Goal: Task Accomplishment & Management: Use online tool/utility

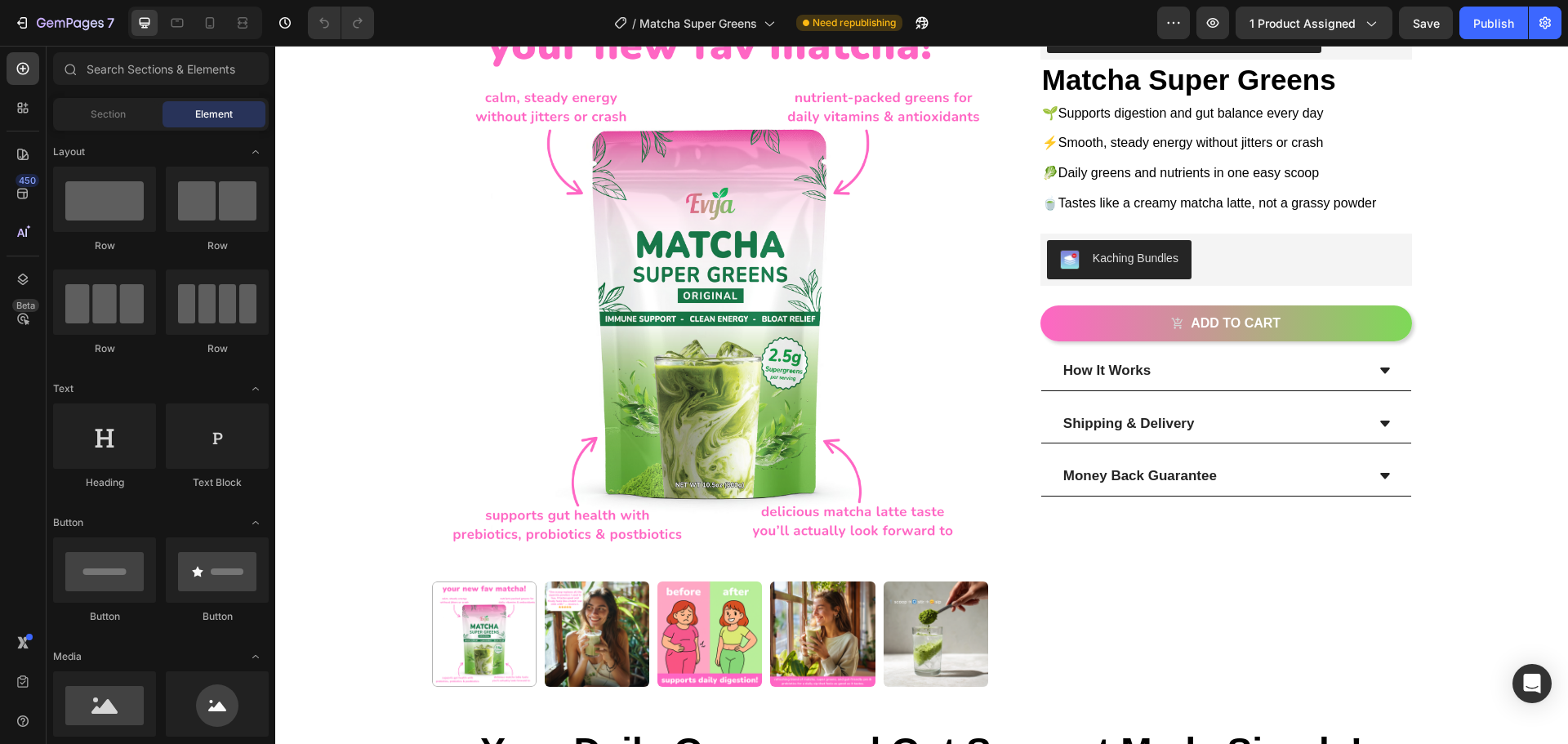
scroll to position [127, 0]
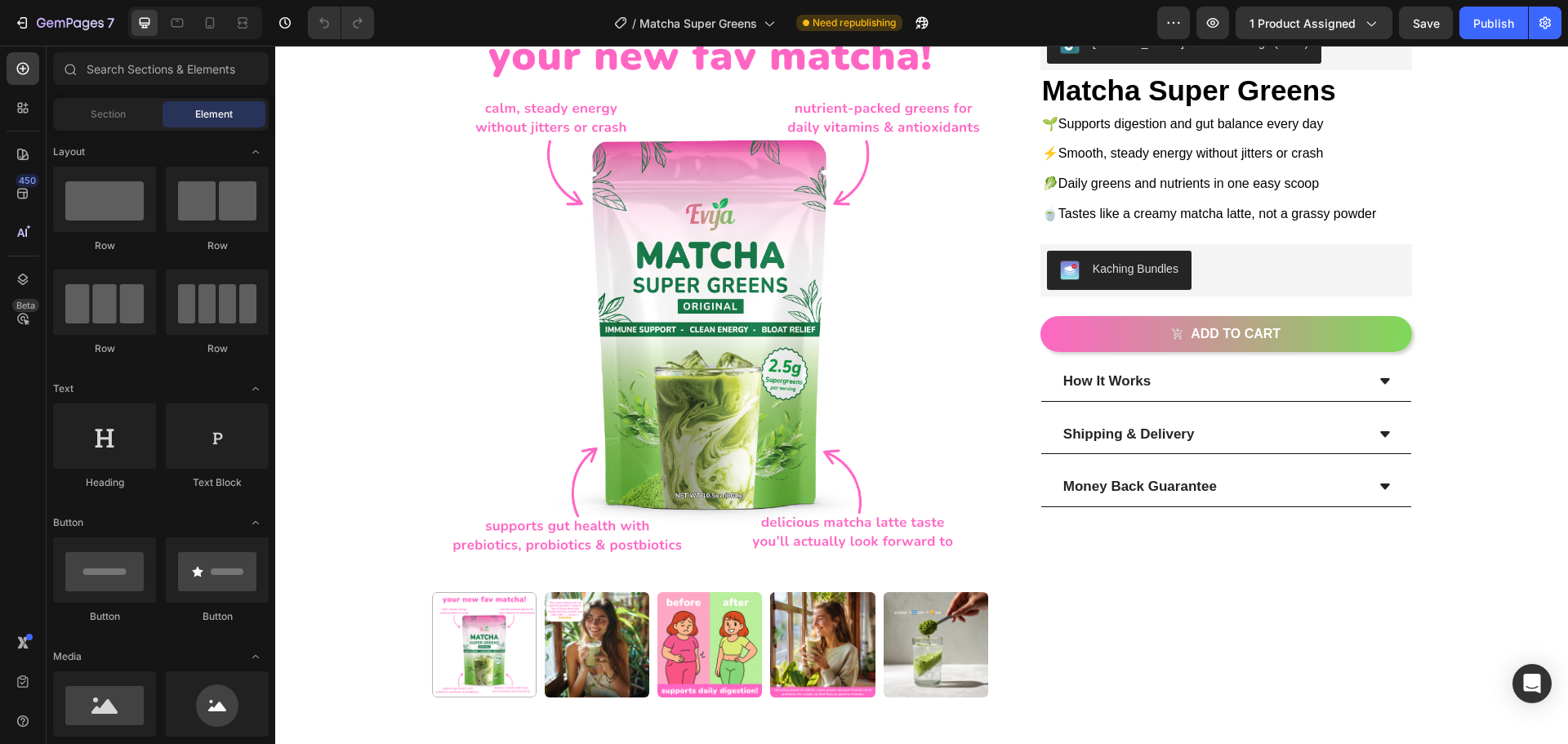
click at [601, 650] on img at bounding box center [596, 644] width 104 height 104
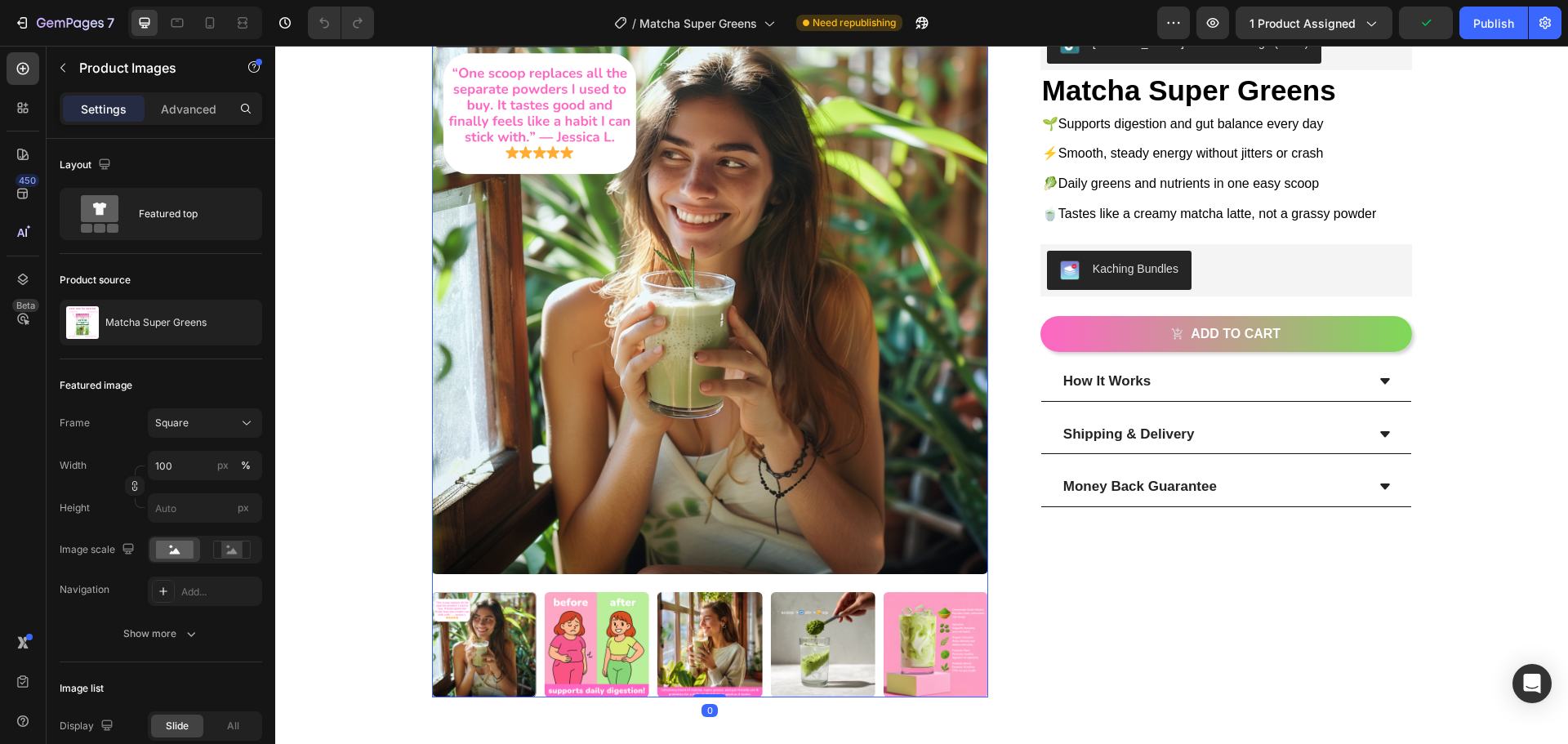
click at [594, 645] on img at bounding box center [596, 644] width 104 height 104
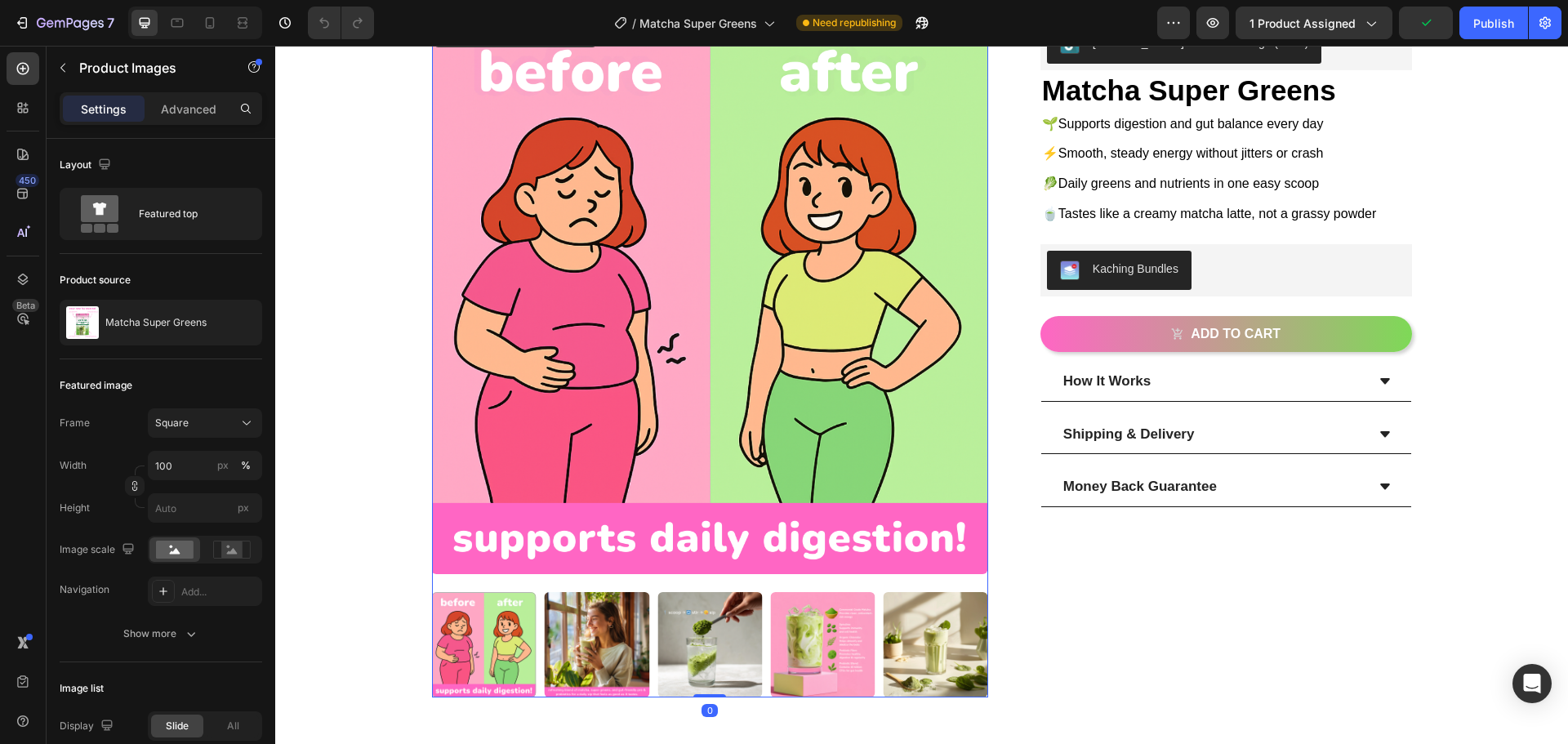
click at [595, 644] on img at bounding box center [596, 644] width 104 height 104
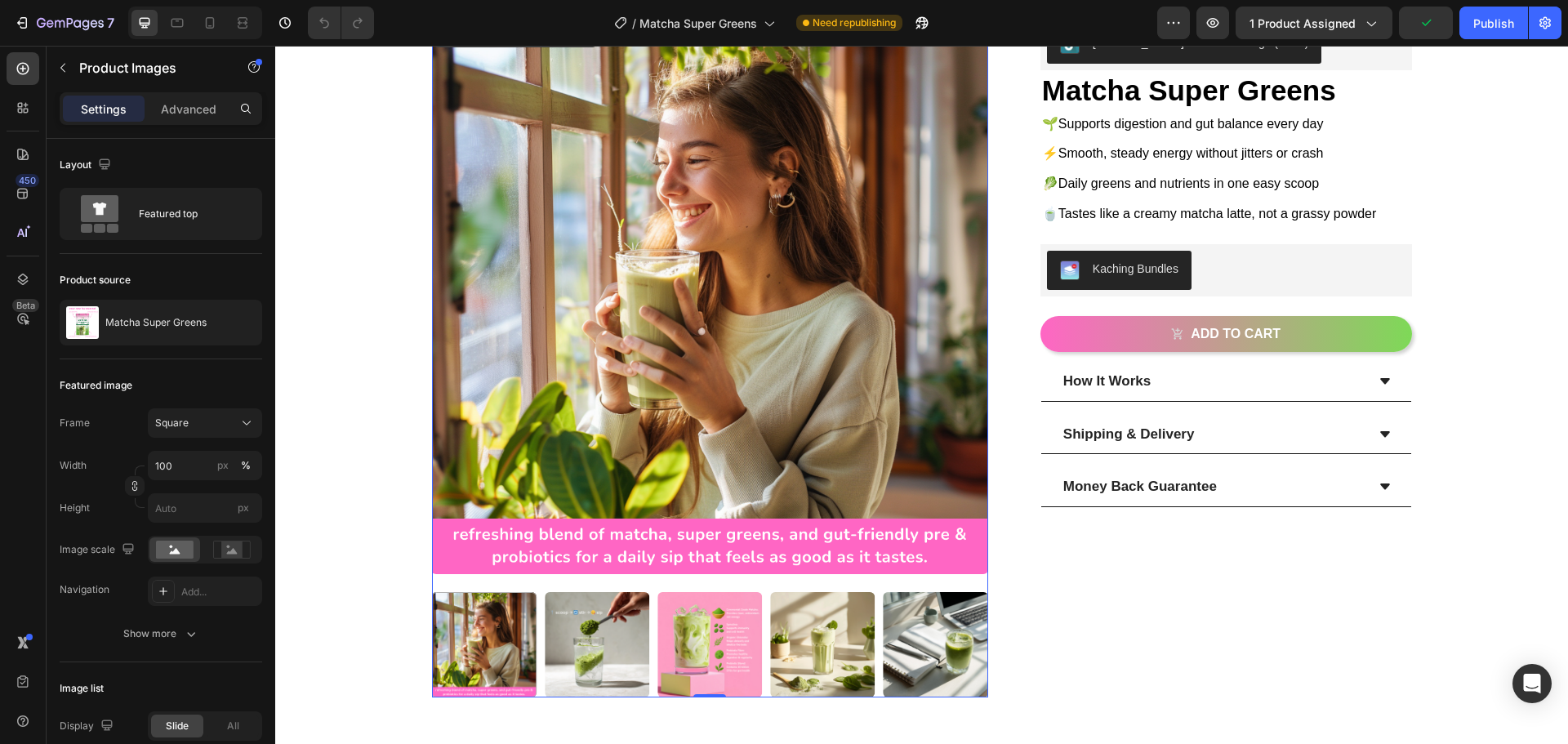
click at [613, 640] on img at bounding box center [596, 644] width 104 height 104
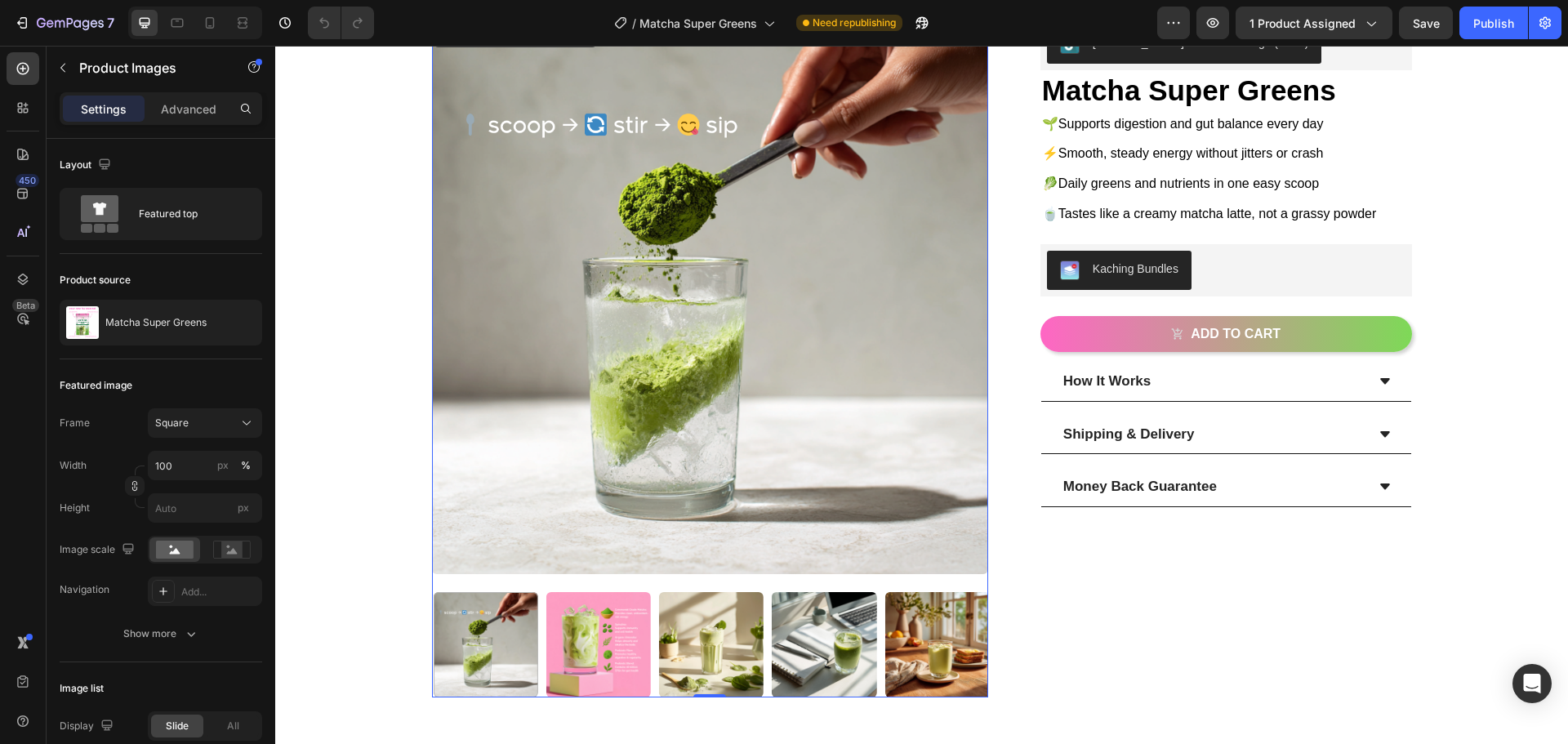
click at [628, 640] on img at bounding box center [598, 644] width 104 height 104
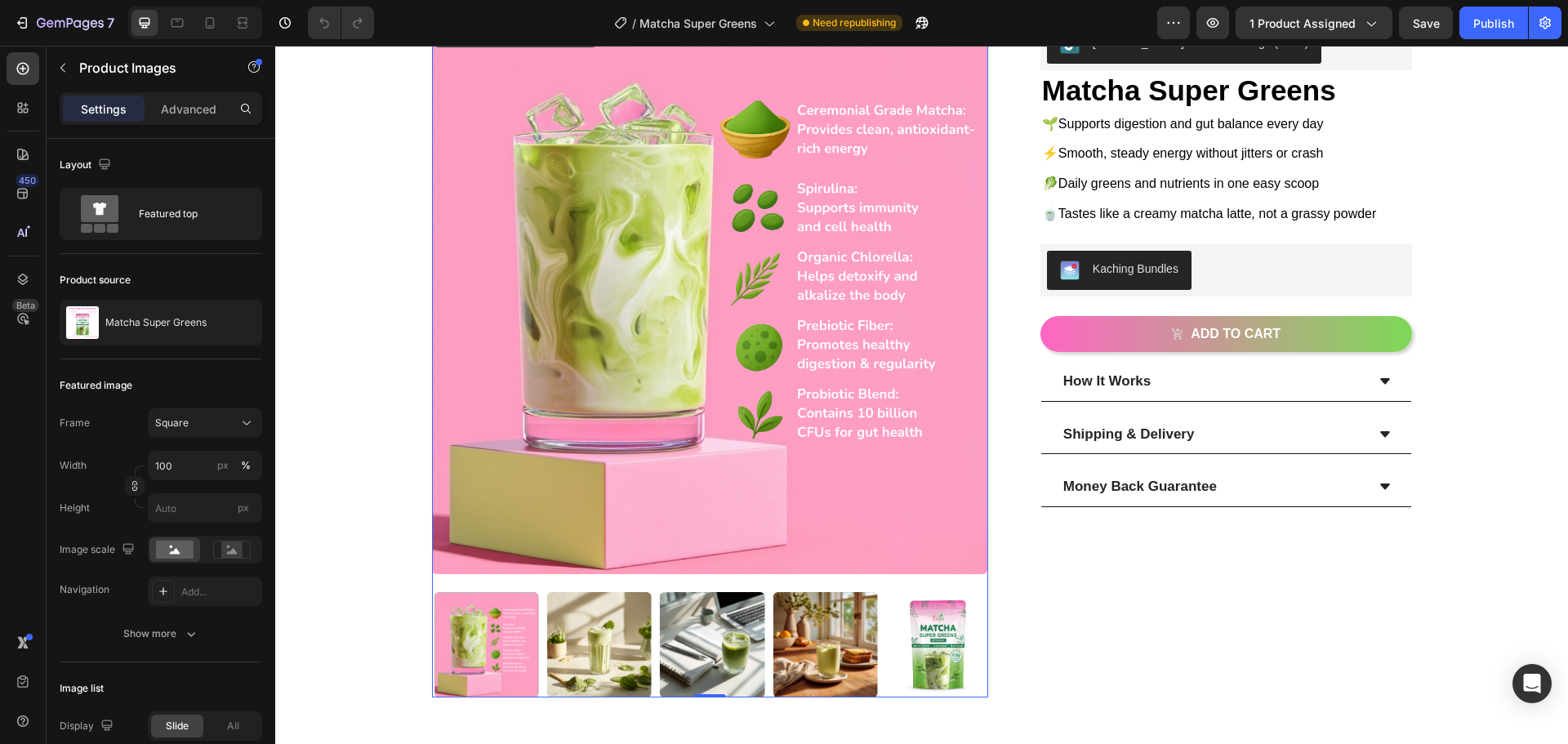
click at [630, 640] on img at bounding box center [599, 644] width 104 height 104
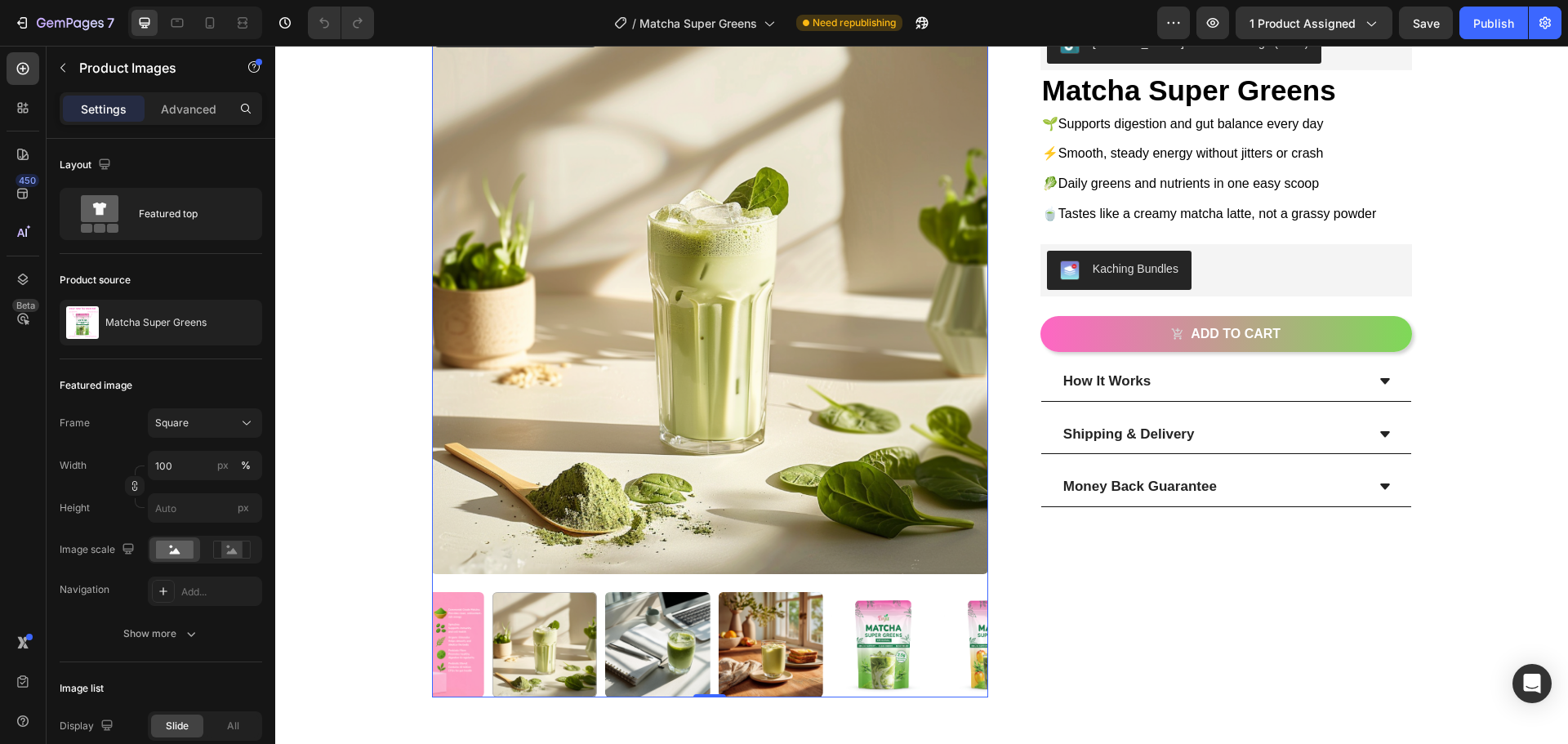
click at [637, 640] on img at bounding box center [657, 644] width 104 height 104
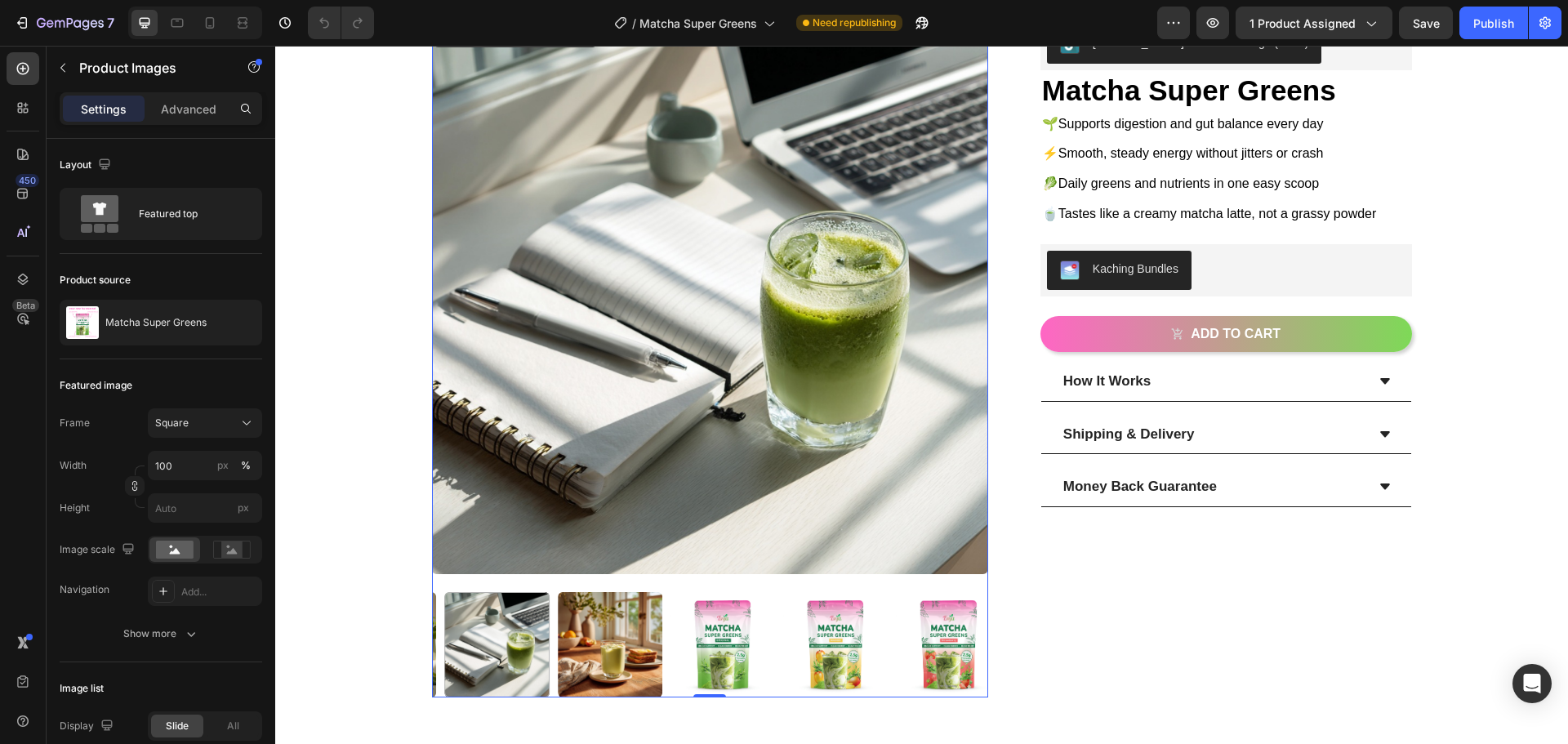
click at [641, 634] on img at bounding box center [610, 644] width 104 height 104
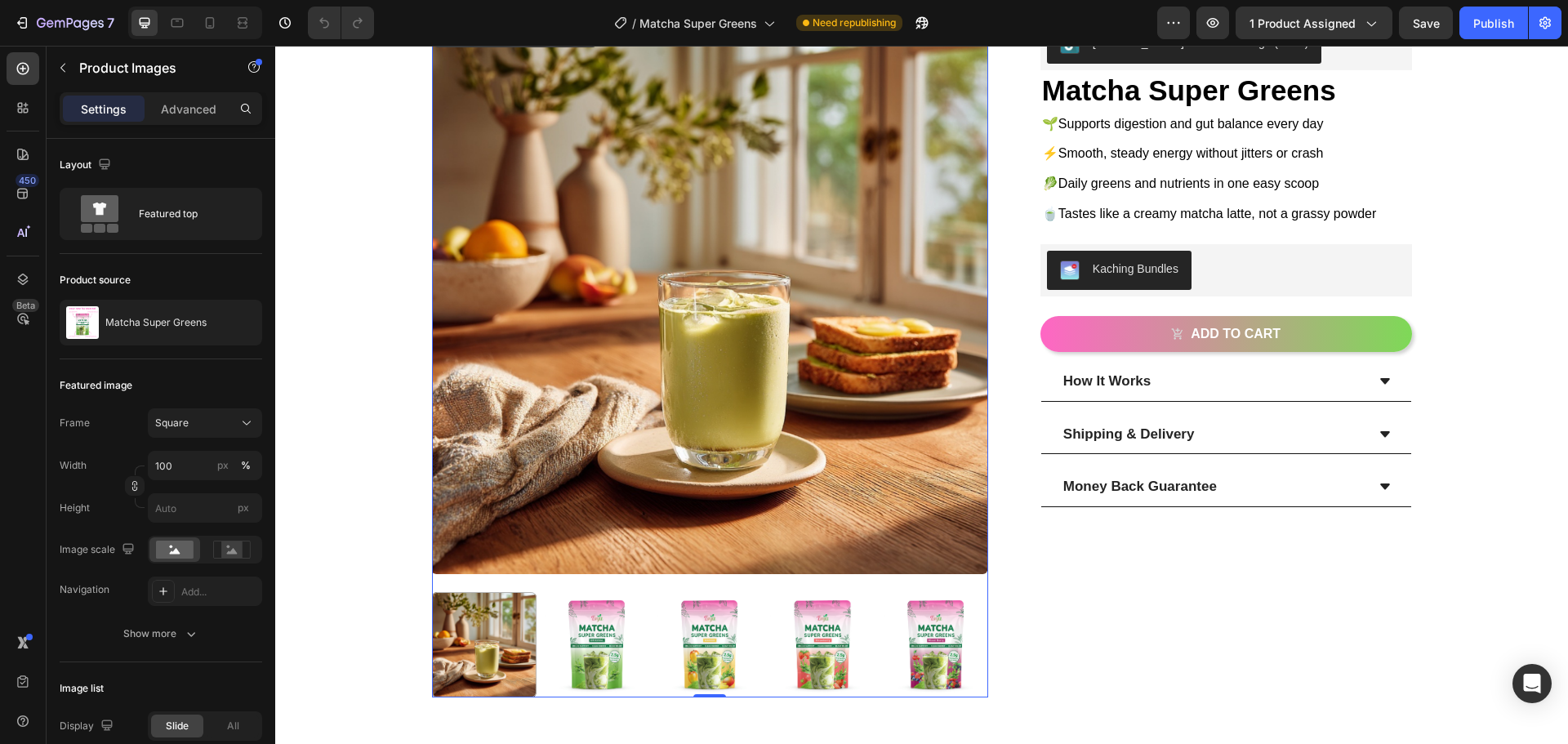
click at [615, 640] on img at bounding box center [596, 644] width 104 height 104
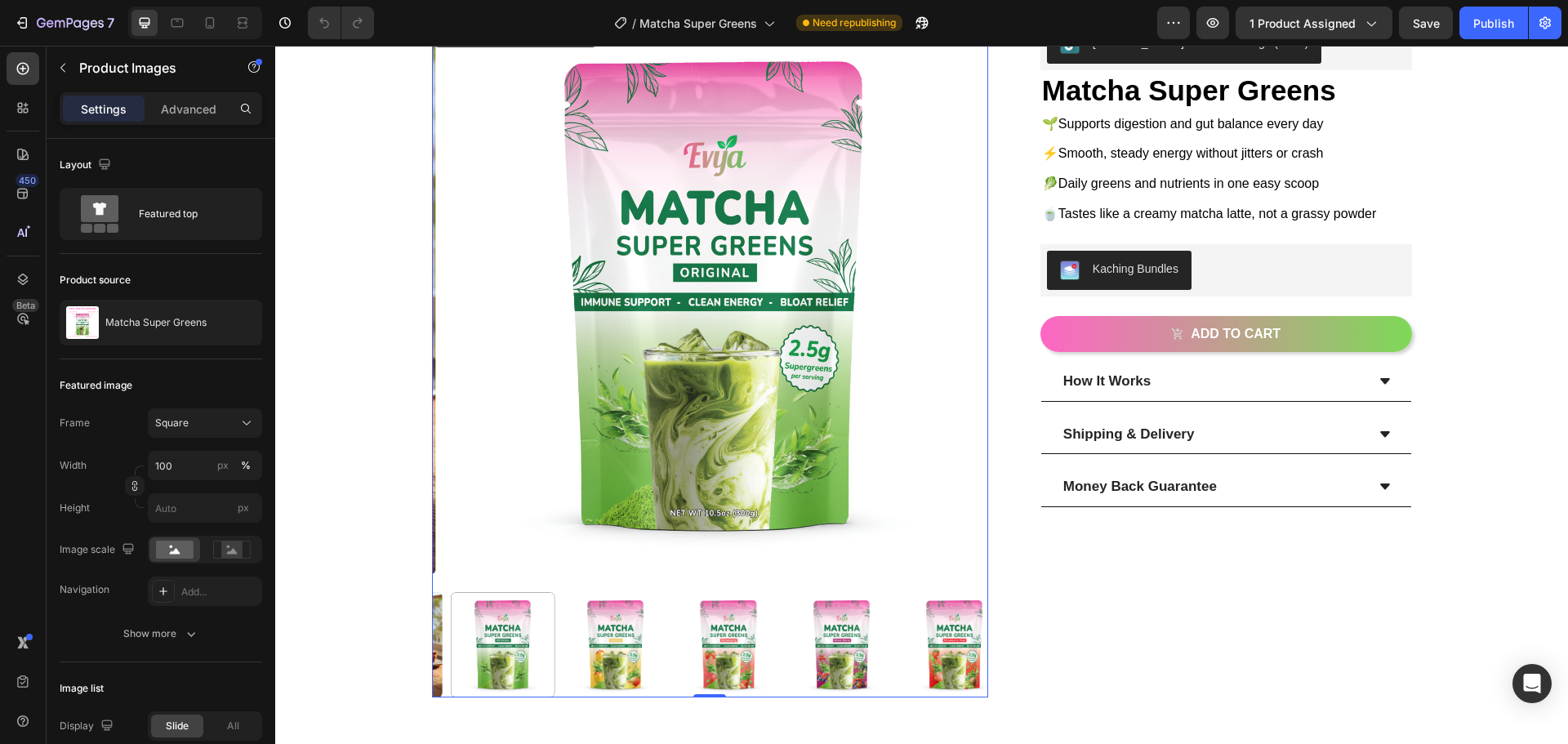
click at [621, 638] on img at bounding box center [615, 644] width 104 height 104
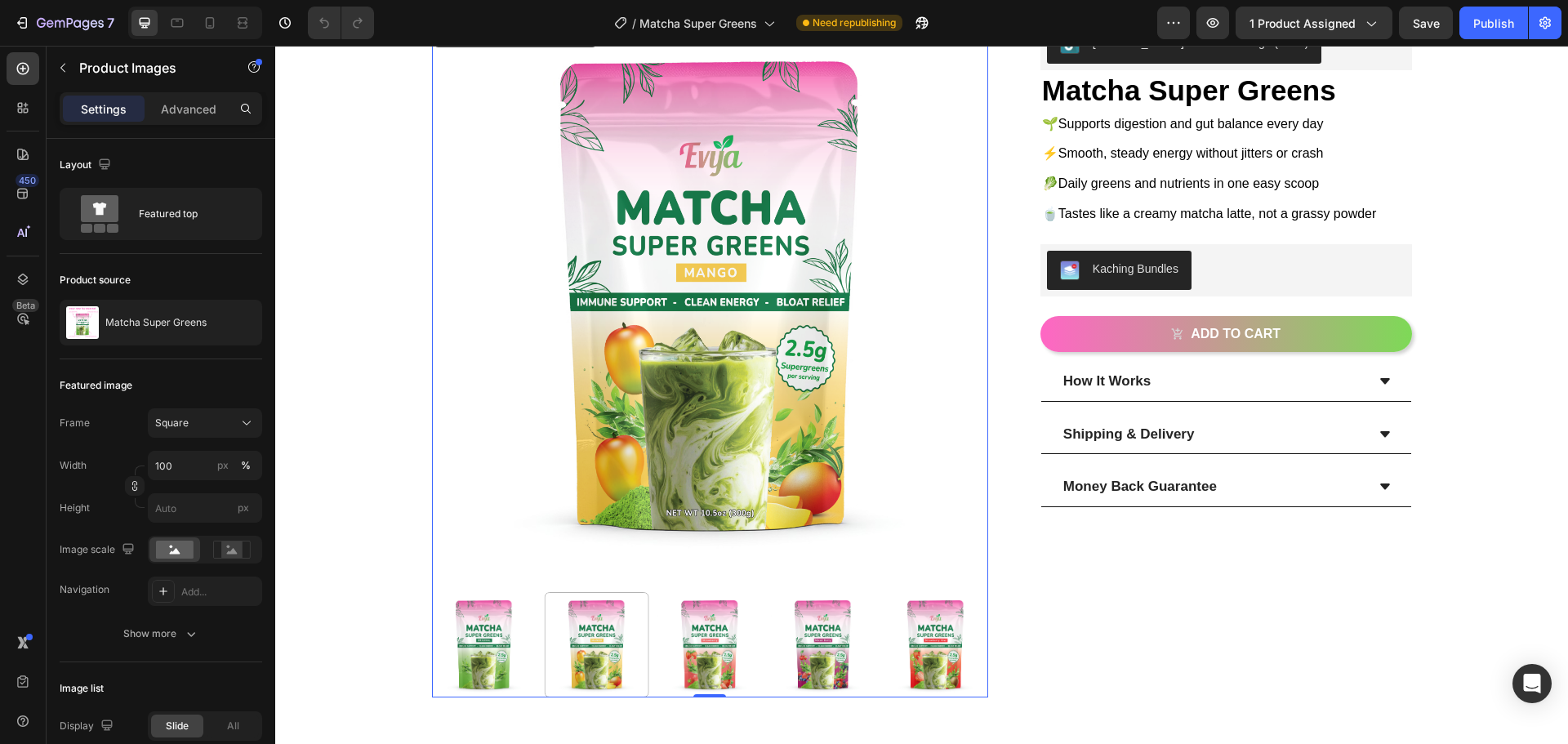
click at [463, 637] on img at bounding box center [484, 644] width 104 height 104
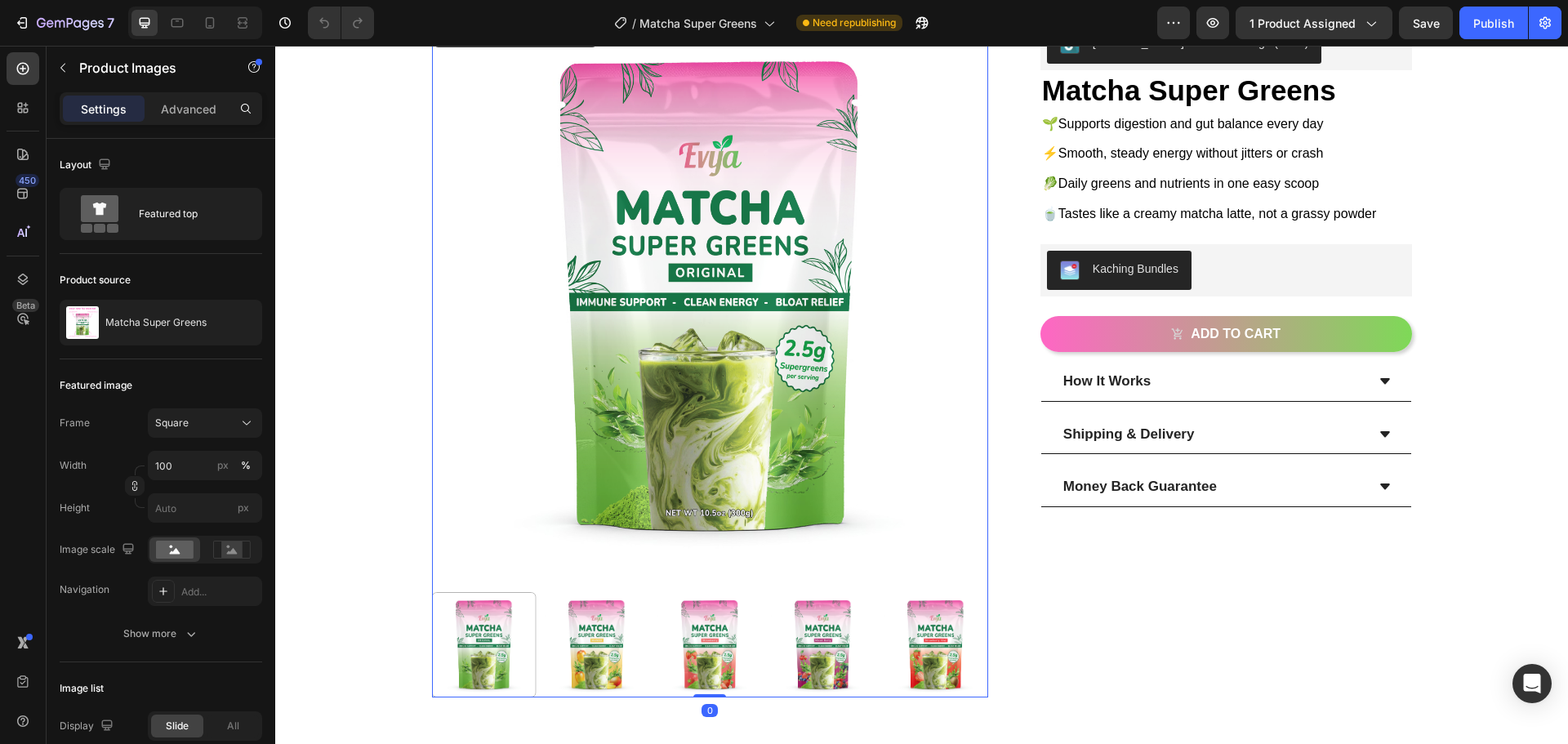
click at [545, 656] on img at bounding box center [596, 644] width 104 height 104
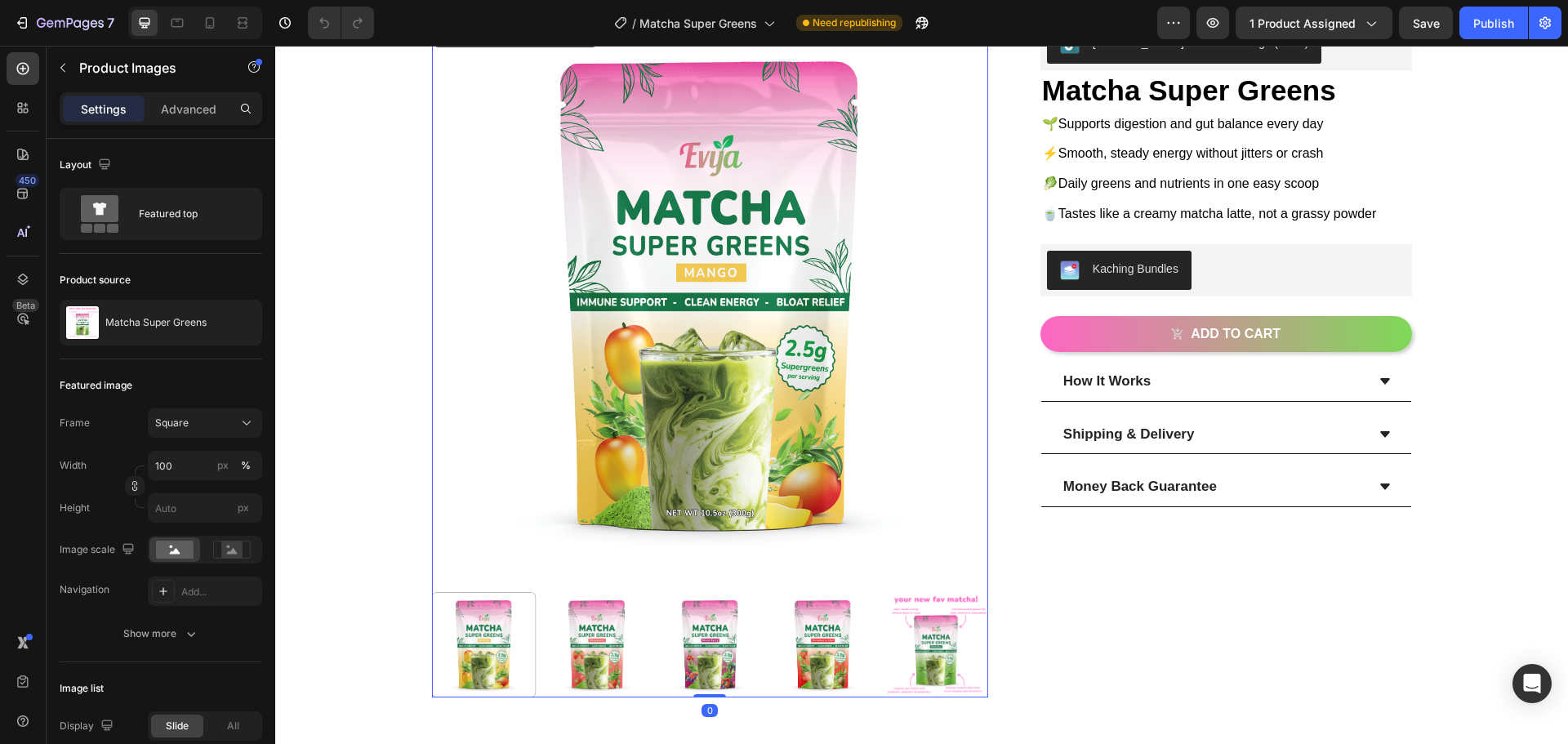
click at [568, 658] on img at bounding box center [596, 644] width 104 height 104
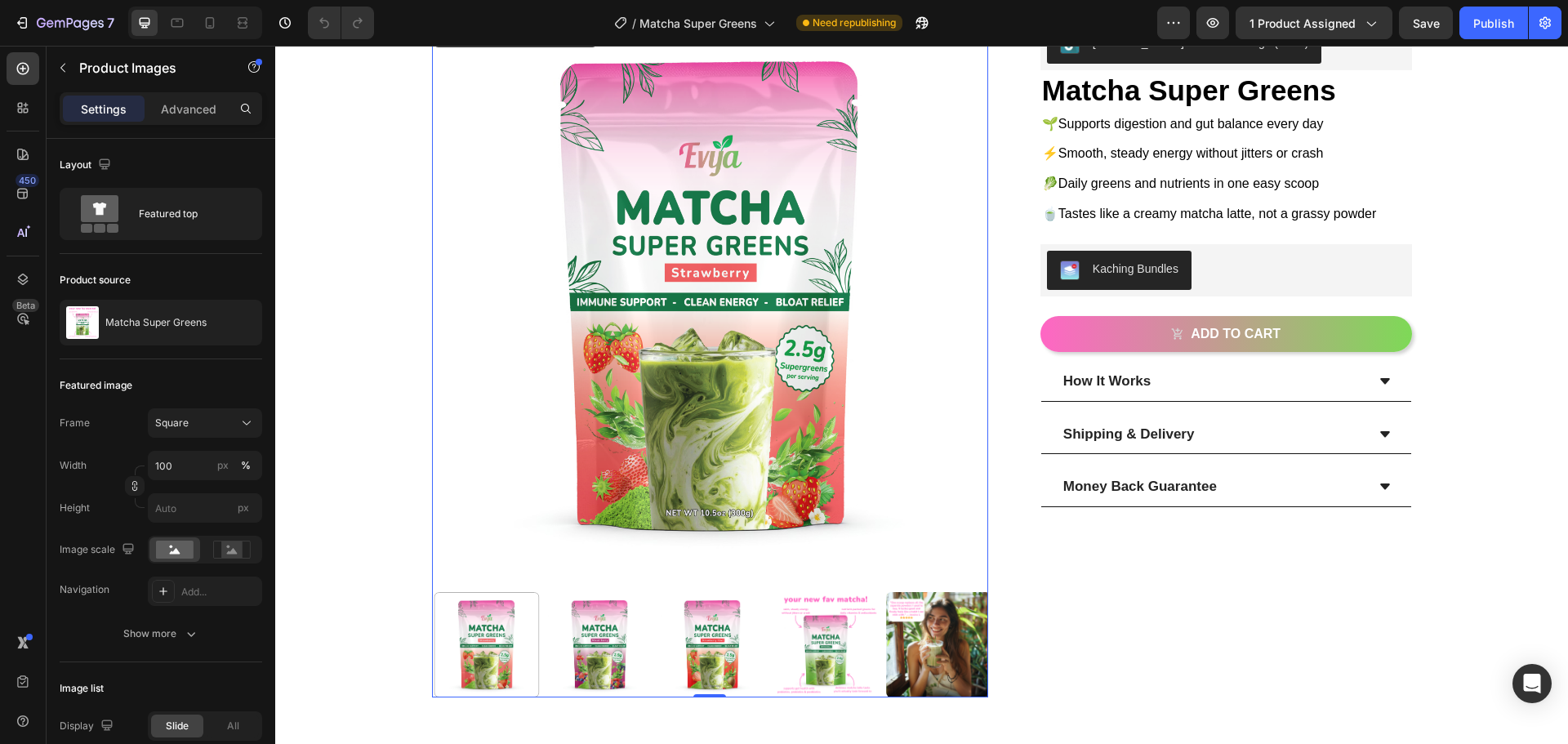
click at [568, 661] on img at bounding box center [599, 644] width 104 height 104
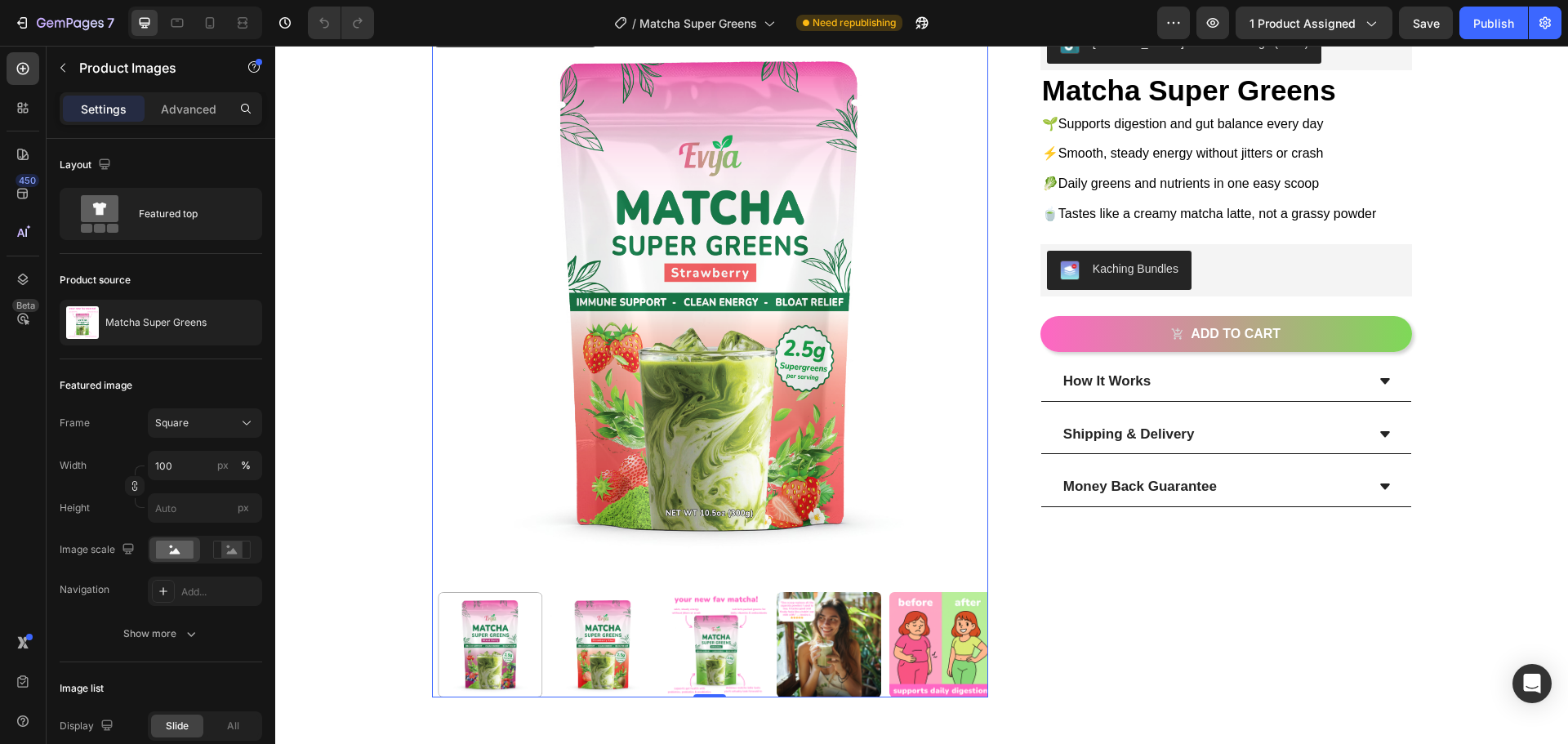
click at [568, 661] on img at bounding box center [602, 644] width 104 height 104
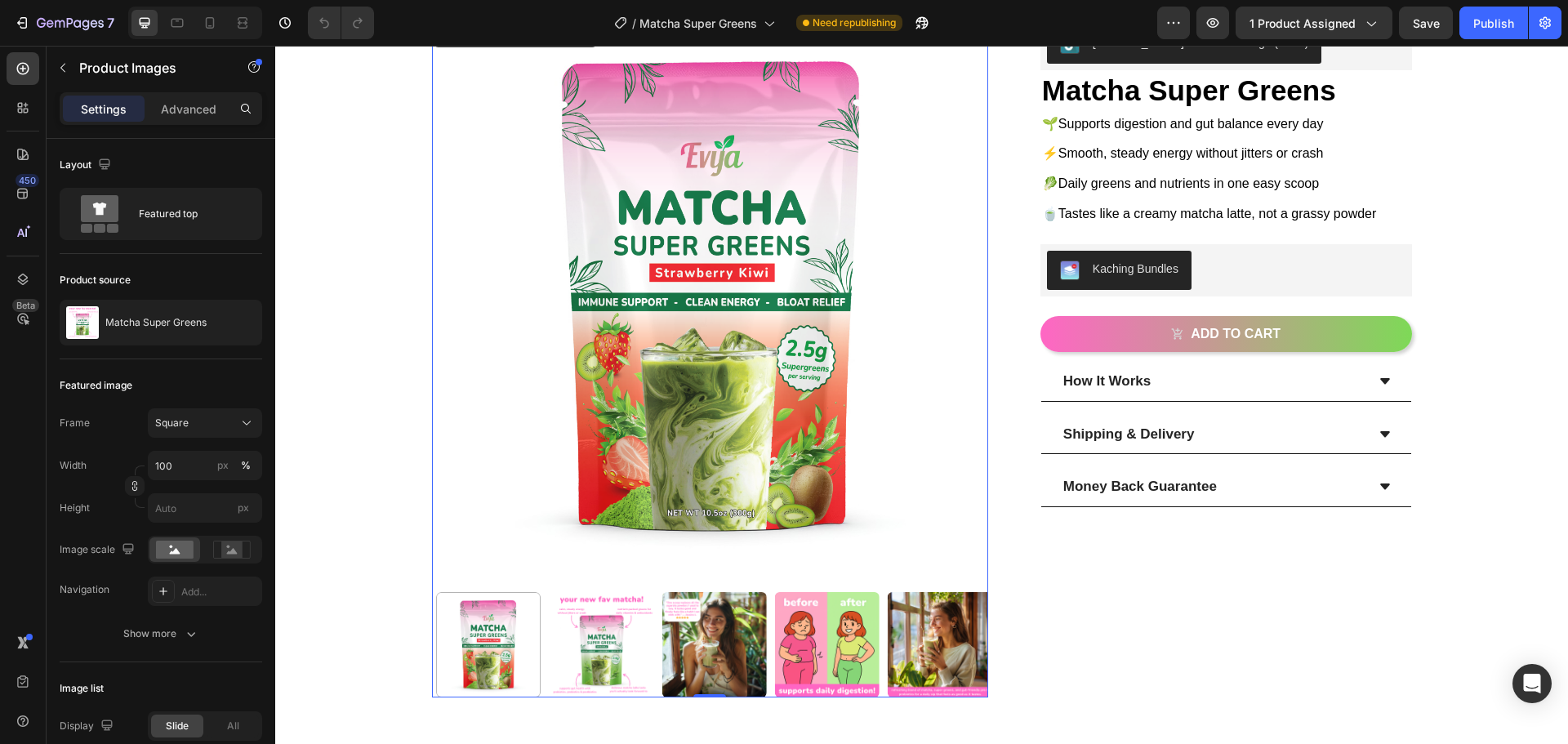
click at [568, 661] on img at bounding box center [601, 644] width 104 height 104
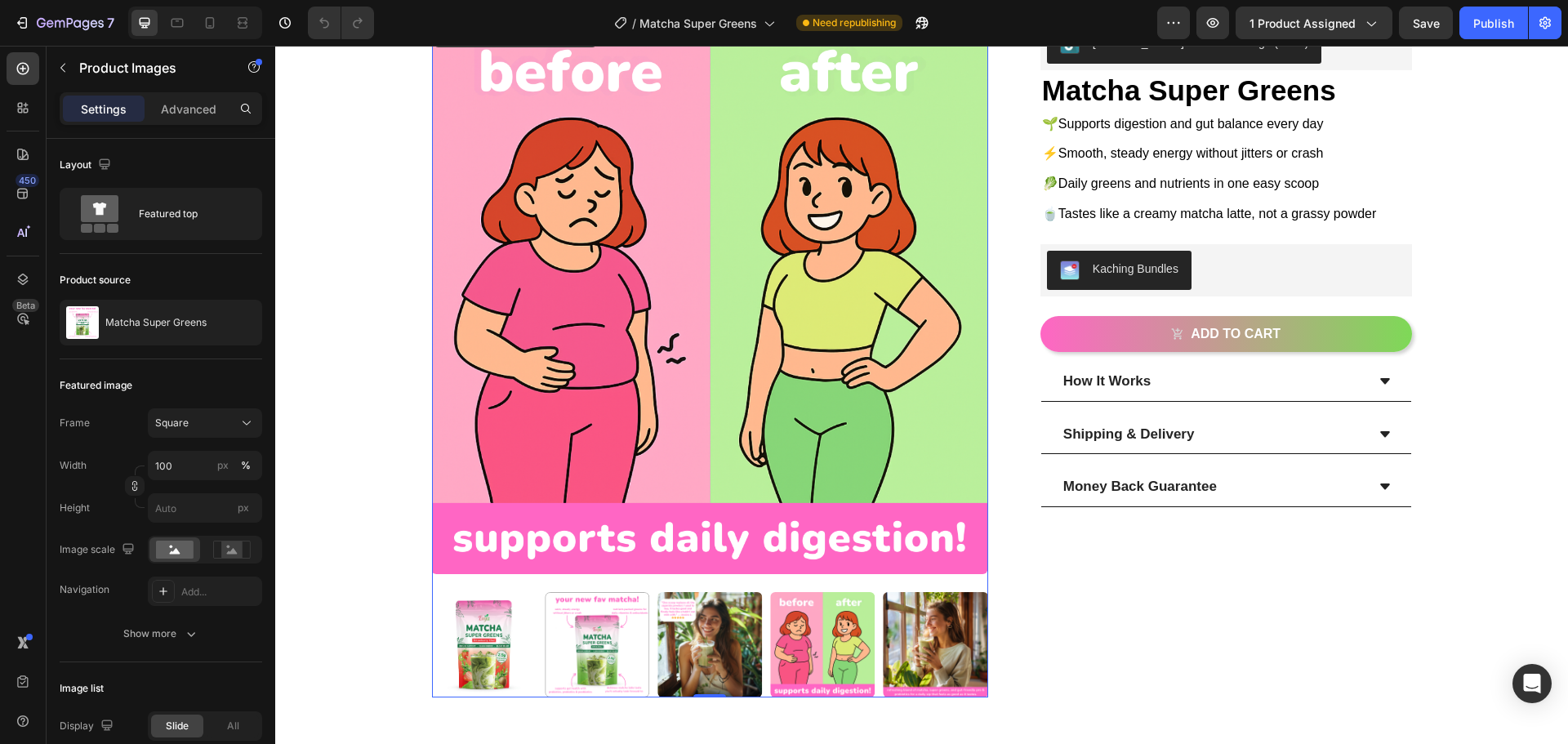
click at [568, 661] on div at bounding box center [596, 644] width 104 height 104
click at [599, 652] on div at bounding box center [596, 644] width 104 height 104
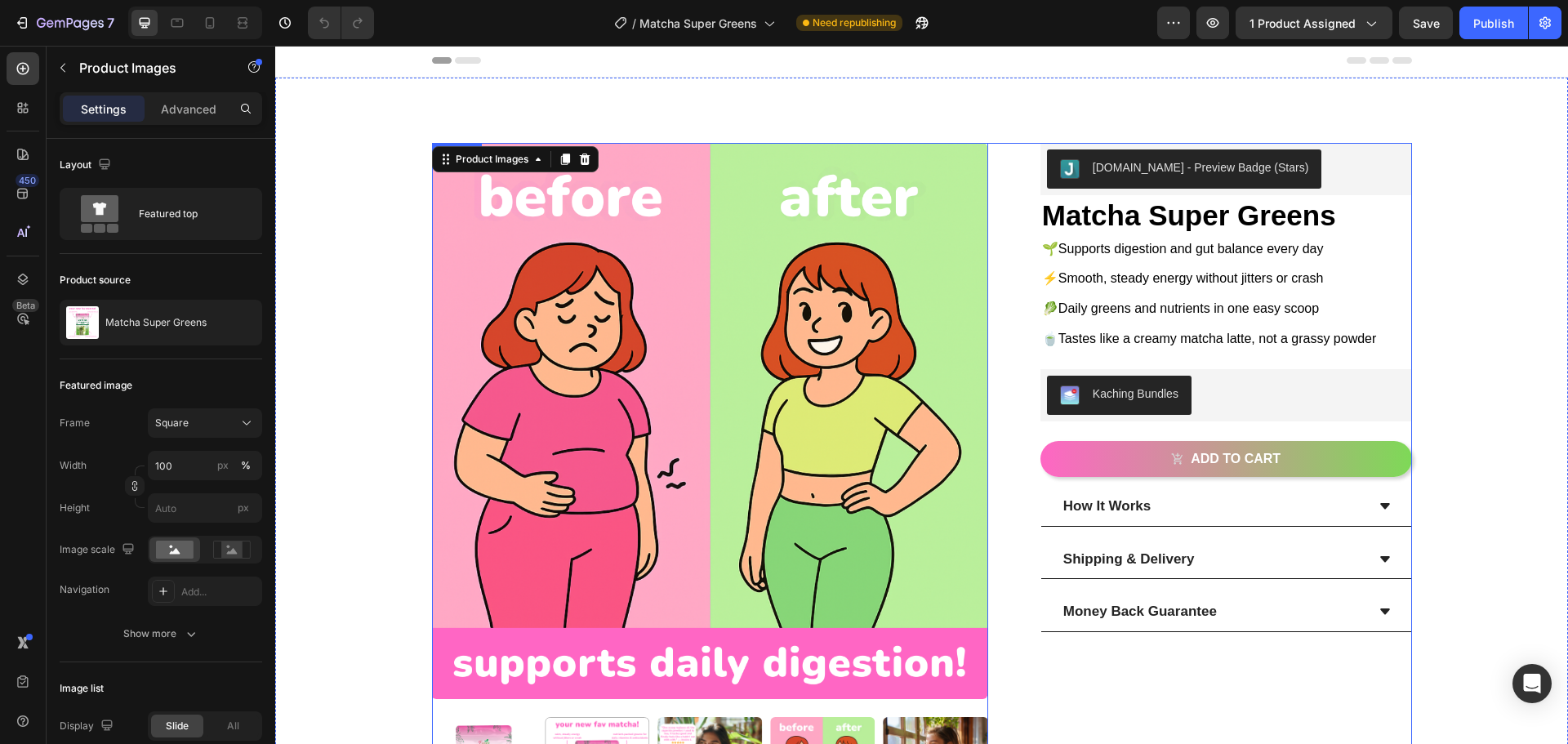
scroll to position [0, 0]
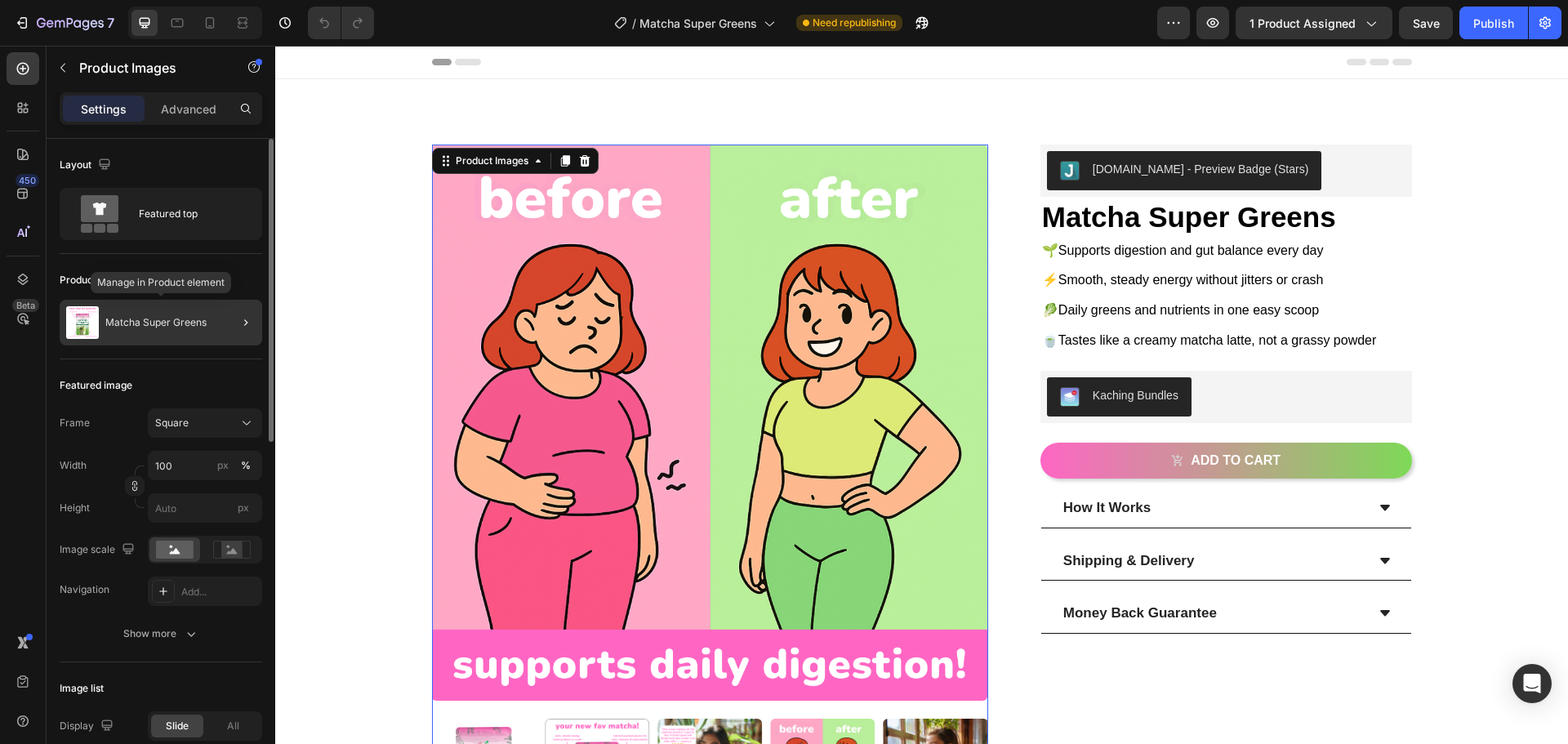
click at [146, 316] on div "Matcha Super Greens" at bounding box center [161, 322] width 203 height 46
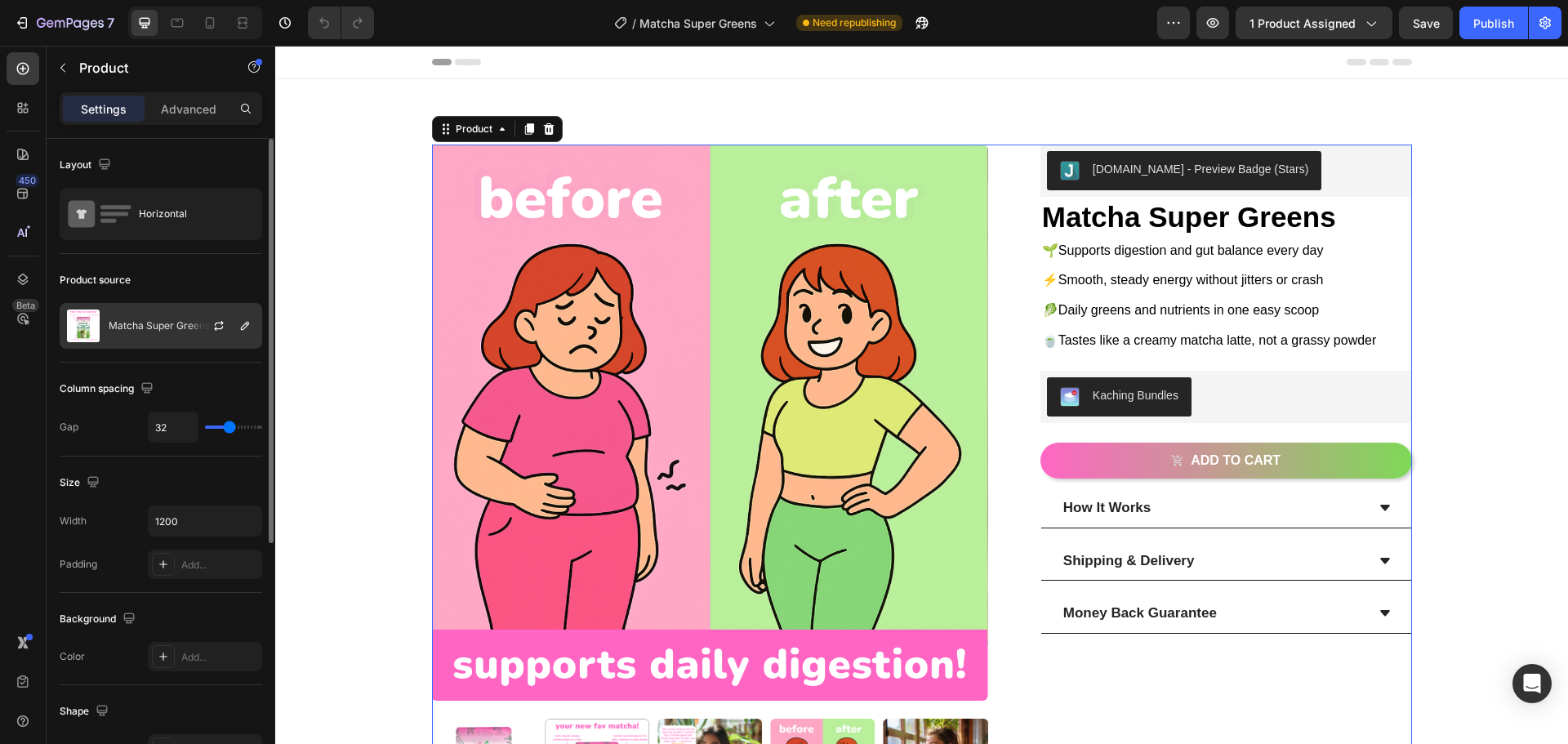
click at [157, 323] on p "Matcha Super Greens" at bounding box center [159, 325] width 101 height 12
click at [157, 324] on p "Matcha Super Greens" at bounding box center [159, 325] width 101 height 12
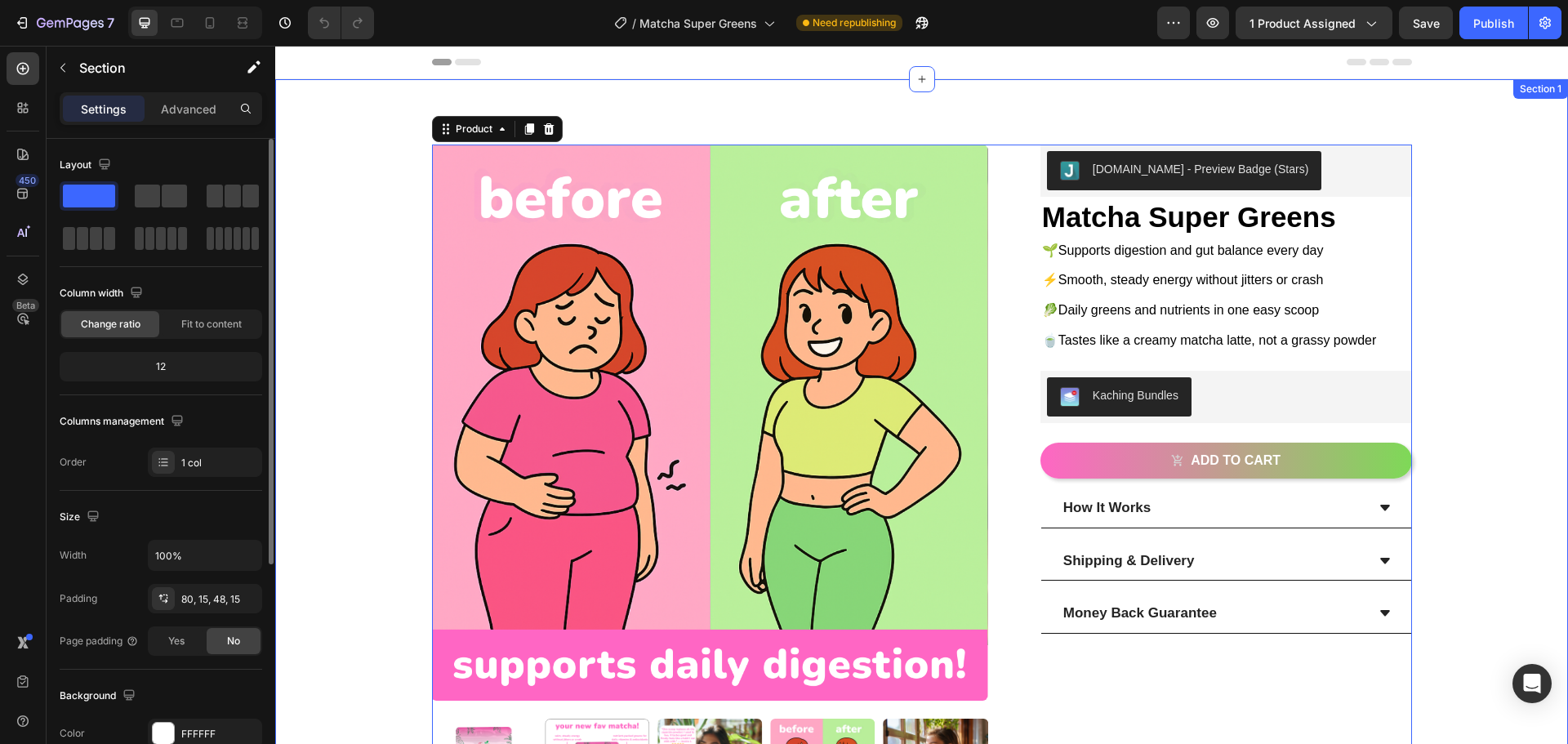
click at [369, 172] on div "Product Images [DOMAIN_NAME] - Preview Badge (Stars) [DOMAIN_NAME] Matcha Super…" at bounding box center [922, 566] width 1268 height 844
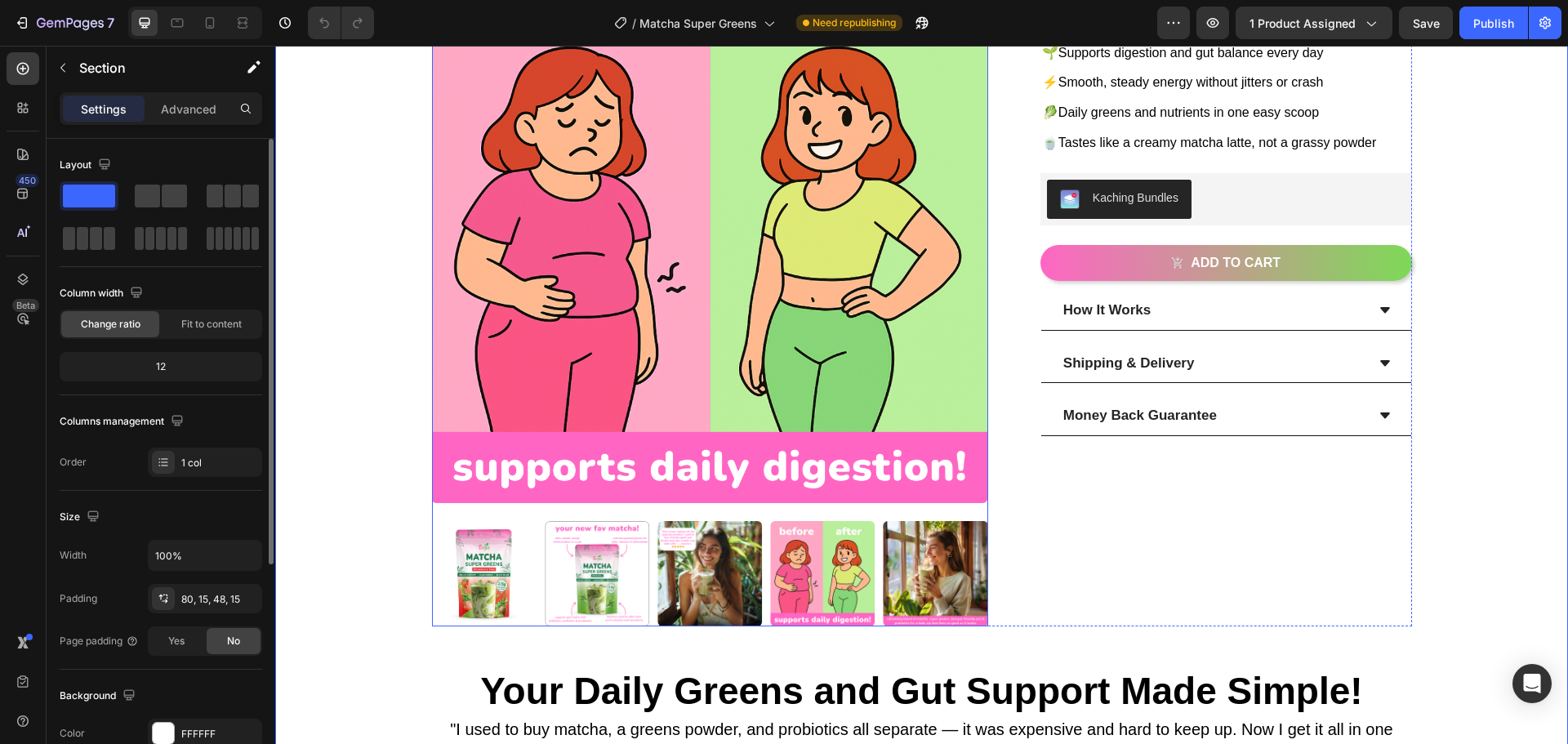
scroll to position [245, 0]
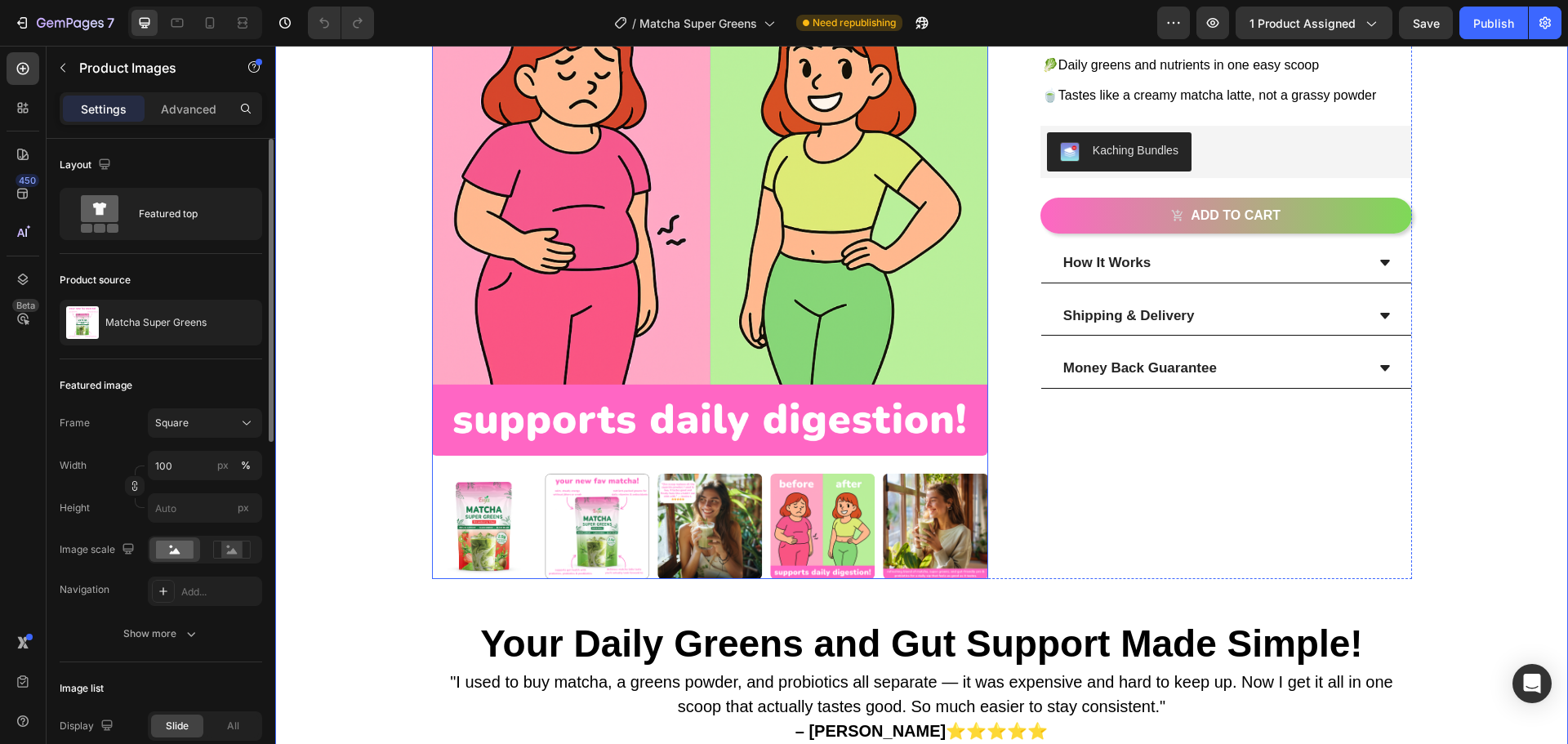
click at [605, 551] on div at bounding box center [596, 525] width 104 height 104
click at [694, 514] on img at bounding box center [709, 525] width 104 height 104
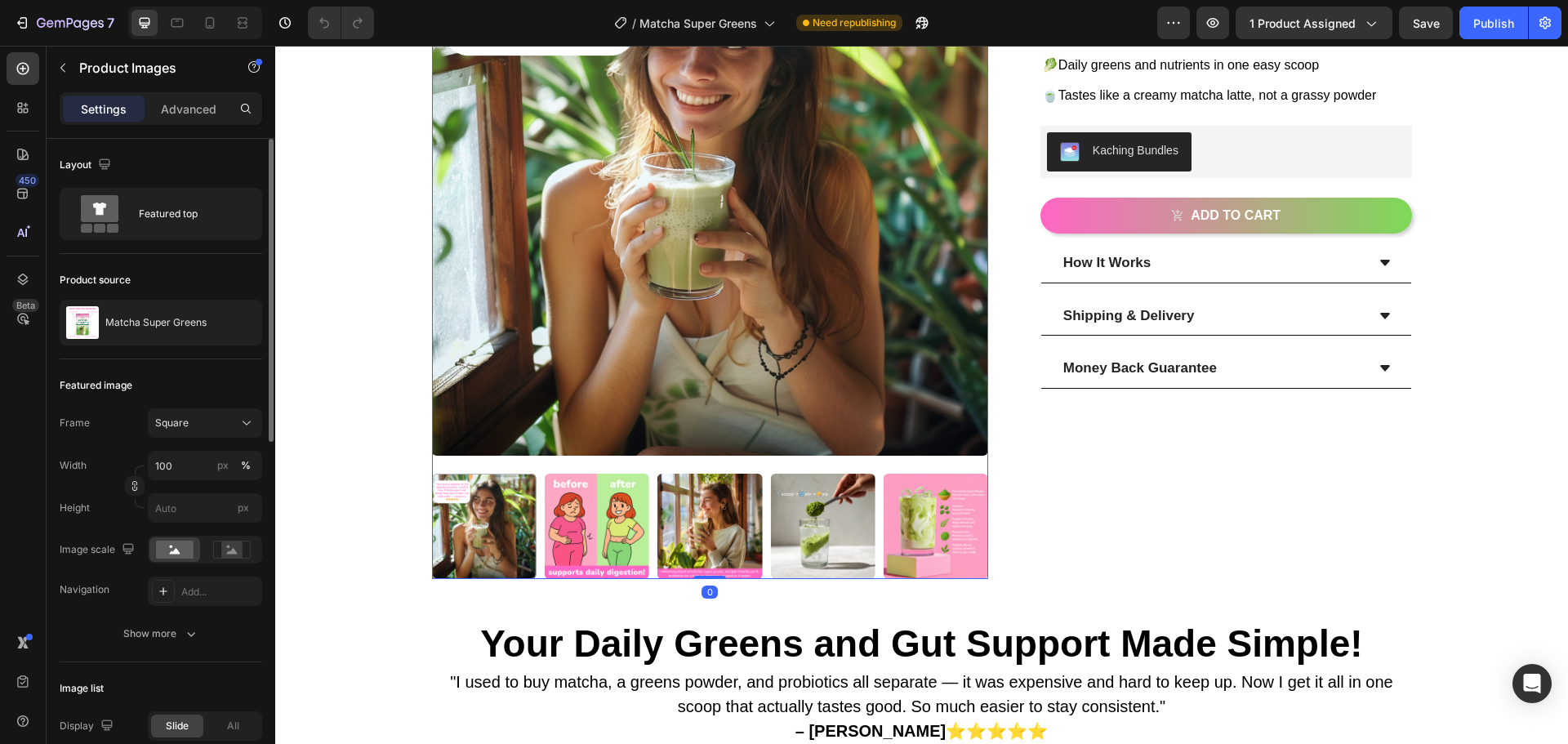
click at [470, 530] on div at bounding box center [484, 525] width 104 height 104
click at [939, 520] on img at bounding box center [935, 525] width 104 height 104
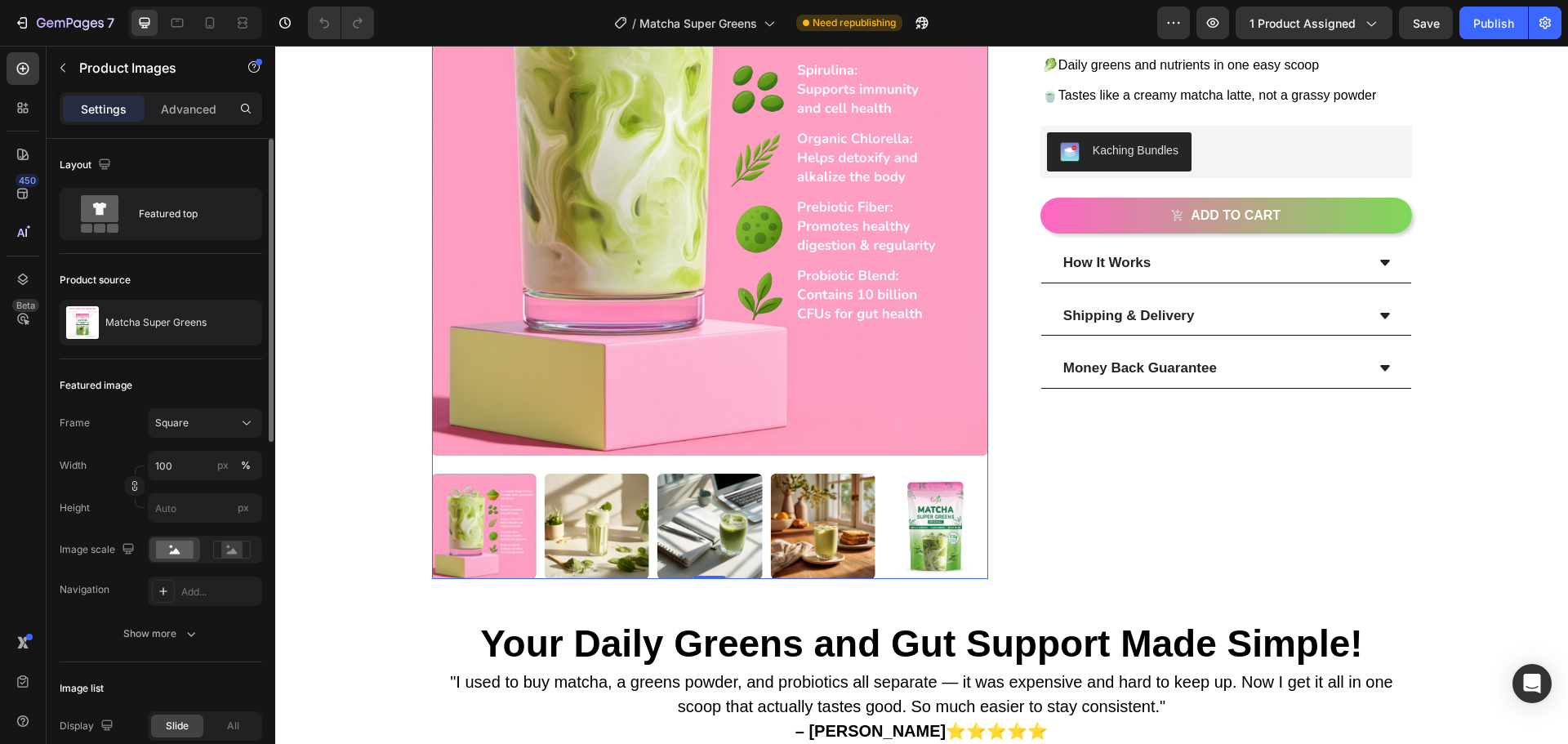
click at [939, 520] on img at bounding box center [935, 525] width 104 height 104
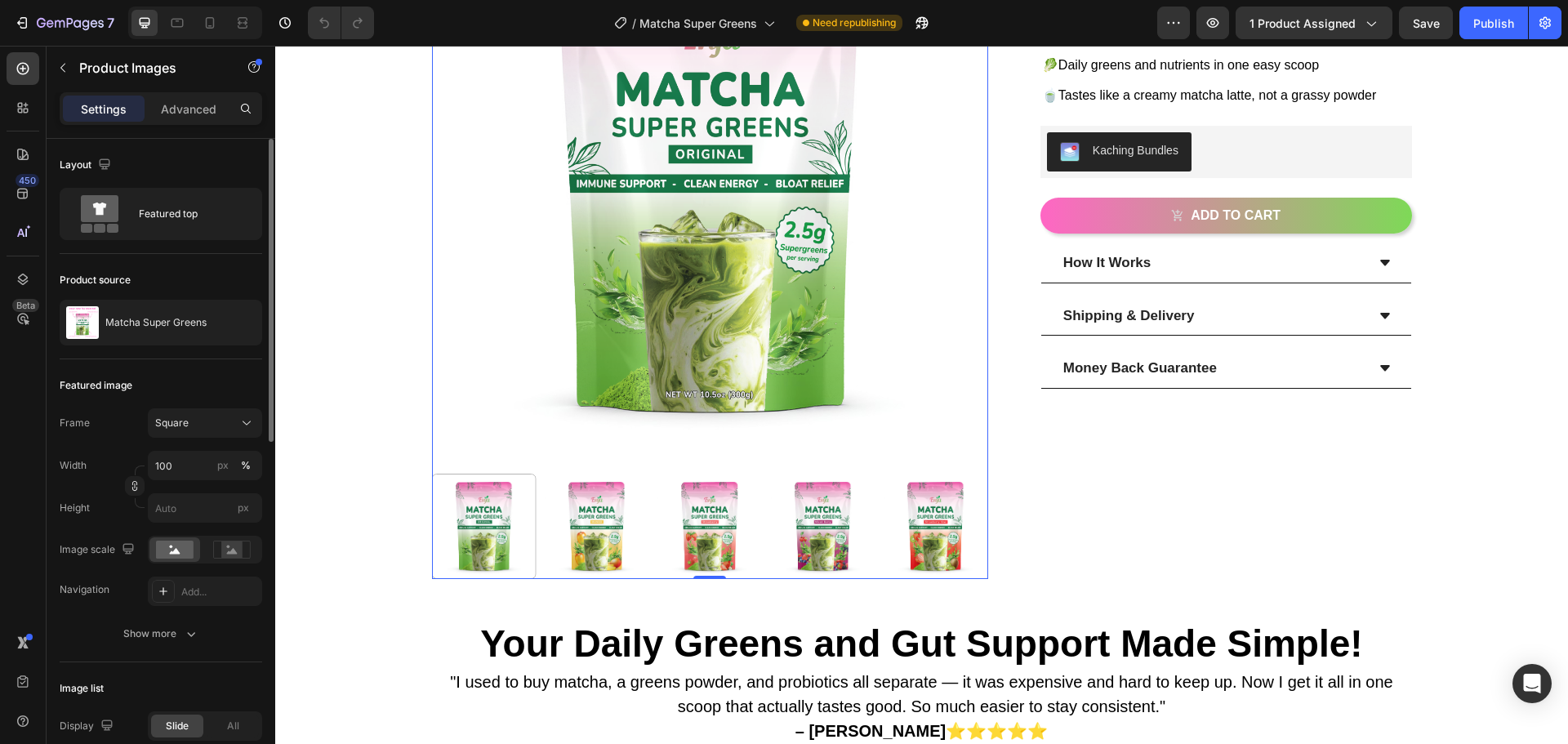
click at [912, 506] on img at bounding box center [935, 525] width 104 height 104
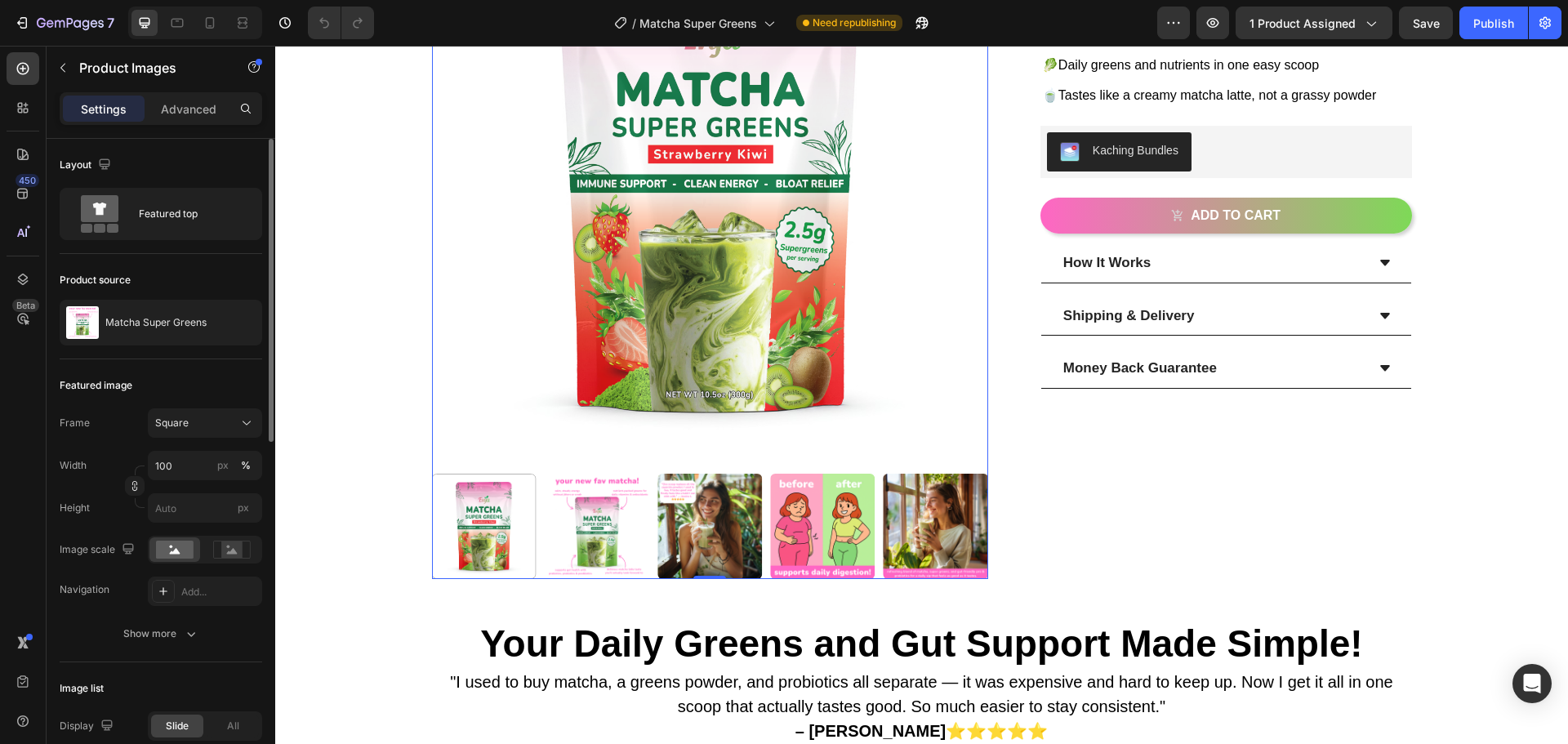
click at [584, 518] on img at bounding box center [596, 525] width 104 height 104
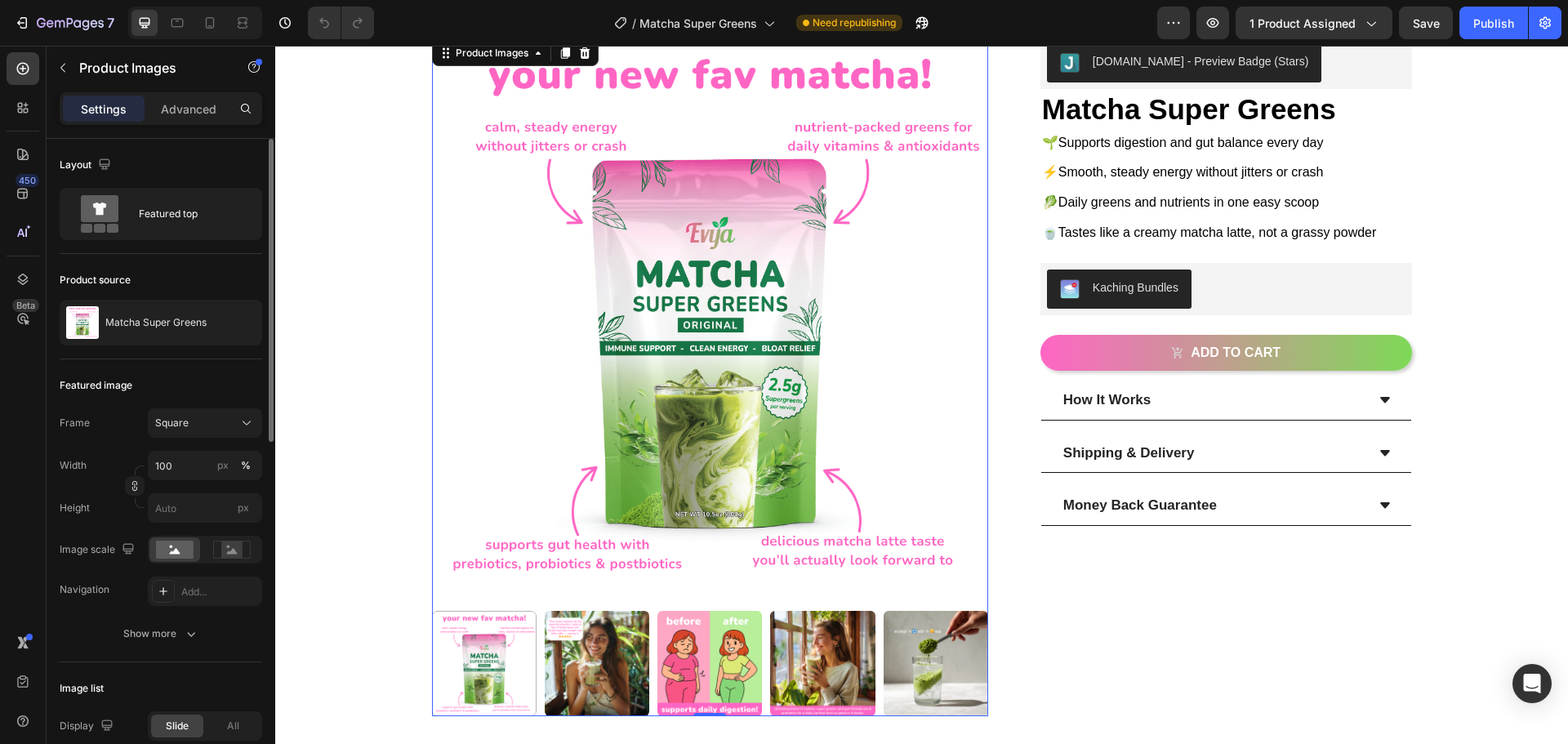
scroll to position [163, 0]
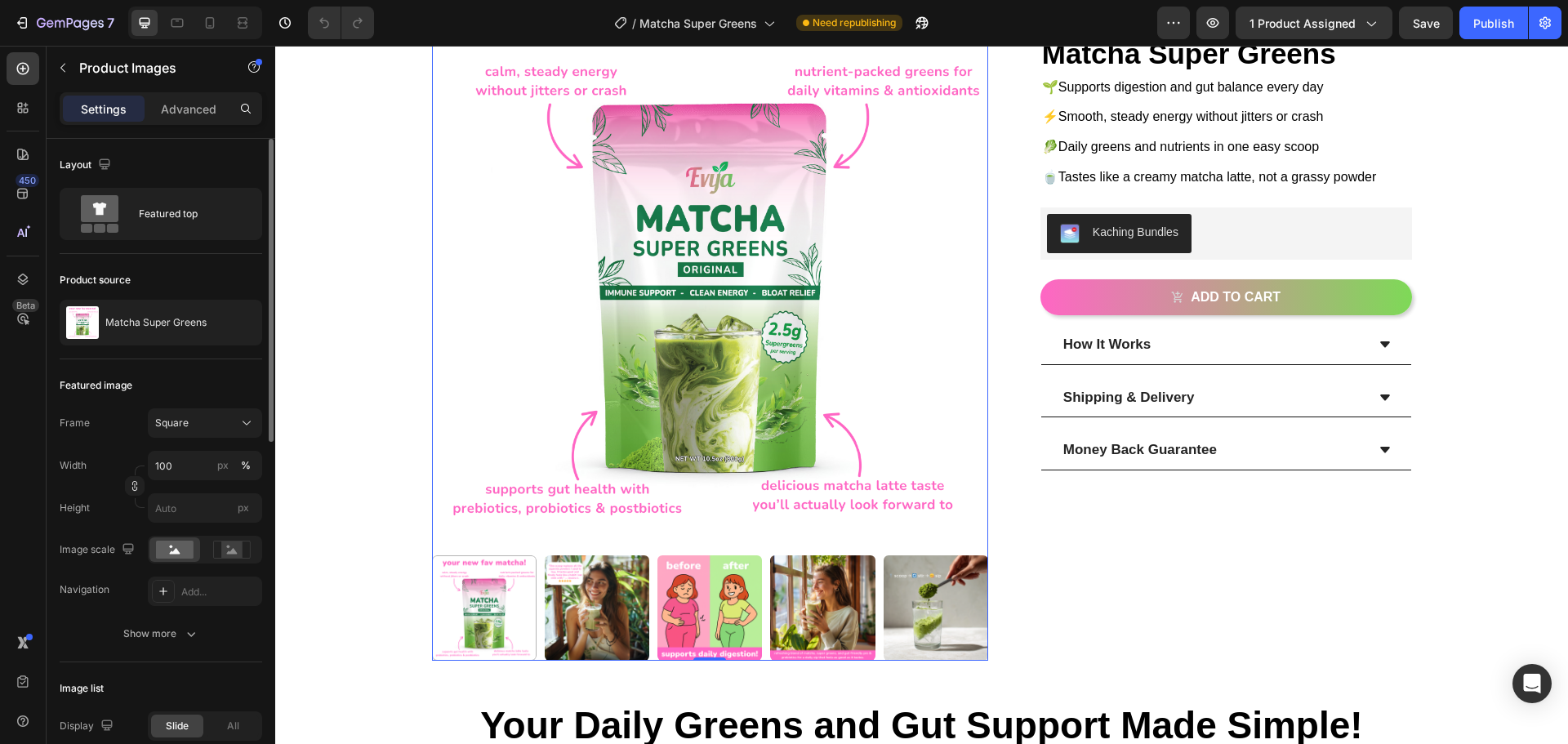
click at [596, 603] on img at bounding box center [596, 607] width 104 height 104
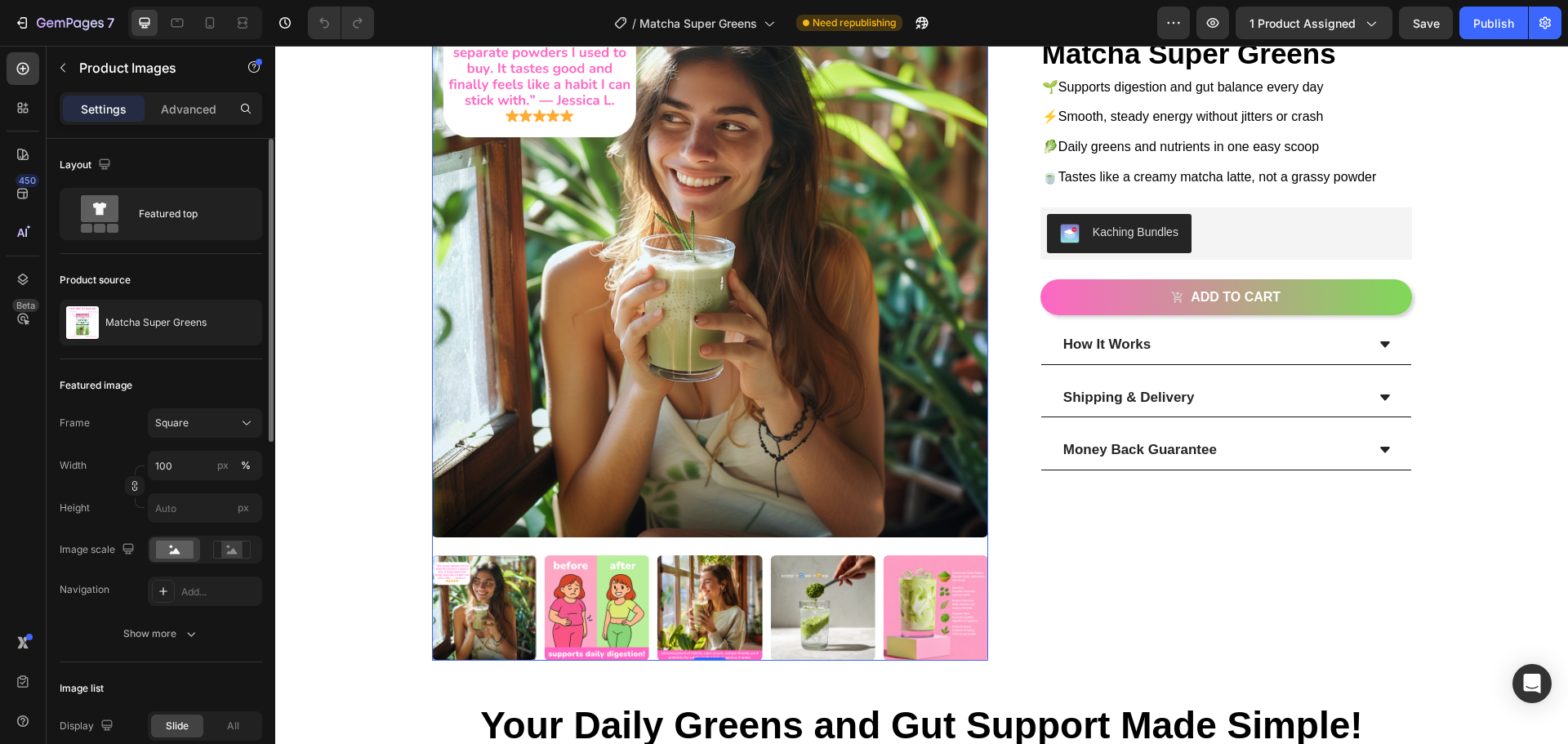
click at [580, 623] on img at bounding box center [596, 607] width 104 height 104
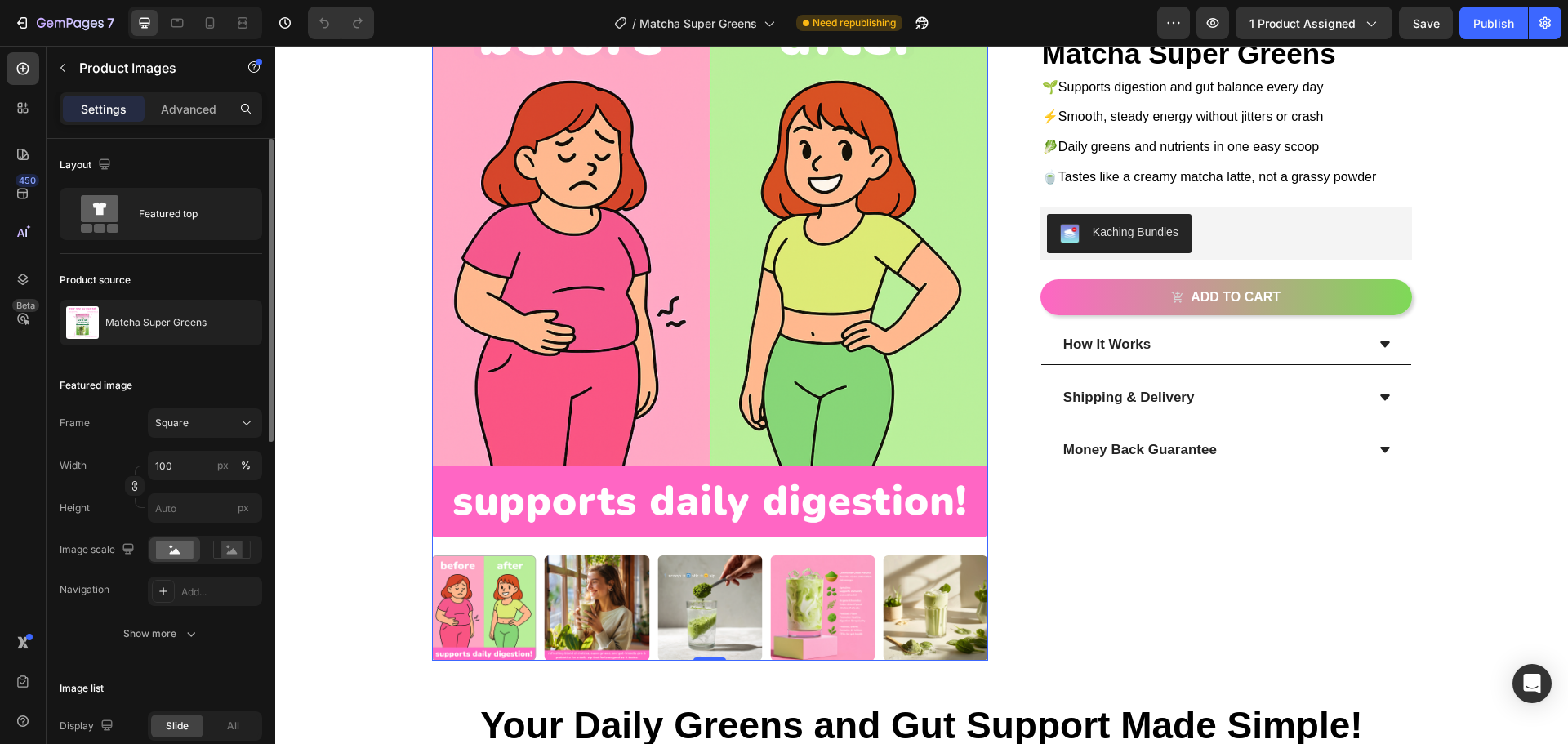
click at [579, 623] on img at bounding box center [596, 607] width 104 height 104
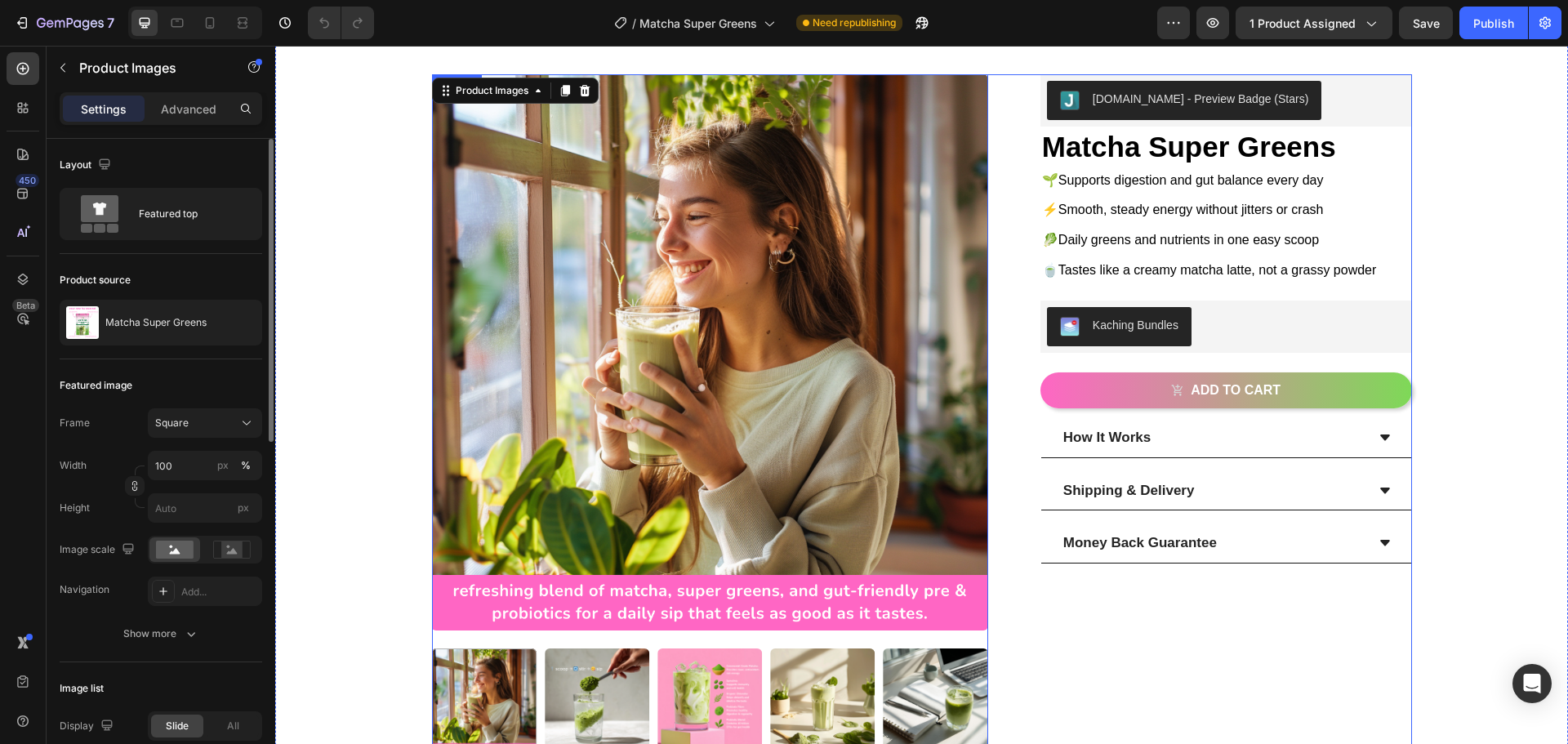
scroll to position [81, 0]
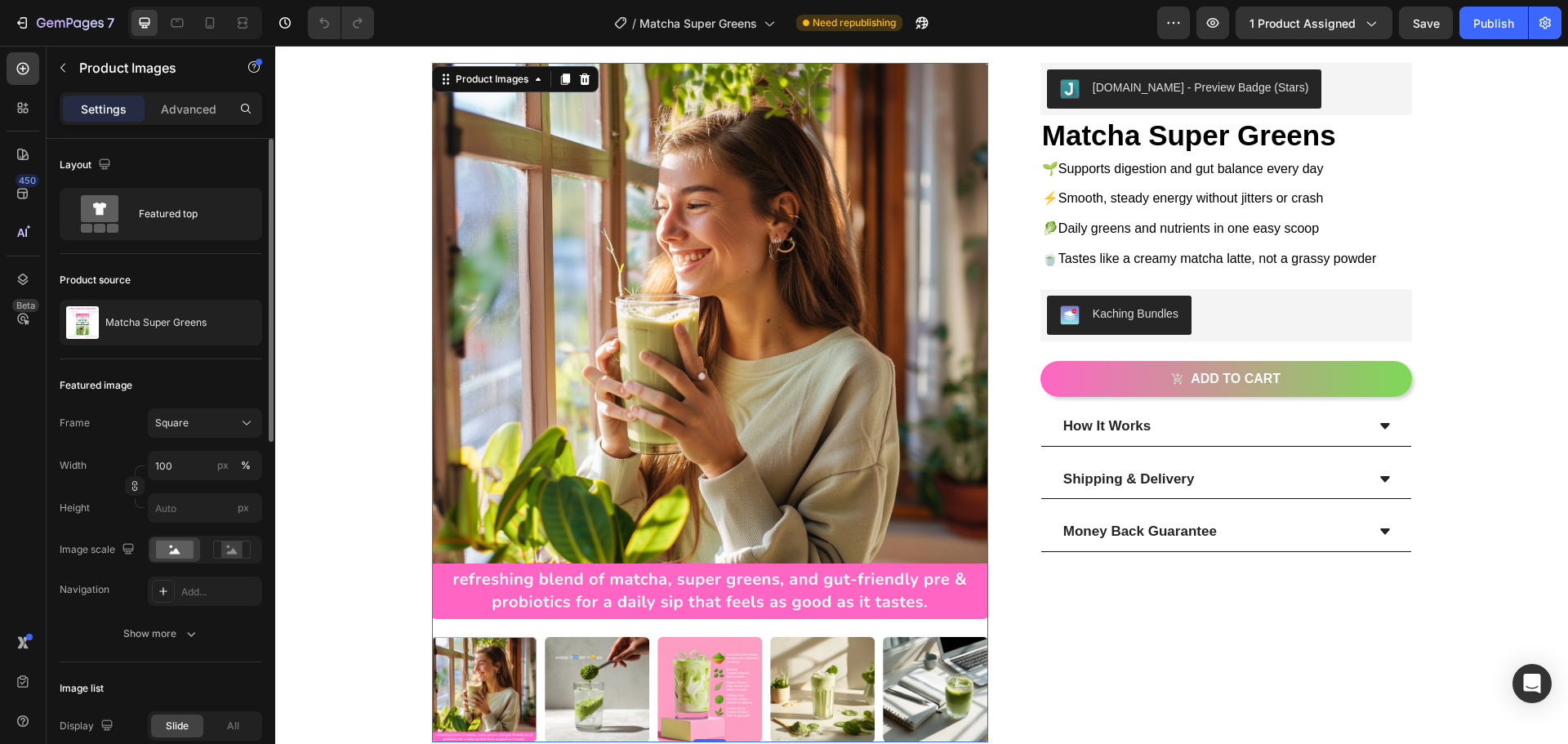
click at [721, 679] on img at bounding box center [709, 689] width 104 height 104
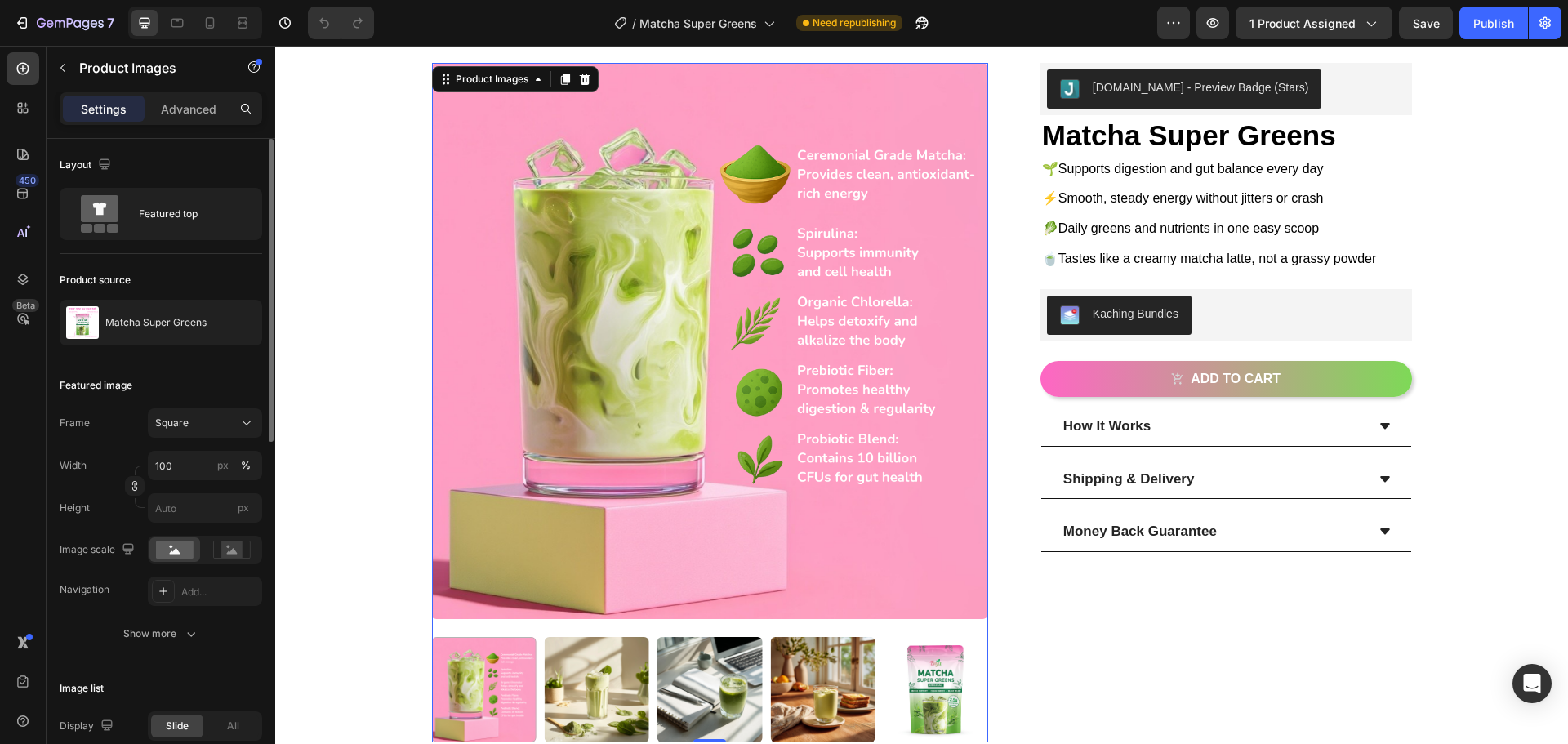
click at [523, 690] on div at bounding box center [484, 689] width 104 height 104
click at [607, 690] on img at bounding box center [596, 689] width 104 height 104
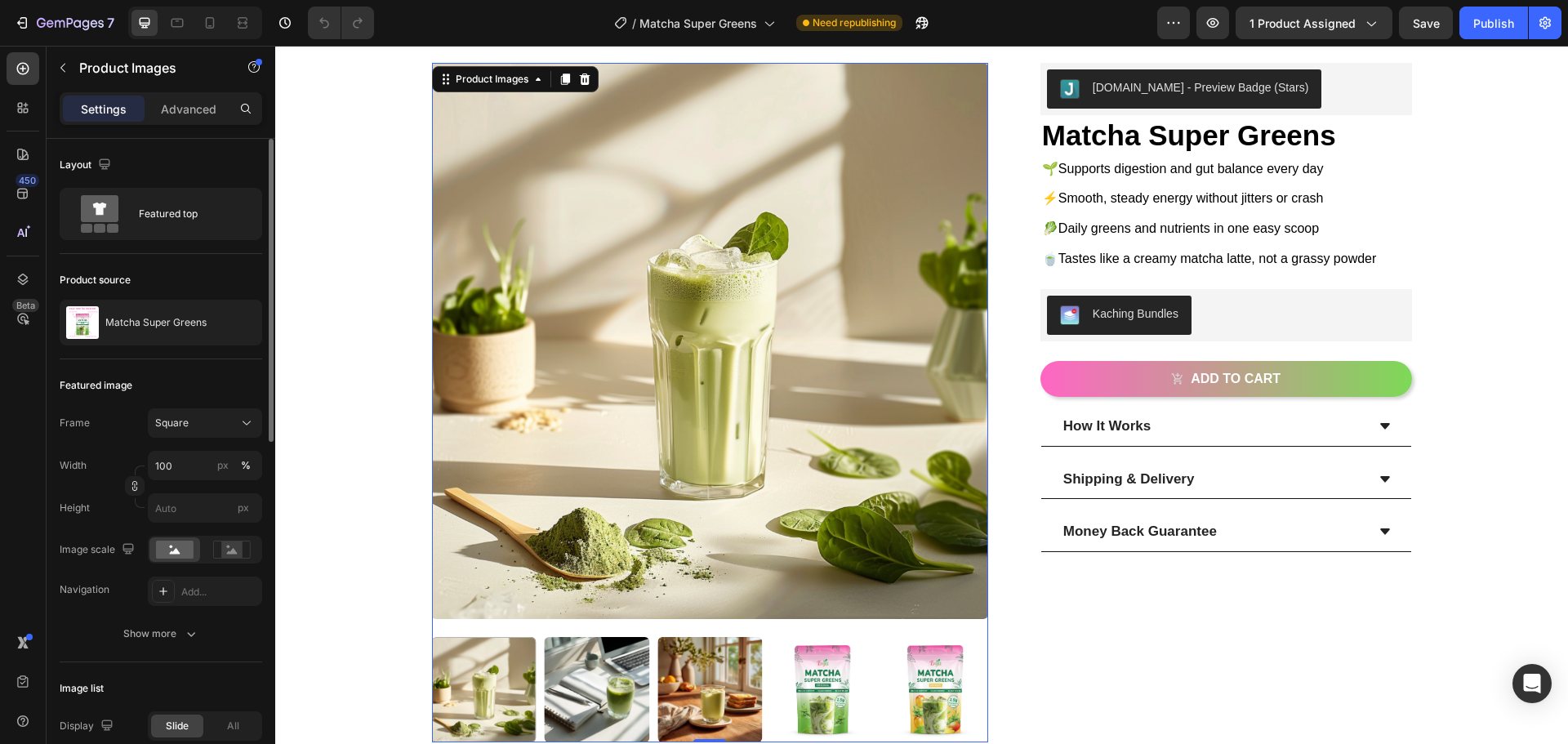
click at [612, 691] on img at bounding box center [596, 689] width 104 height 104
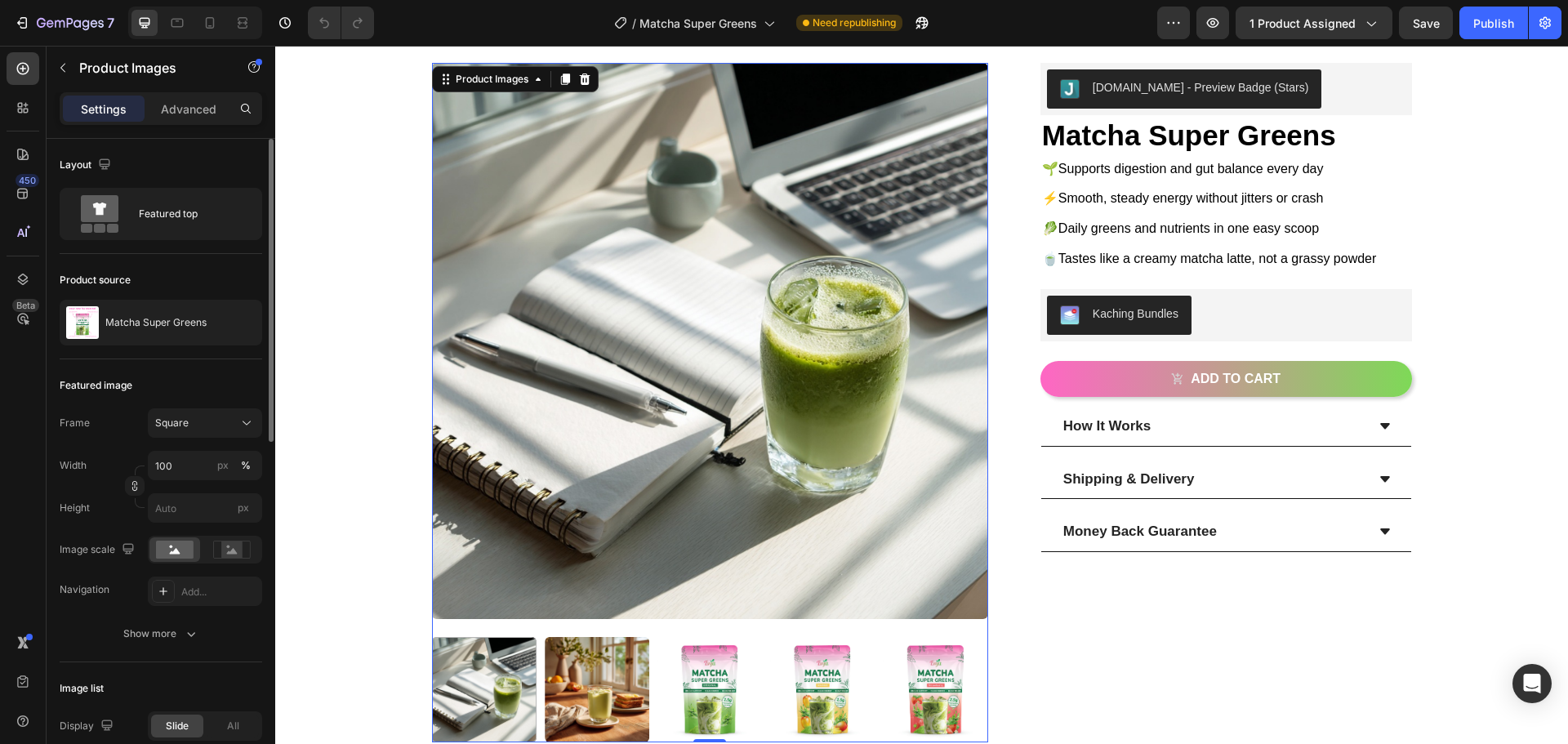
drag, startPoint x: 594, startPoint y: 681, endPoint x: 603, endPoint y: 665, distance: 18.4
click at [594, 681] on img at bounding box center [596, 689] width 104 height 104
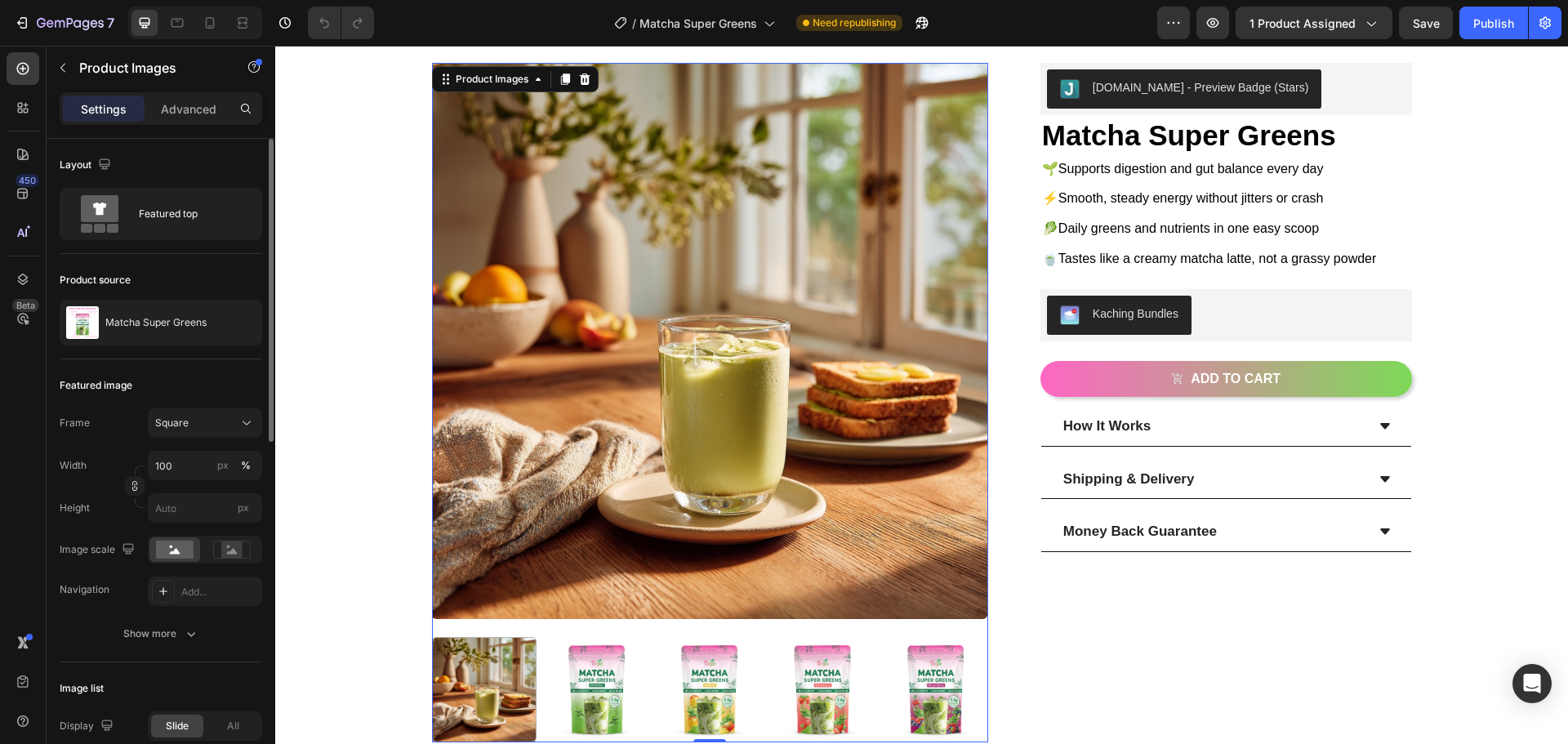
click at [587, 676] on img at bounding box center [596, 689] width 104 height 104
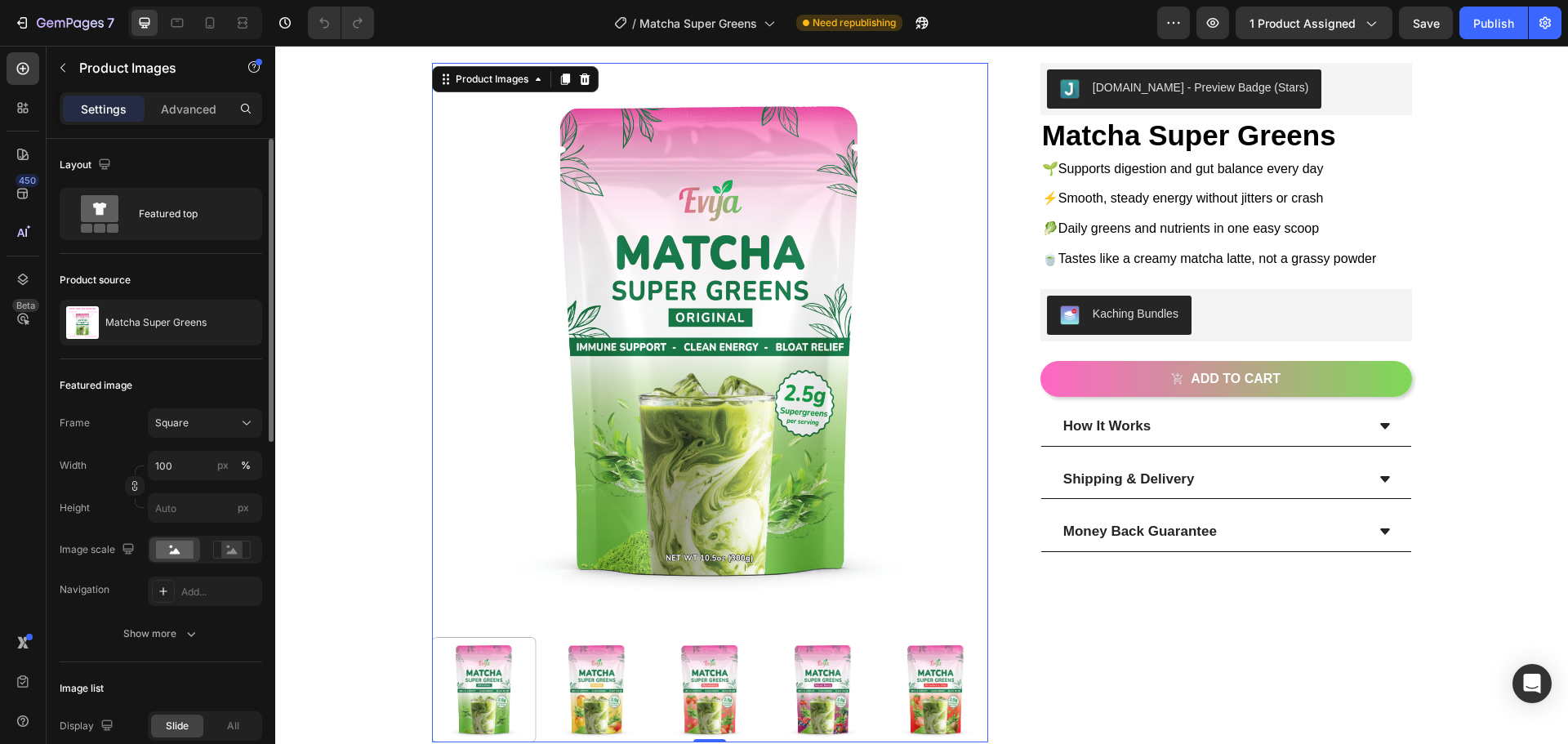
drag, startPoint x: 586, startPoint y: 682, endPoint x: 585, endPoint y: 697, distance: 15.0
click at [586, 683] on img at bounding box center [596, 689] width 104 height 104
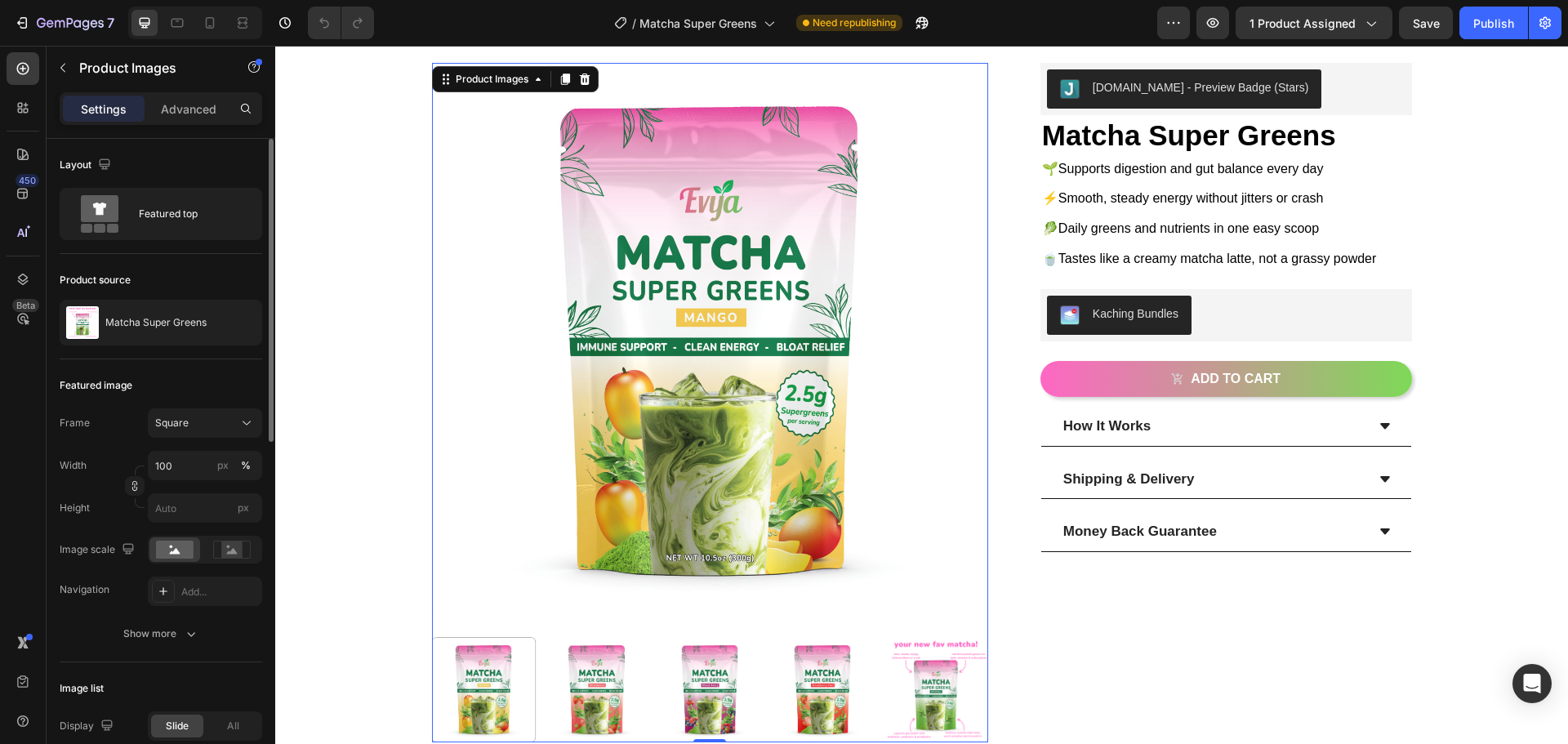
click at [586, 683] on img at bounding box center [596, 689] width 104 height 104
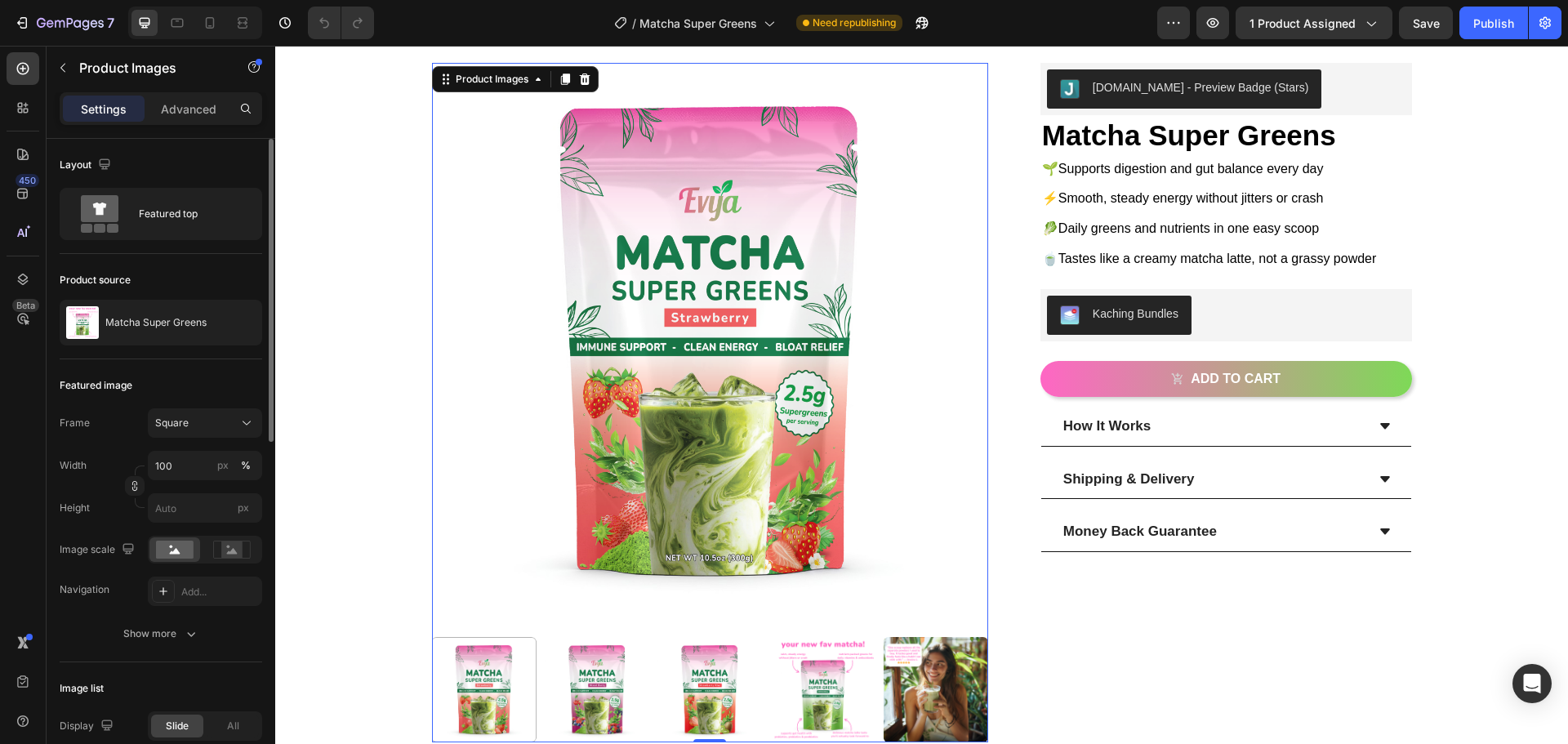
click at [903, 684] on img at bounding box center [935, 689] width 104 height 104
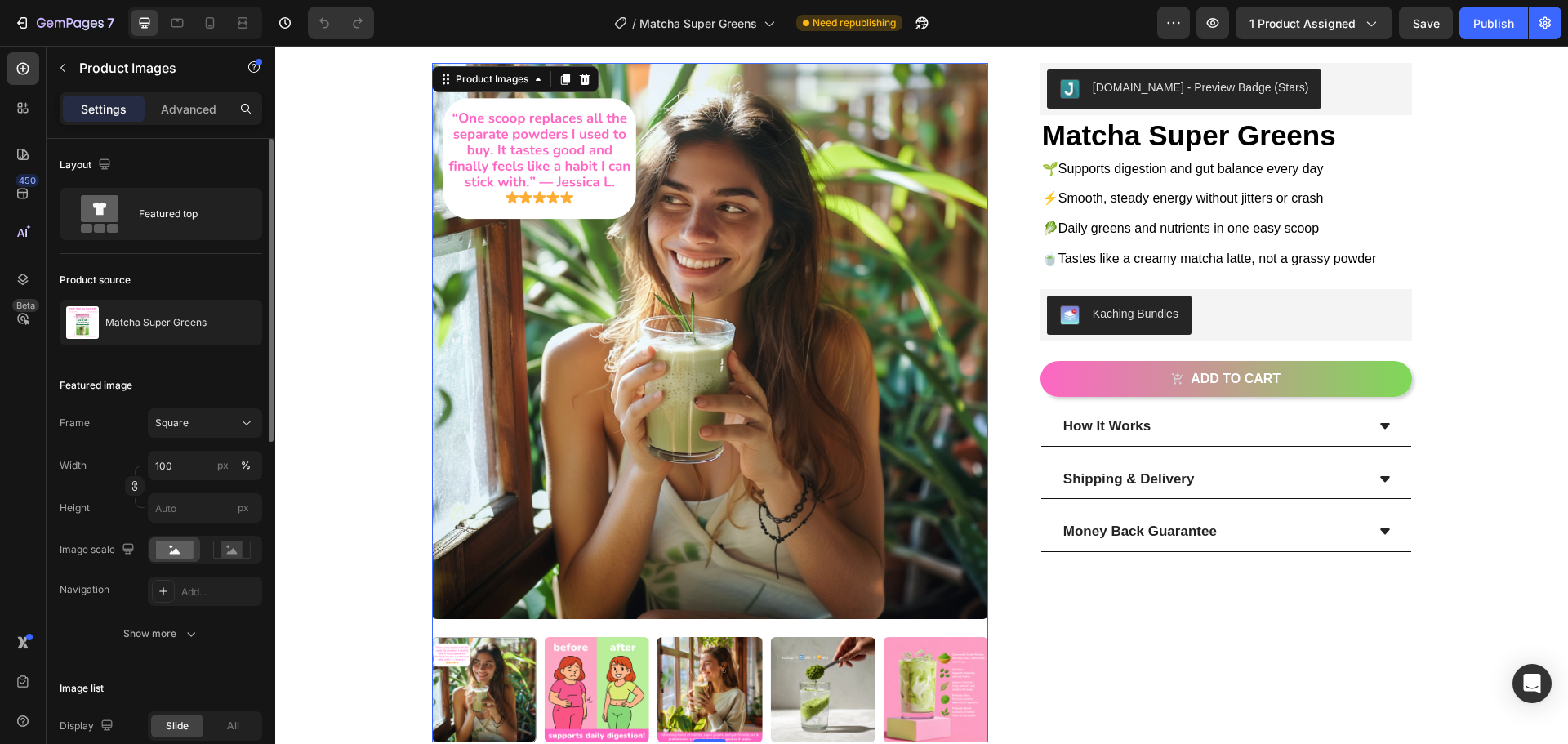
click at [737, 672] on img at bounding box center [709, 689] width 104 height 104
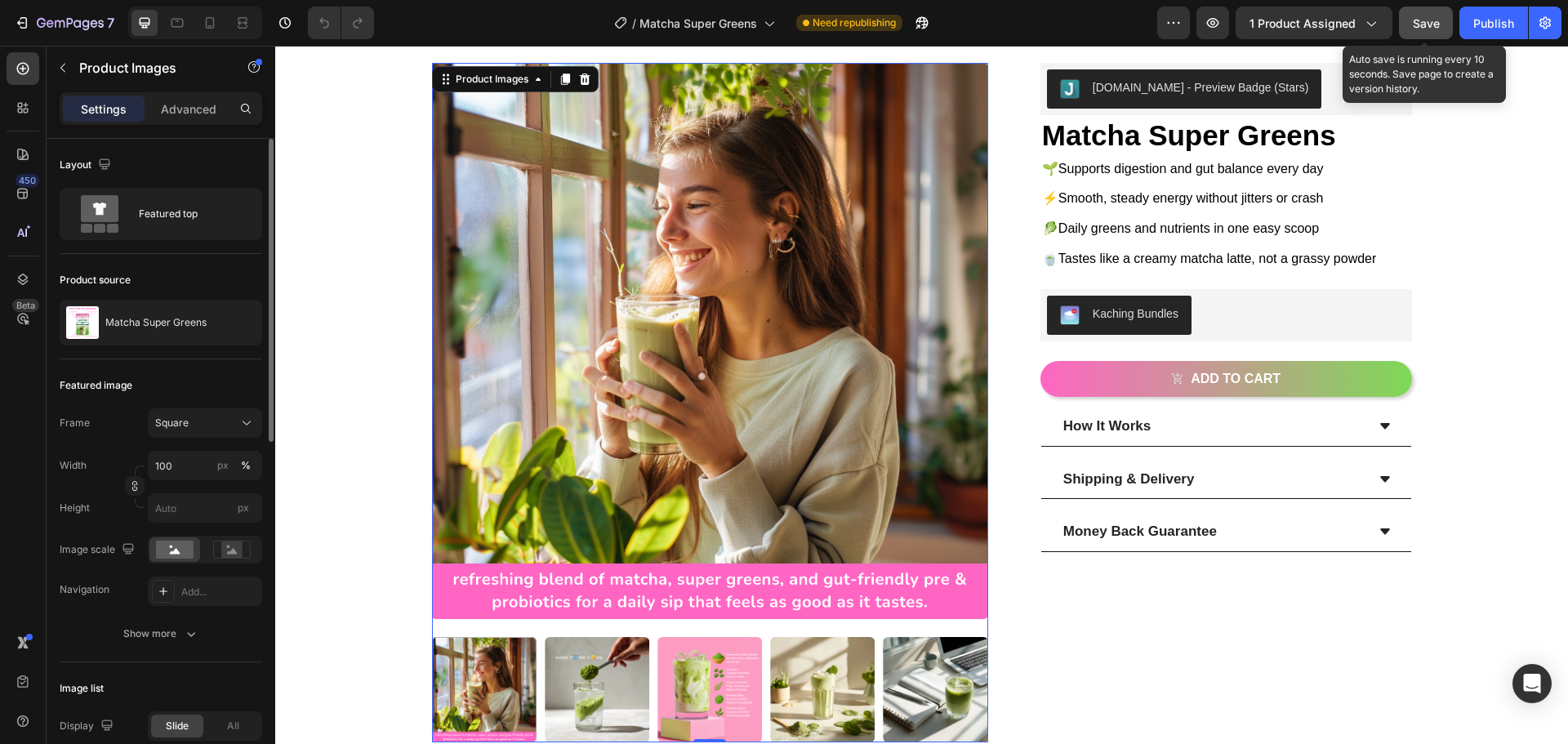
click at [1427, 34] on button "Save" at bounding box center [1425, 22] width 54 height 33
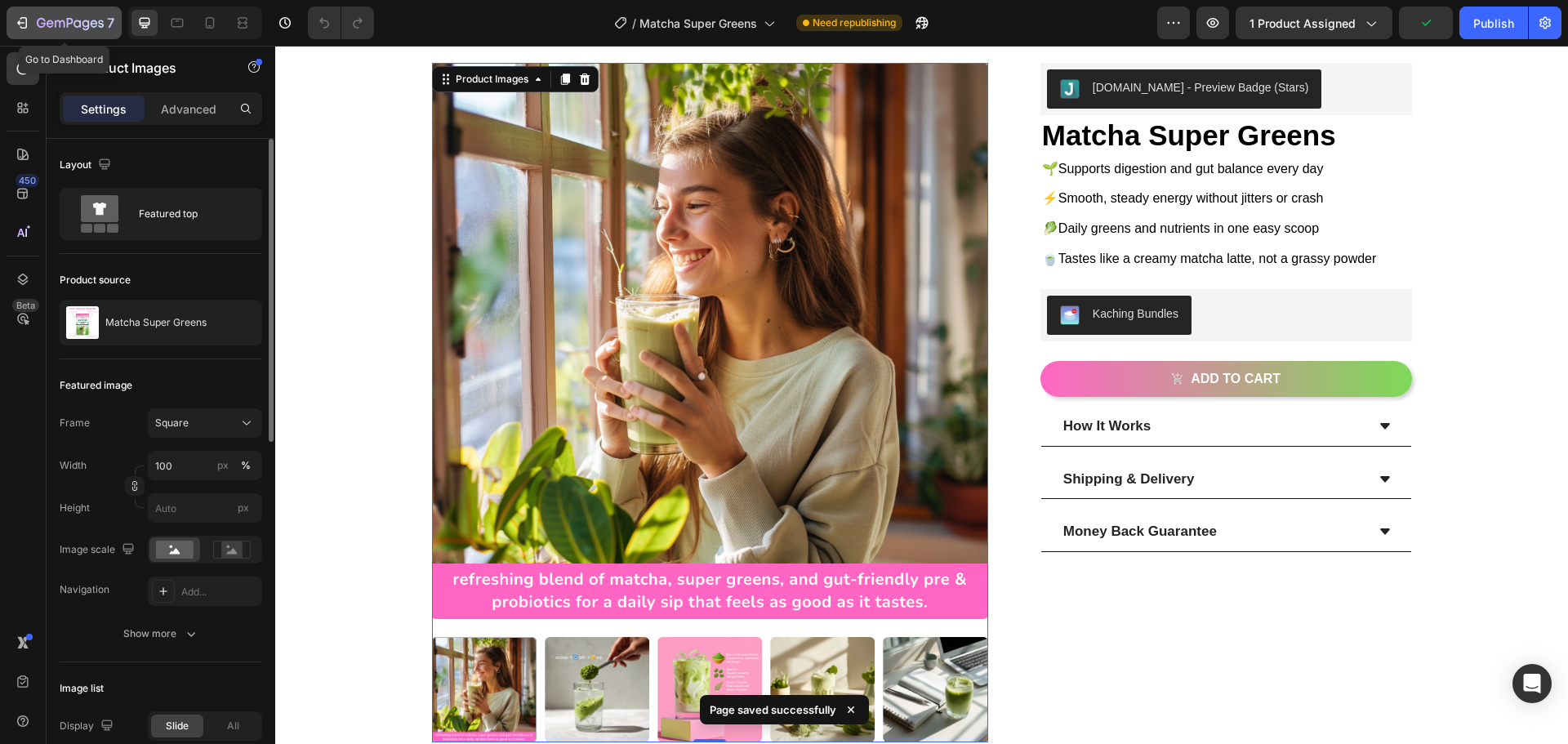
click at [24, 19] on icon "button" at bounding box center [22, 22] width 16 height 16
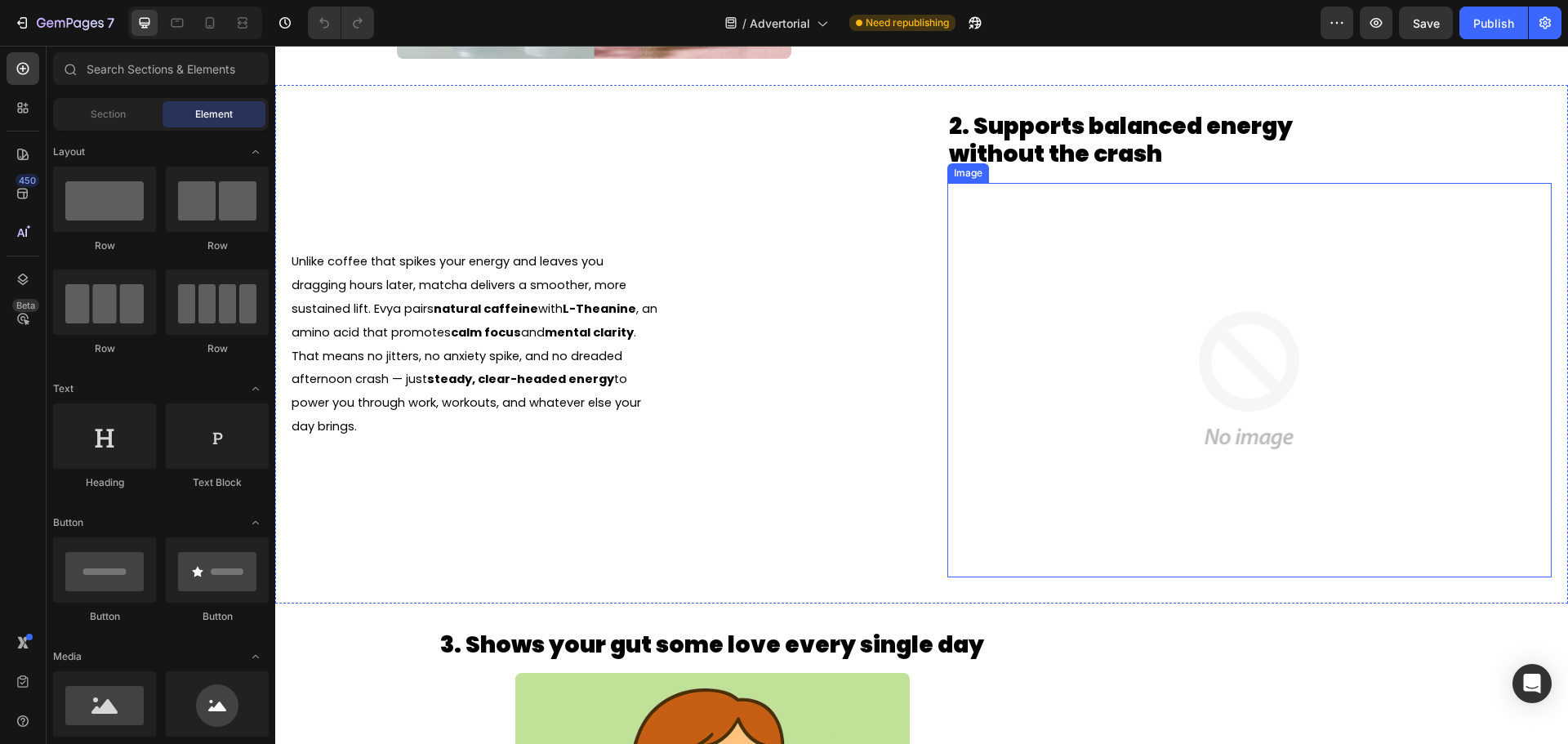
scroll to position [1062, 0]
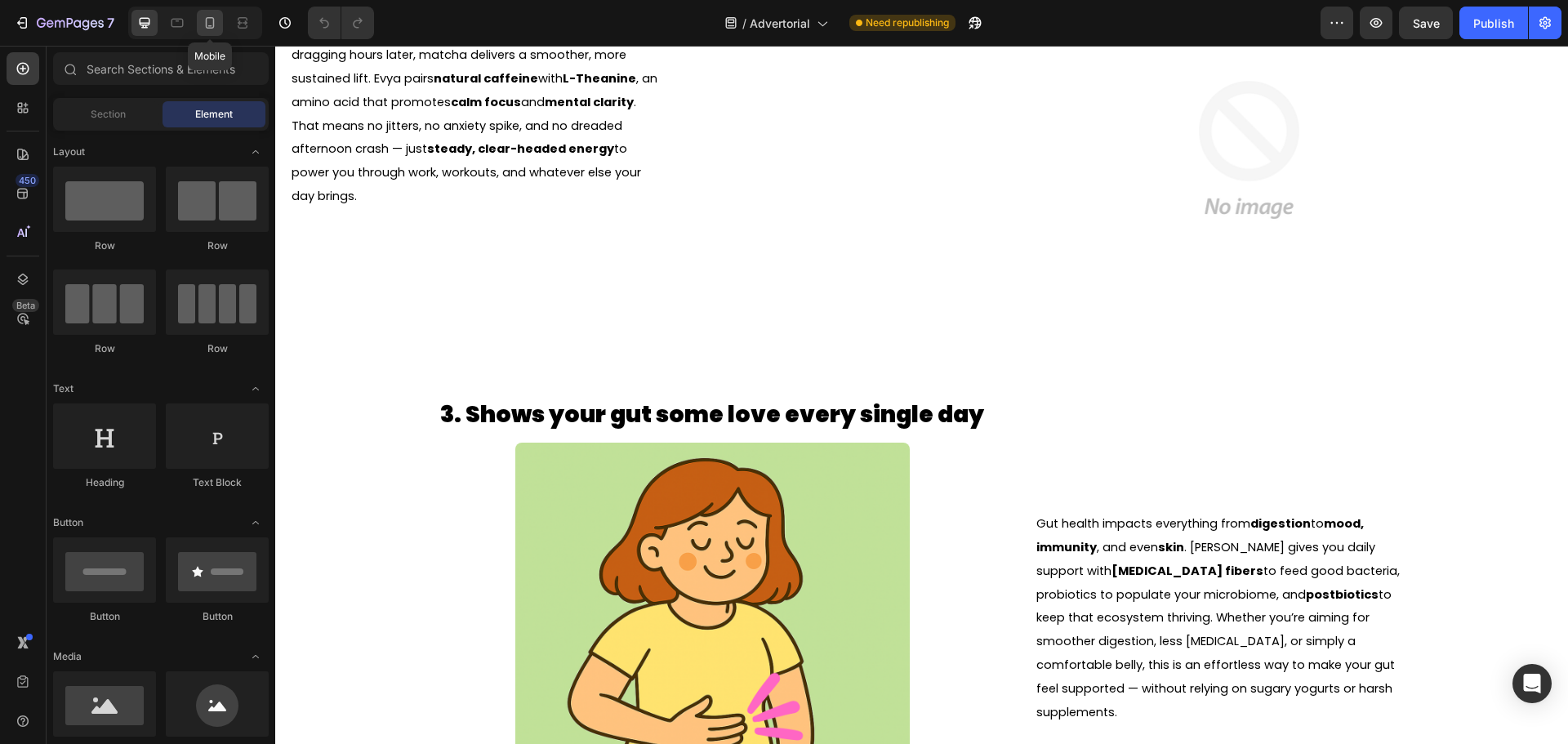
click at [206, 23] on icon at bounding box center [210, 22] width 9 height 12
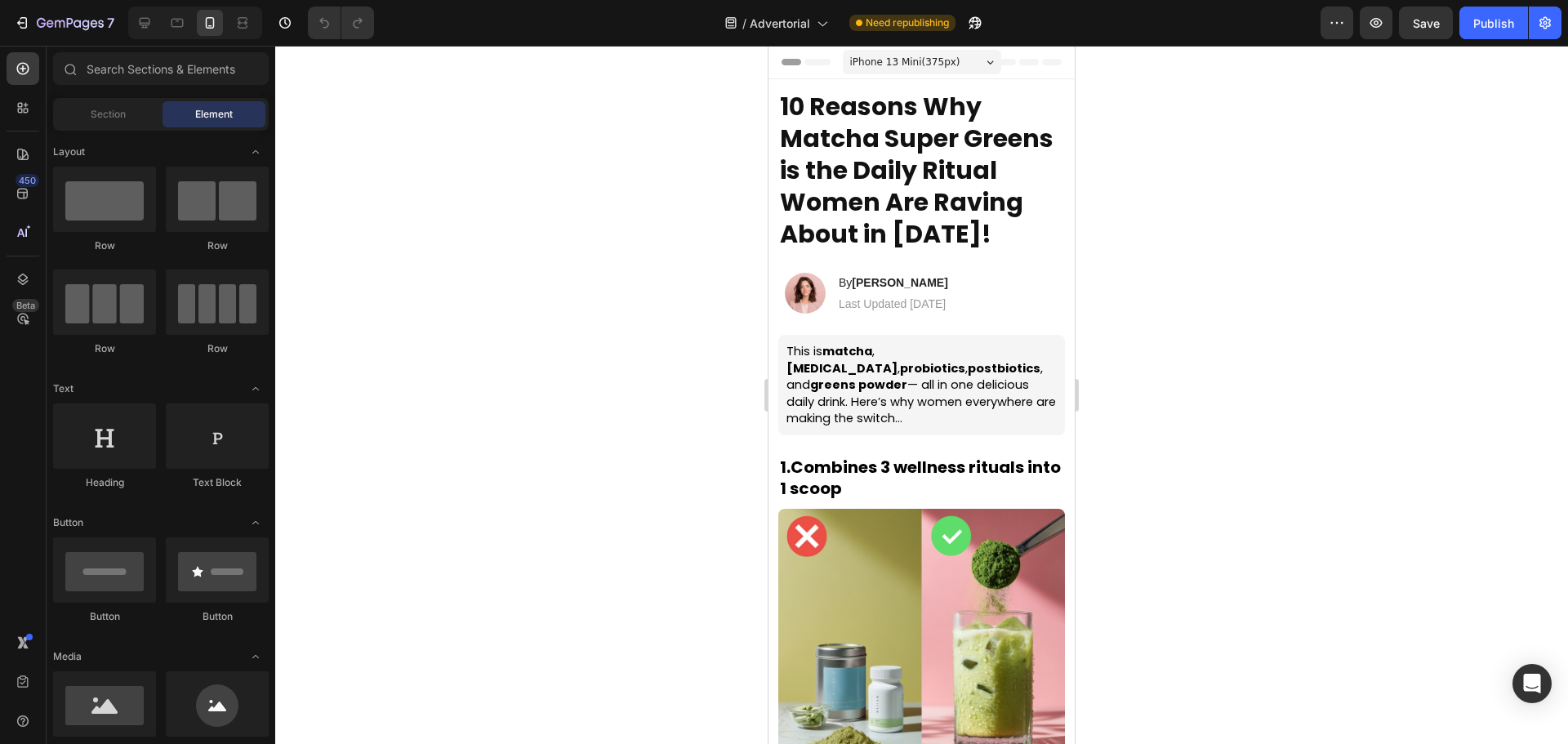
drag, startPoint x: 1071, startPoint y: 405, endPoint x: 1802, endPoint y: 64, distance: 806.6
click at [911, 57] on span "iPhone 13 Mini ( 375 px)" at bounding box center [905, 62] width 110 height 16
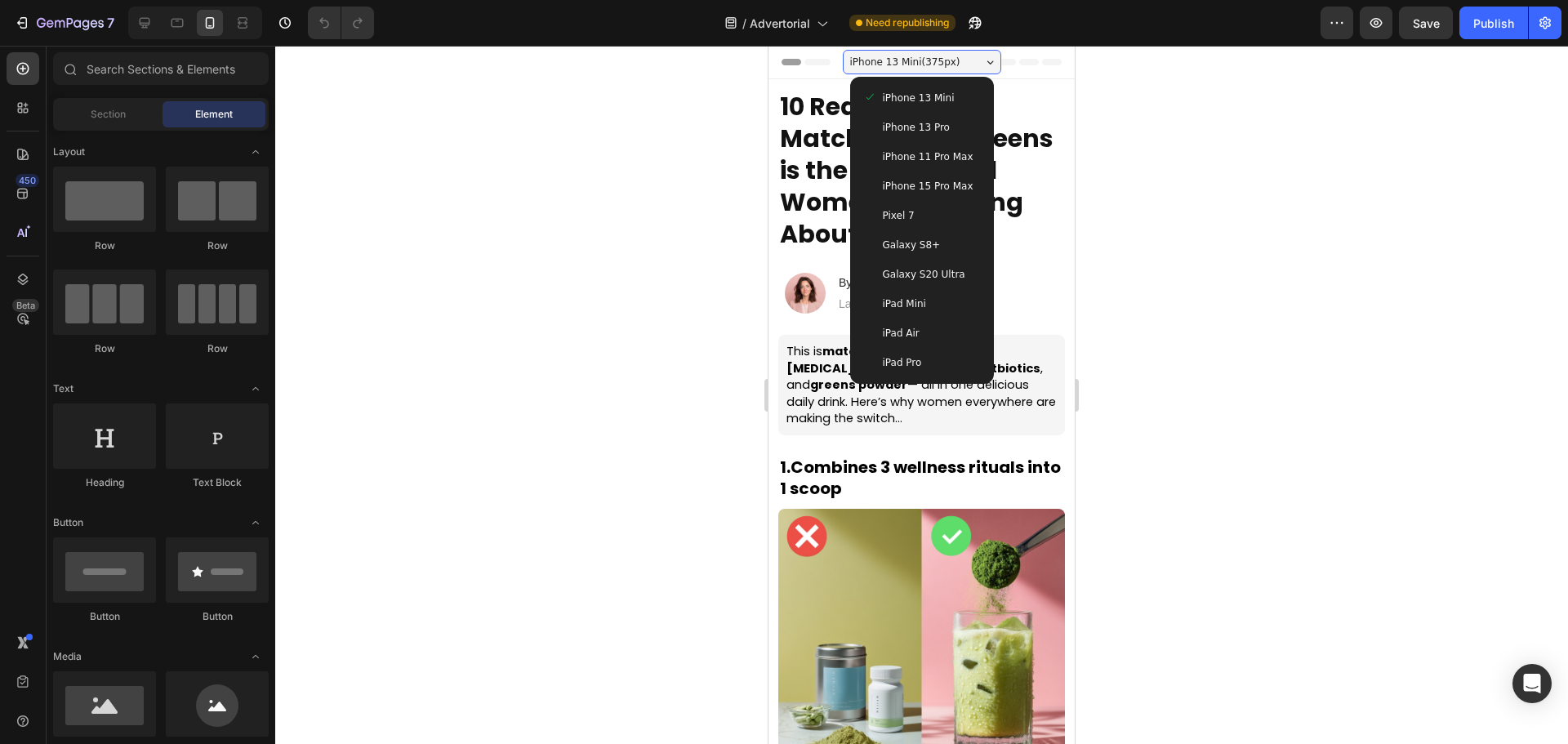
click at [927, 192] on span "iPhone 15 Pro Max" at bounding box center [929, 186] width 91 height 16
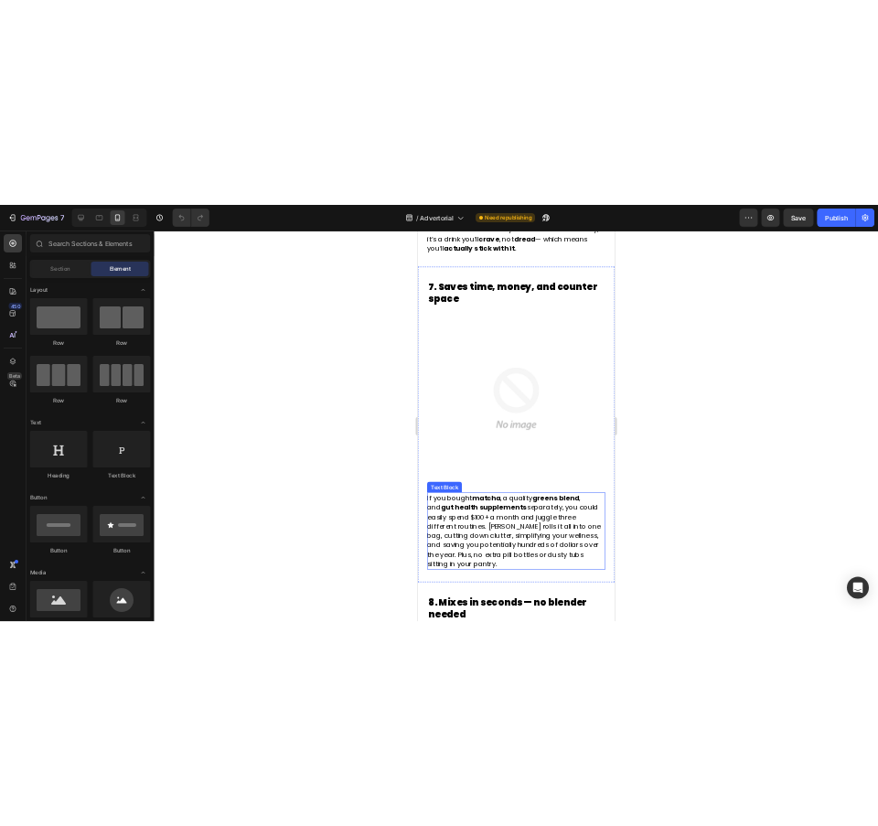
scroll to position [4264, 0]
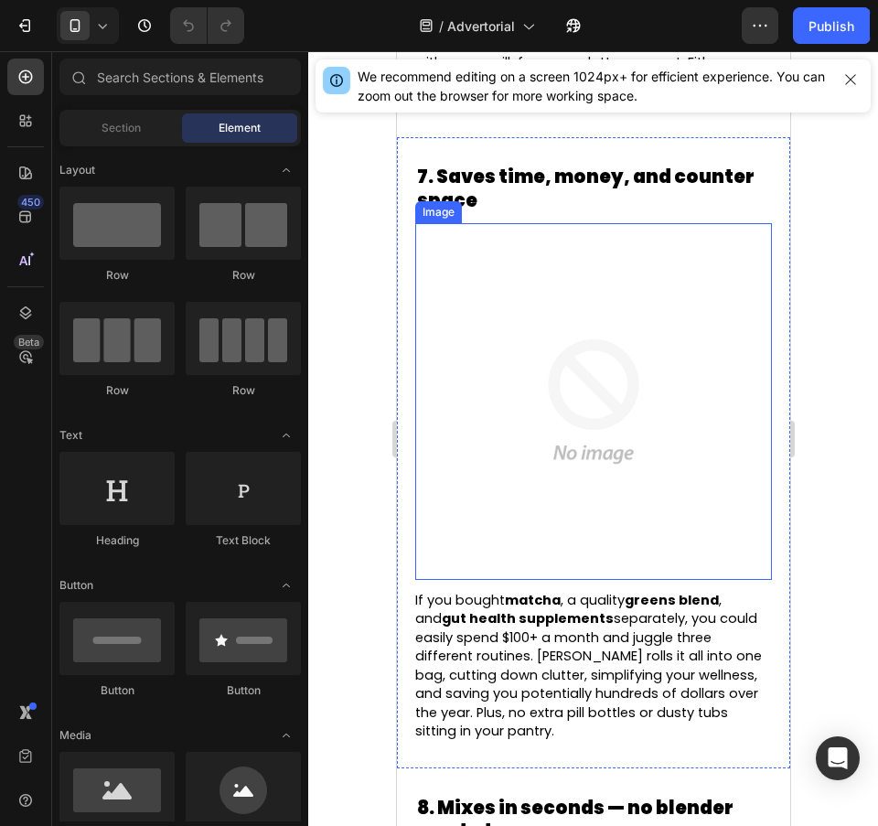
click at [586, 397] on img at bounding box center [592, 401] width 357 height 357
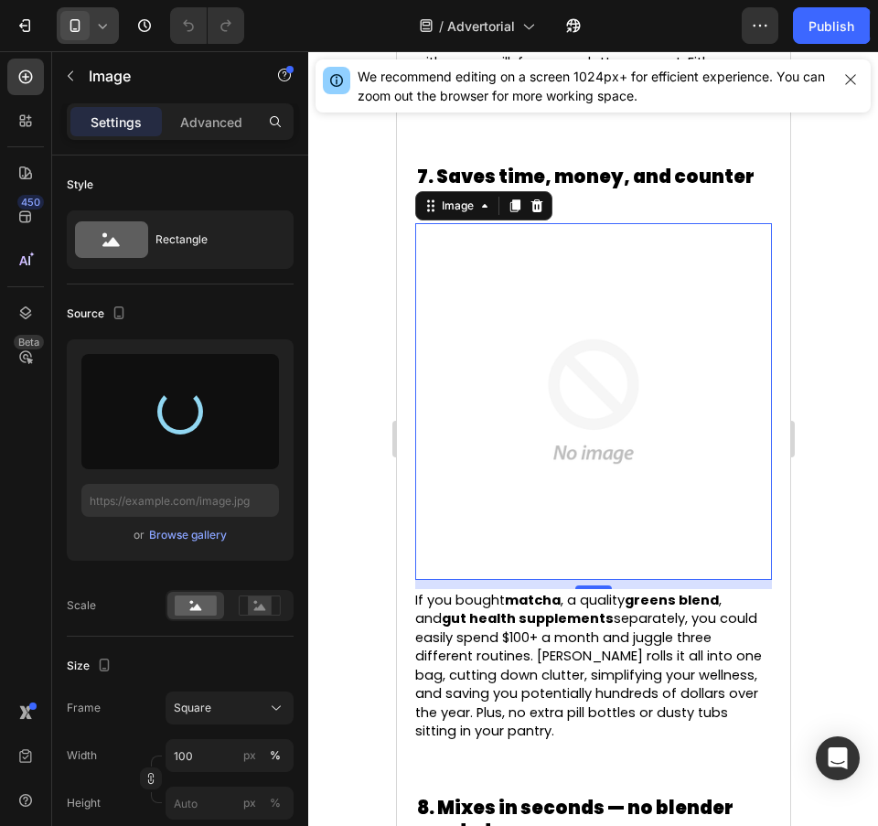
type input "https://cdn.shopify.com/s/files/1/0749/1043/3511/files/gempages_575748834060141…"
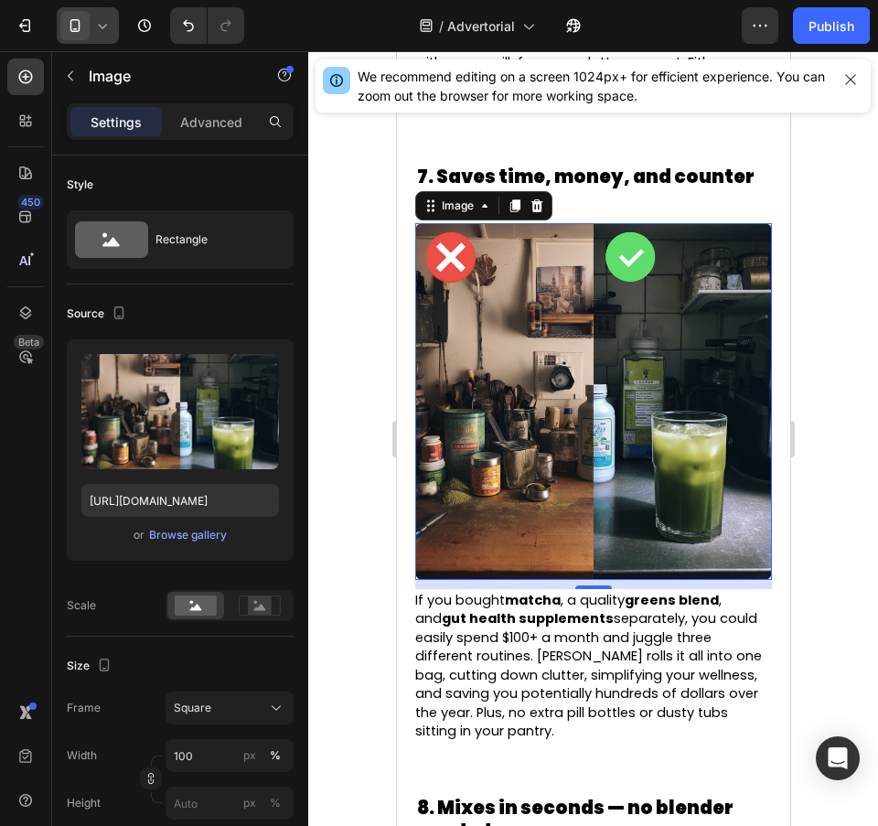
click at [96, 29] on icon at bounding box center [102, 25] width 18 height 18
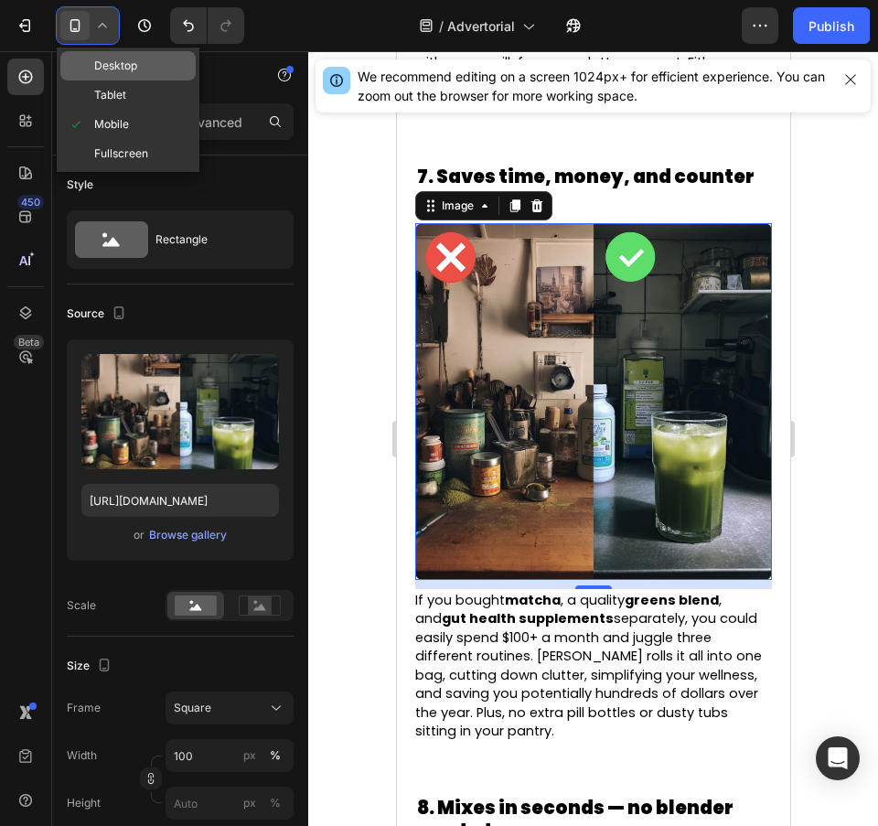
click at [141, 80] on div "Desktop" at bounding box center [127, 94] width 135 height 29
type input "483"
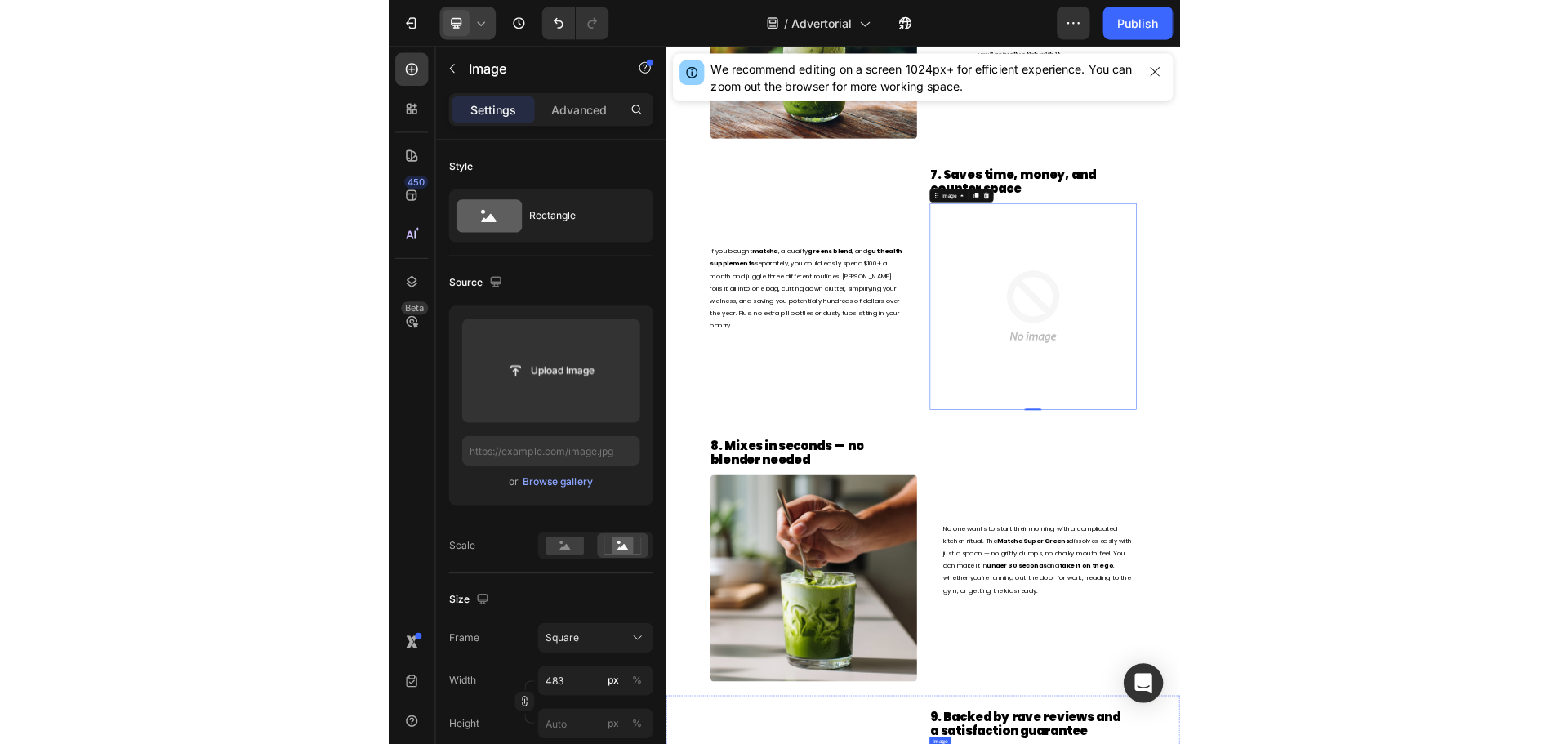
scroll to position [3544, 0]
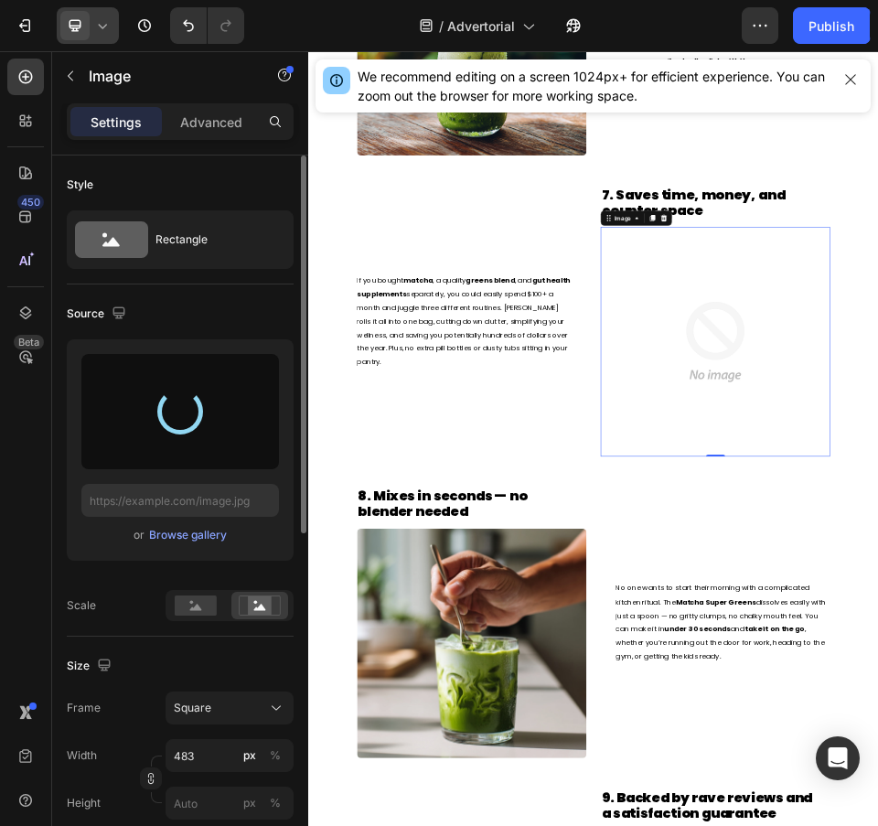
type input "https://cdn.shopify.com/s/files/1/0749/1043/3511/files/gempages_575748834060141…"
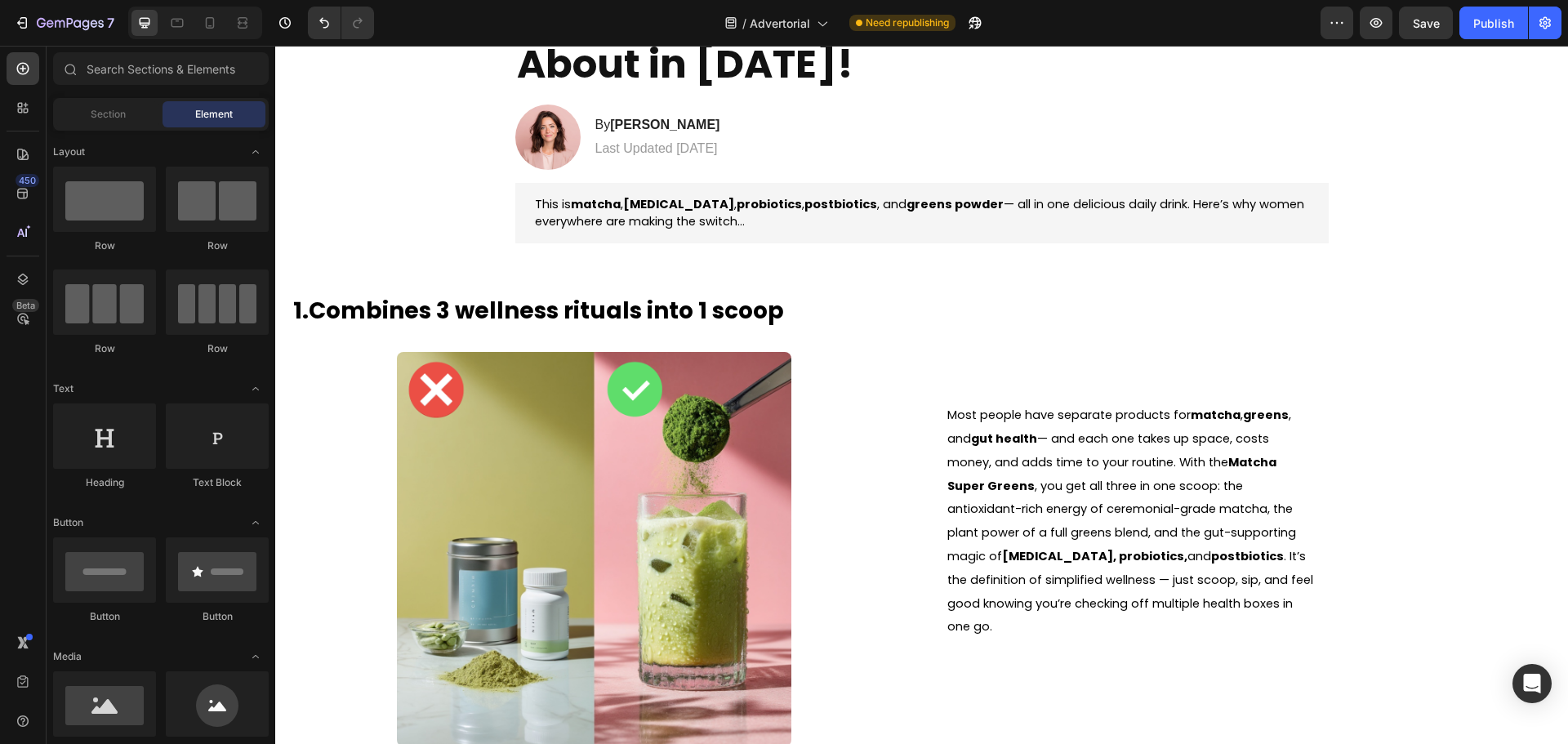
scroll to position [0, 0]
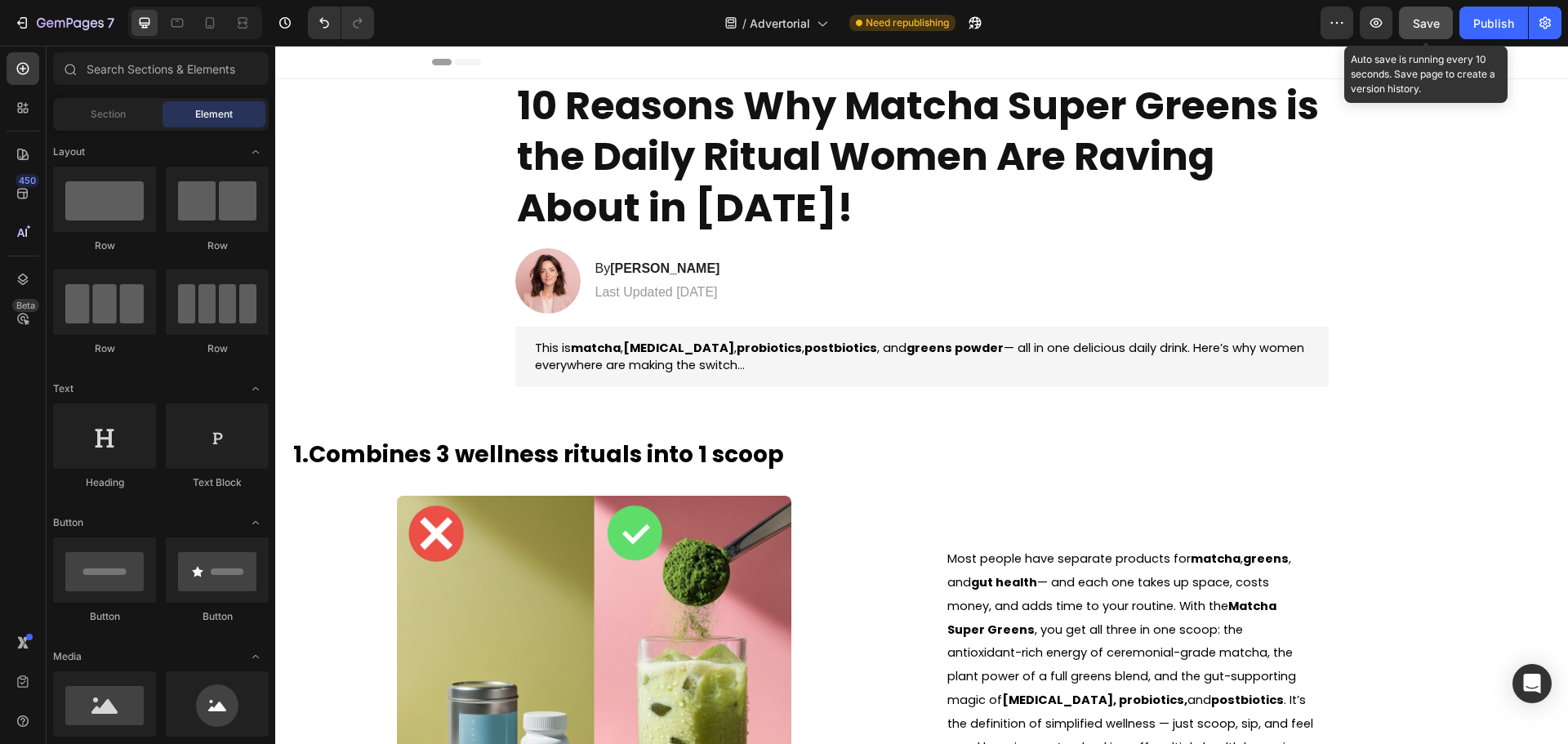
click at [1430, 37] on button "Save" at bounding box center [1425, 22] width 54 height 33
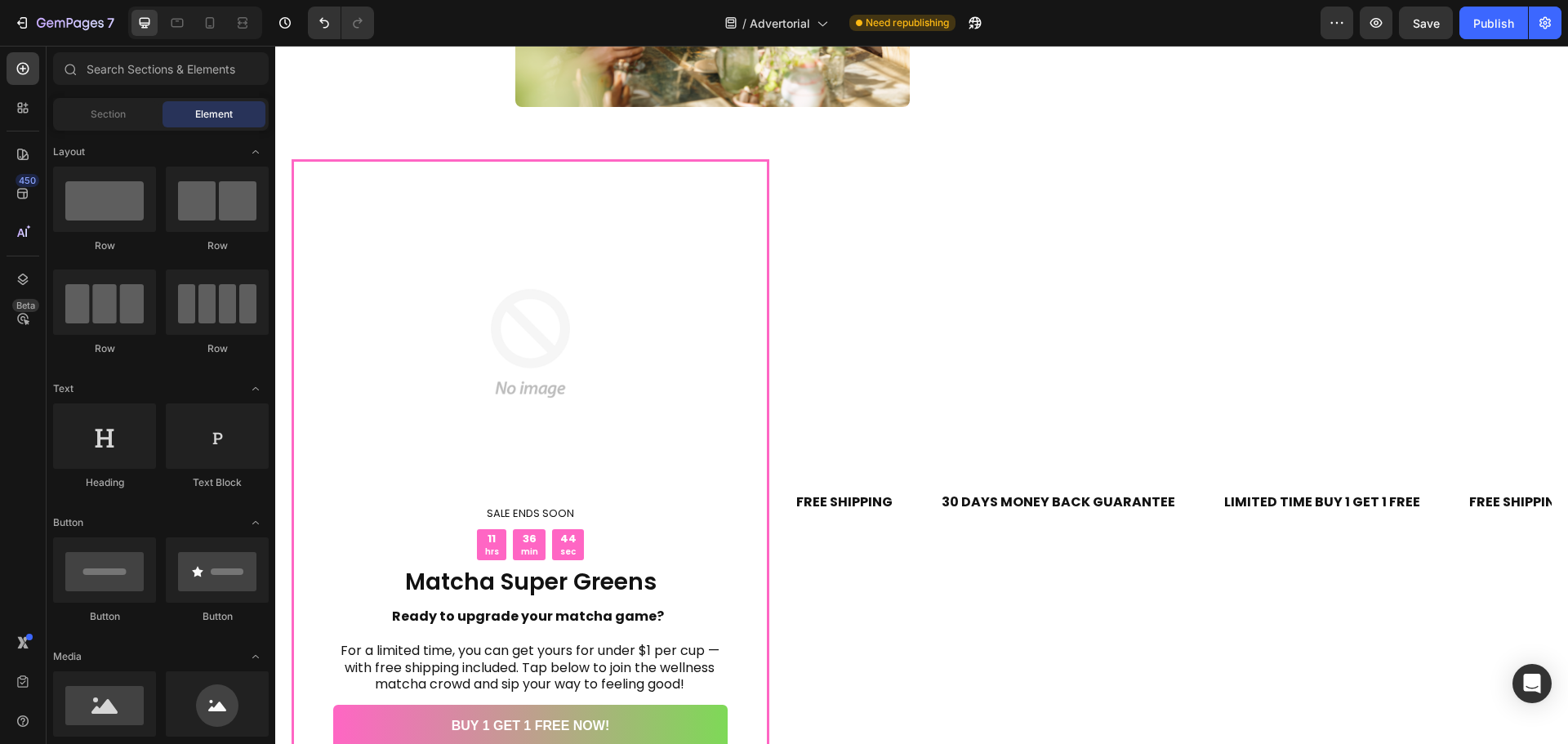
scroll to position [5419, 0]
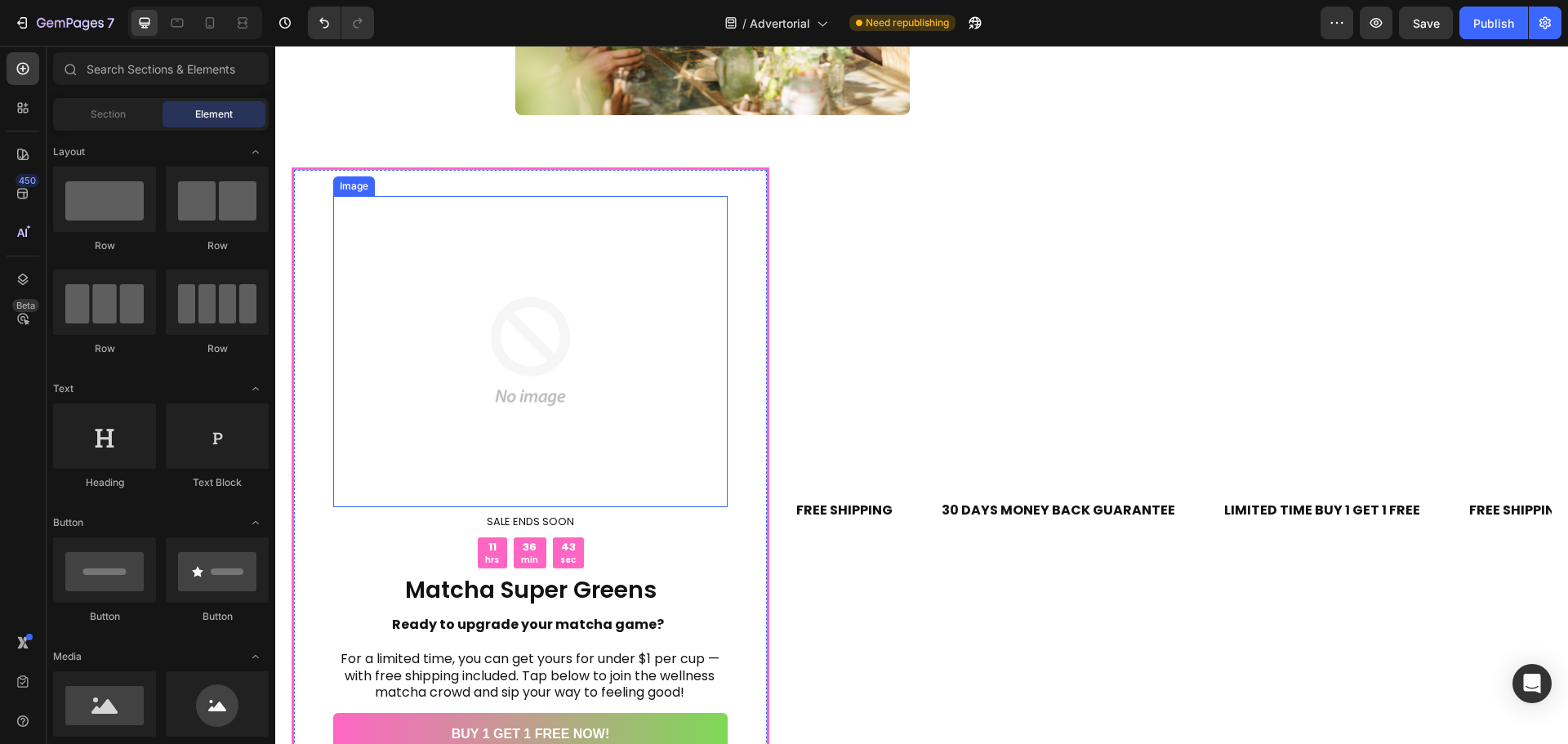
click at [593, 429] on img at bounding box center [530, 351] width 311 height 311
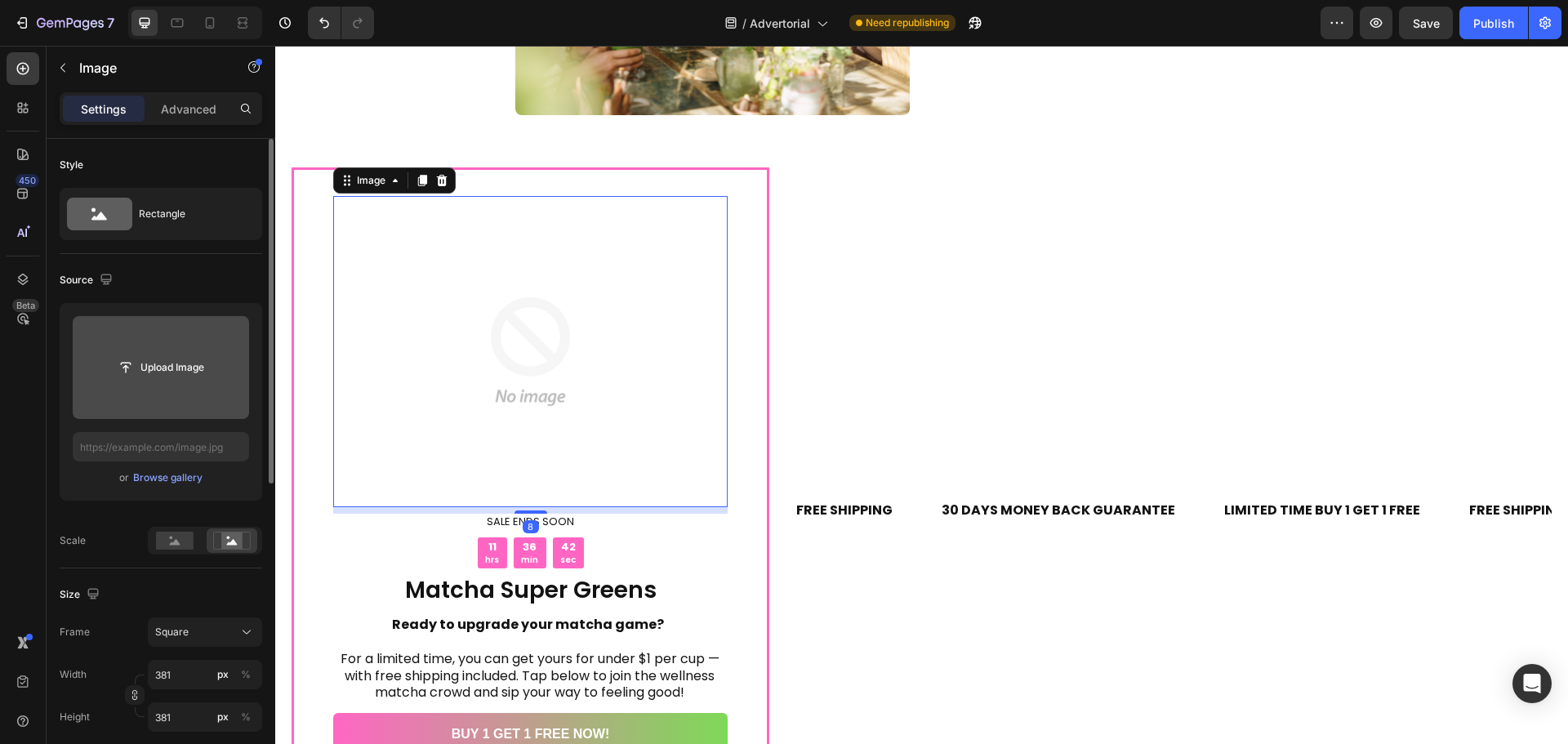
click at [169, 361] on input "file" at bounding box center [161, 367] width 113 height 28
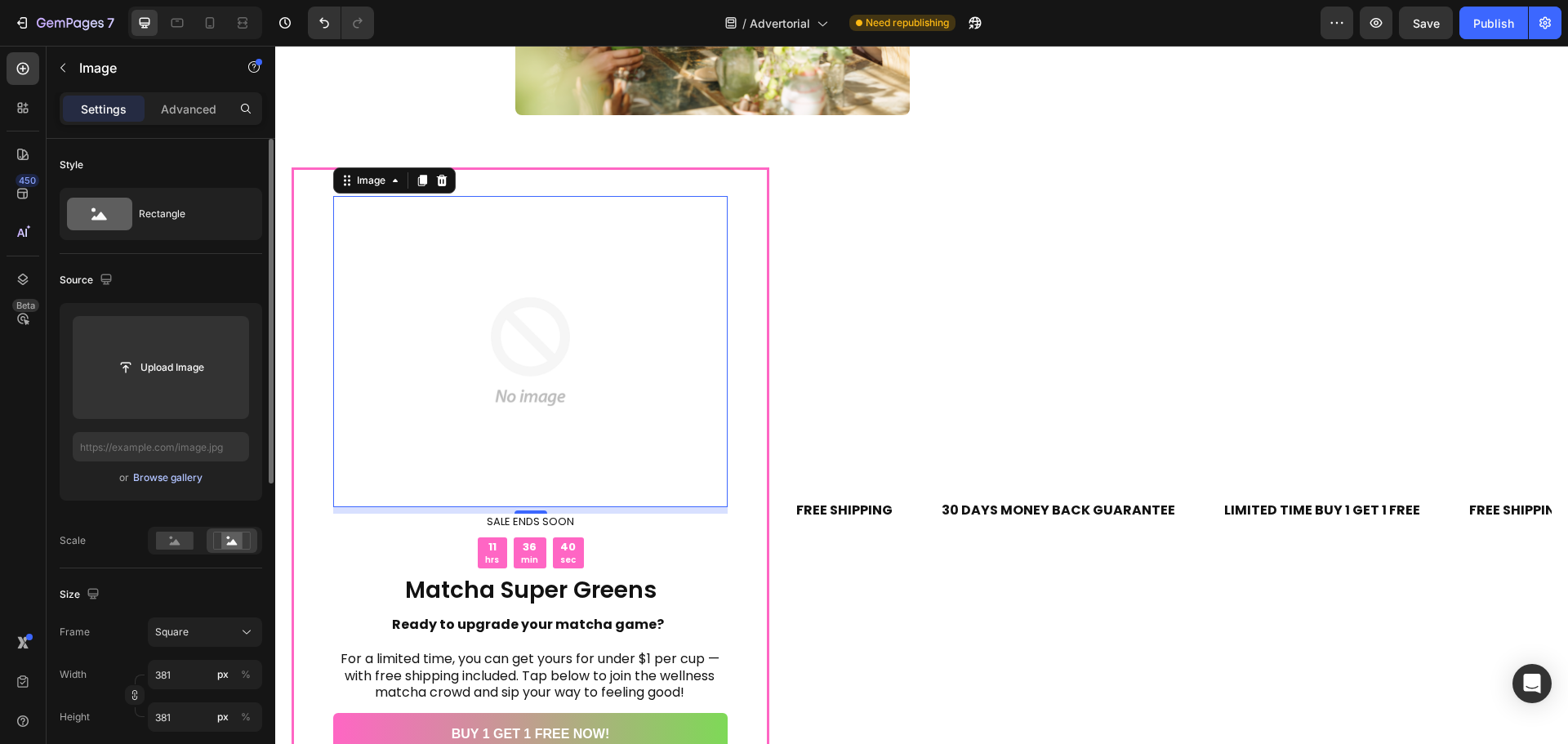
click at [160, 482] on div "Browse gallery" at bounding box center [168, 478] width 70 height 14
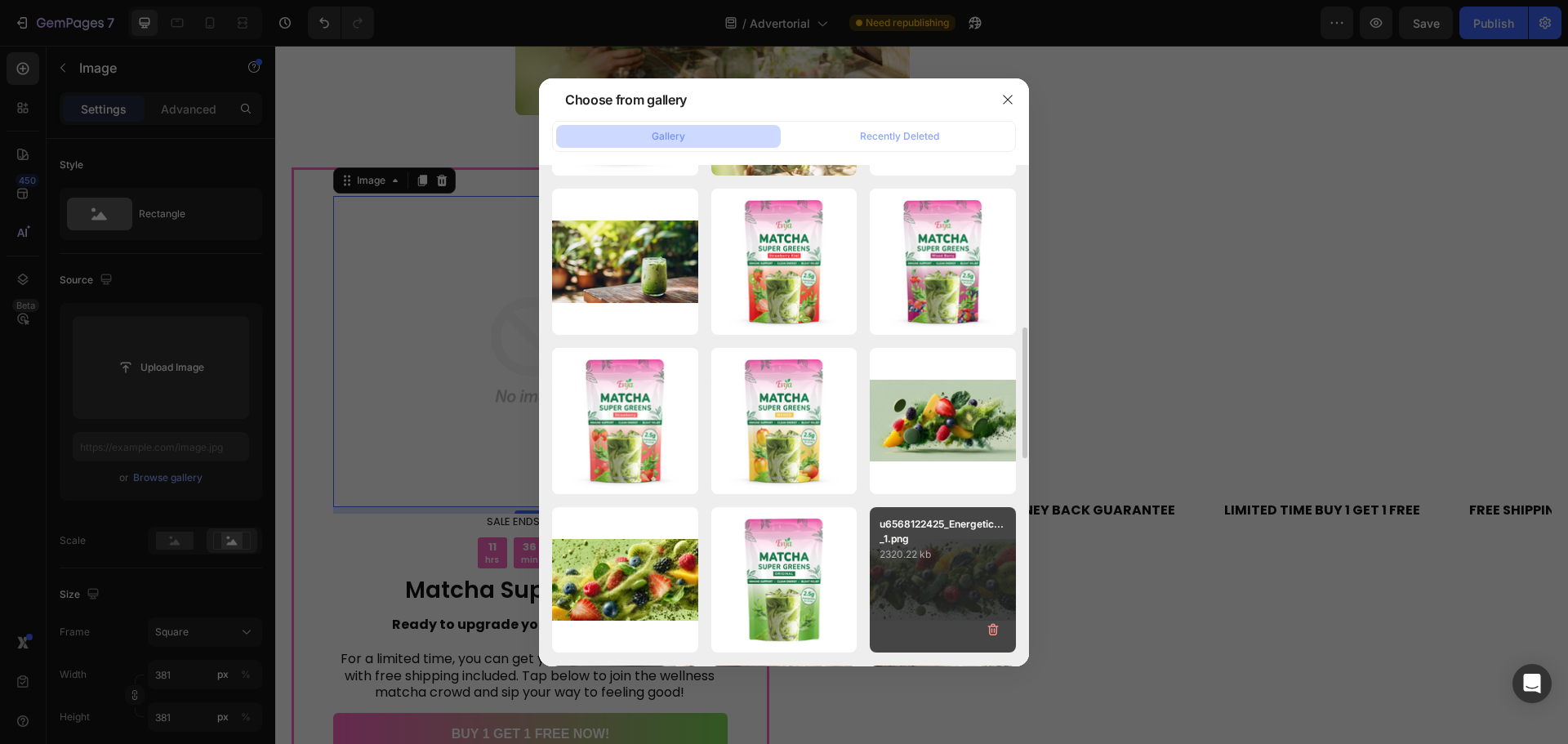
scroll to position [788, 0]
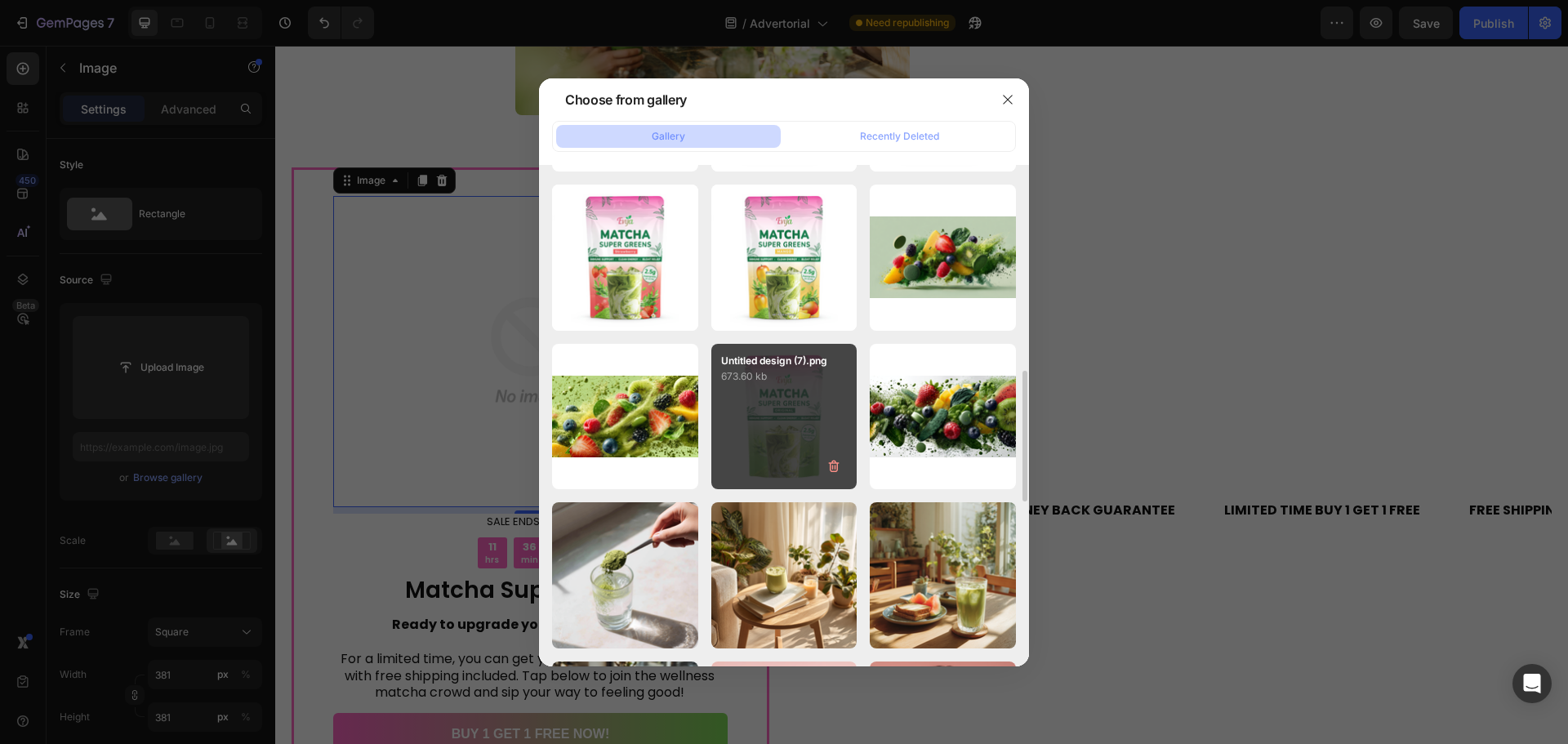
click at [778, 413] on div "Untitled design (7).png 673.60 kb" at bounding box center [784, 417] width 146 height 146
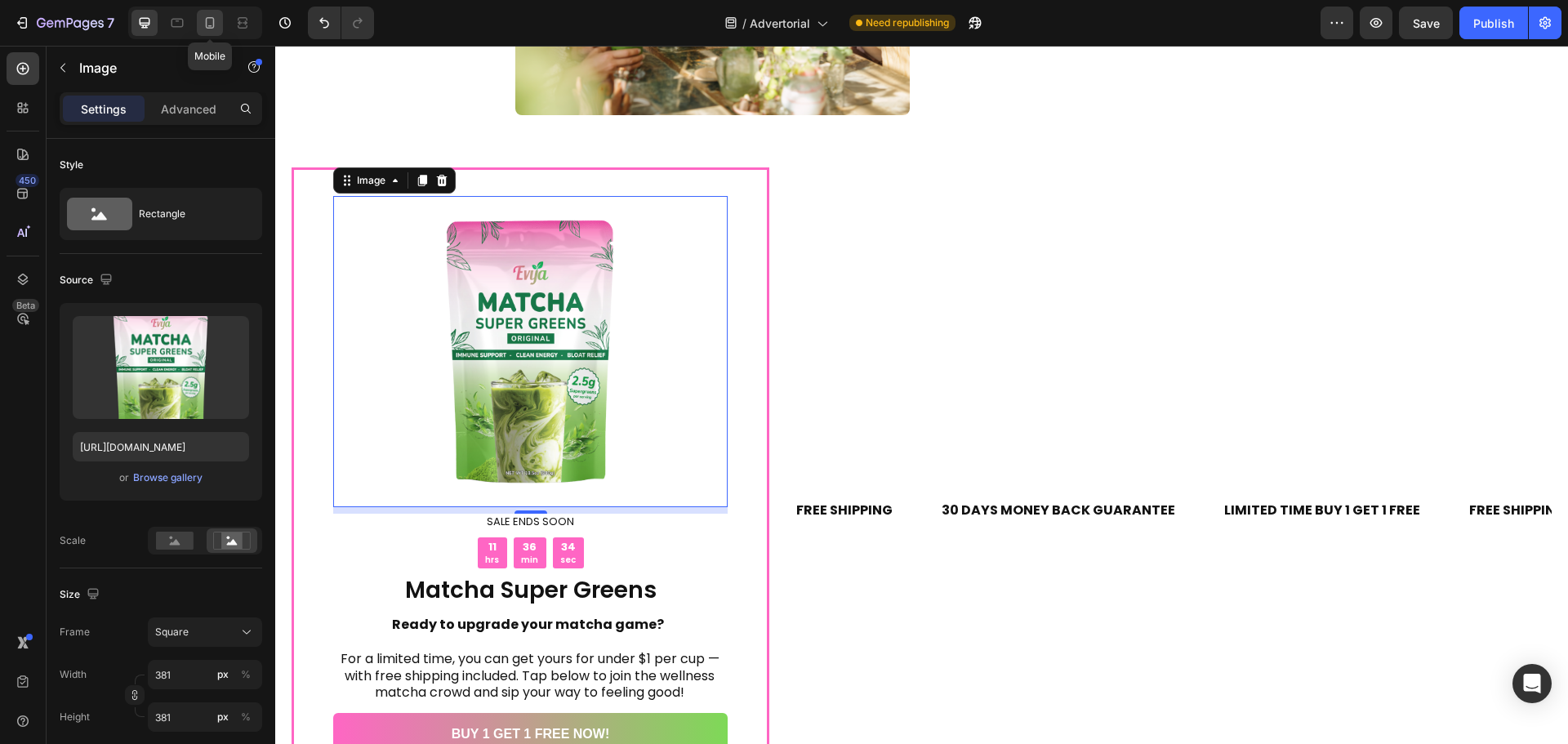
click at [206, 13] on div at bounding box center [209, 22] width 26 height 26
type input "https://cdn.shopify.com/s/files/1/0749/1043/3511/files/gempages_575748834060141…"
type input "315"
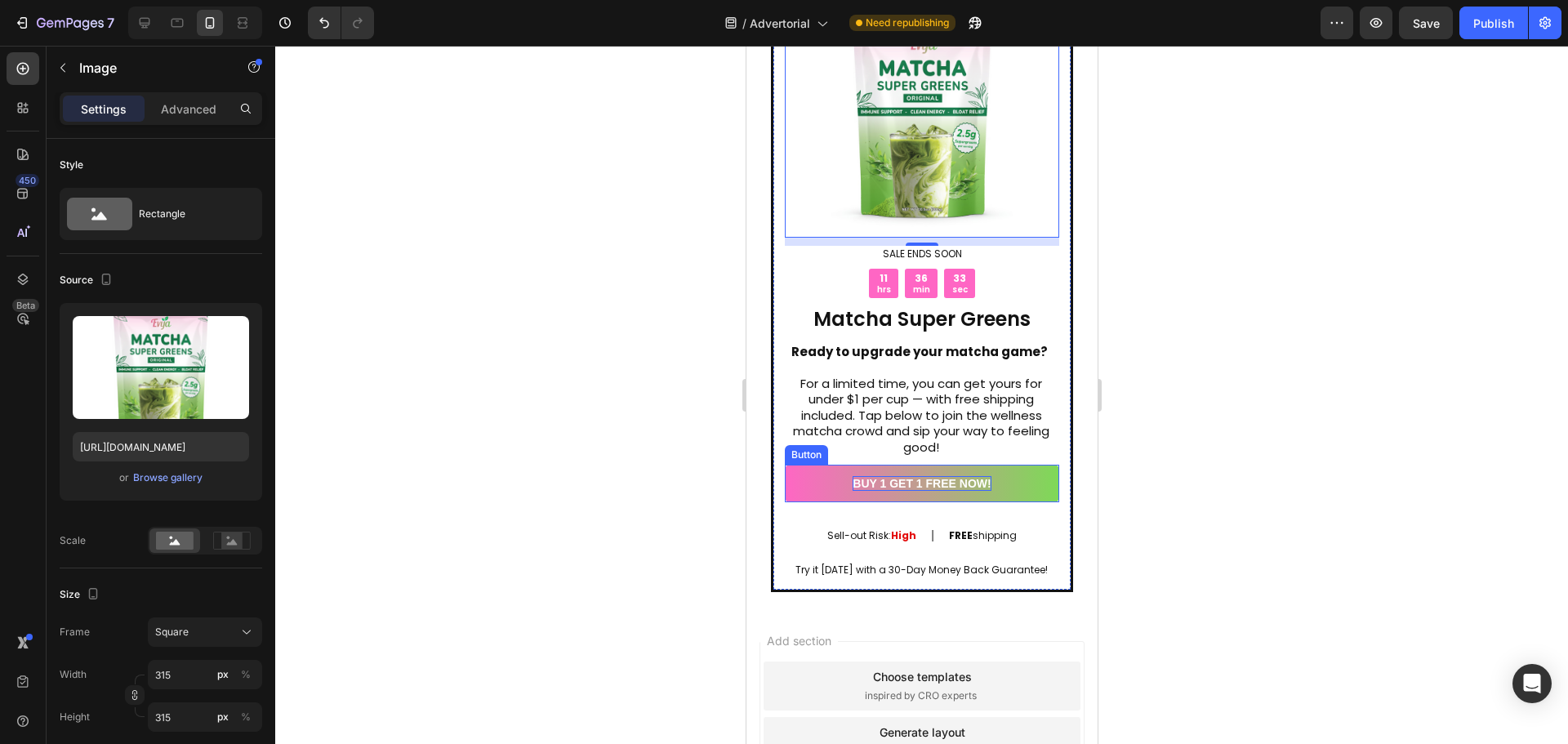
scroll to position [6074, 0]
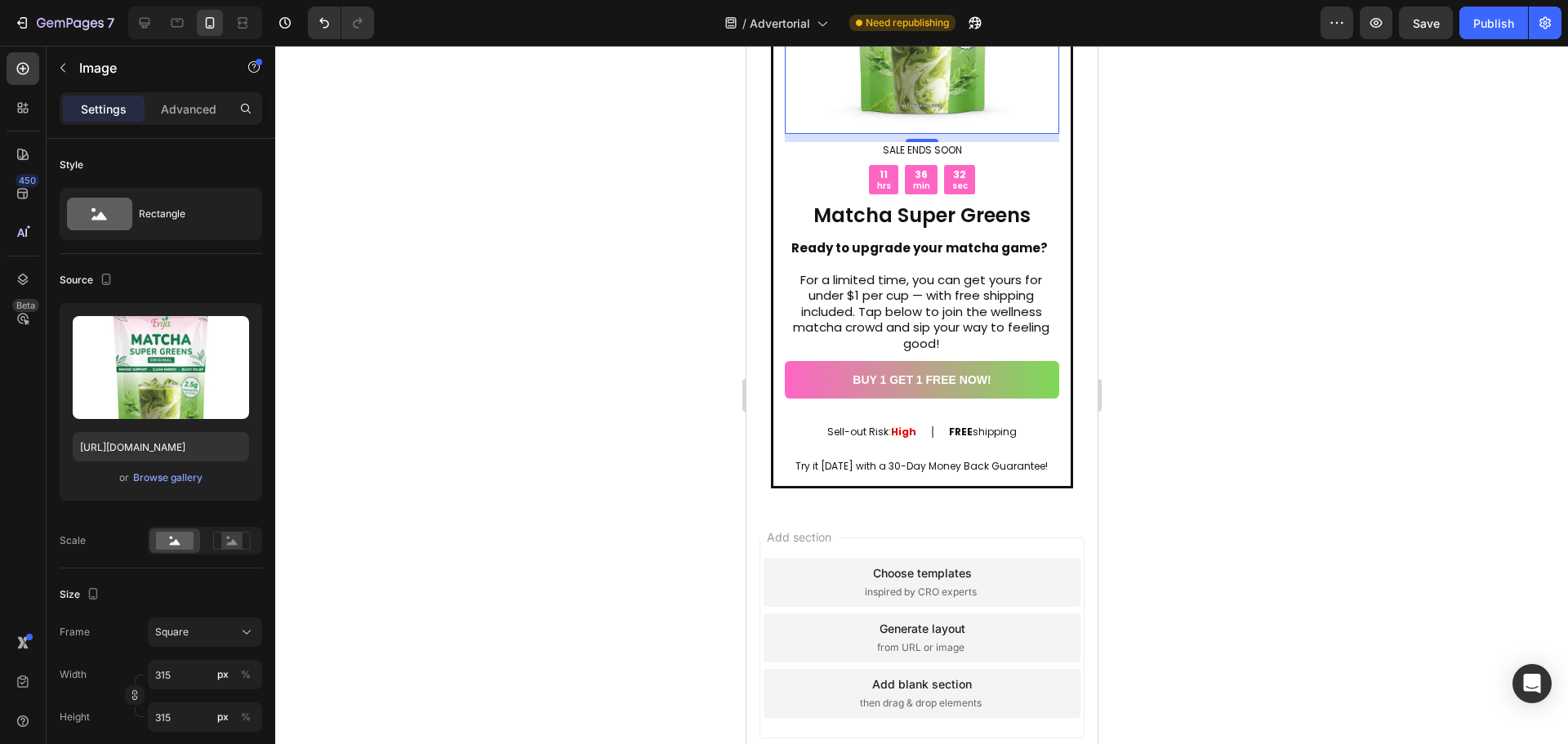
drag, startPoint x: 10, startPoint y: 318, endPoint x: 618, endPoint y: 357, distance: 609.2
click at [618, 357] on div at bounding box center [922, 395] width 1293 height 698
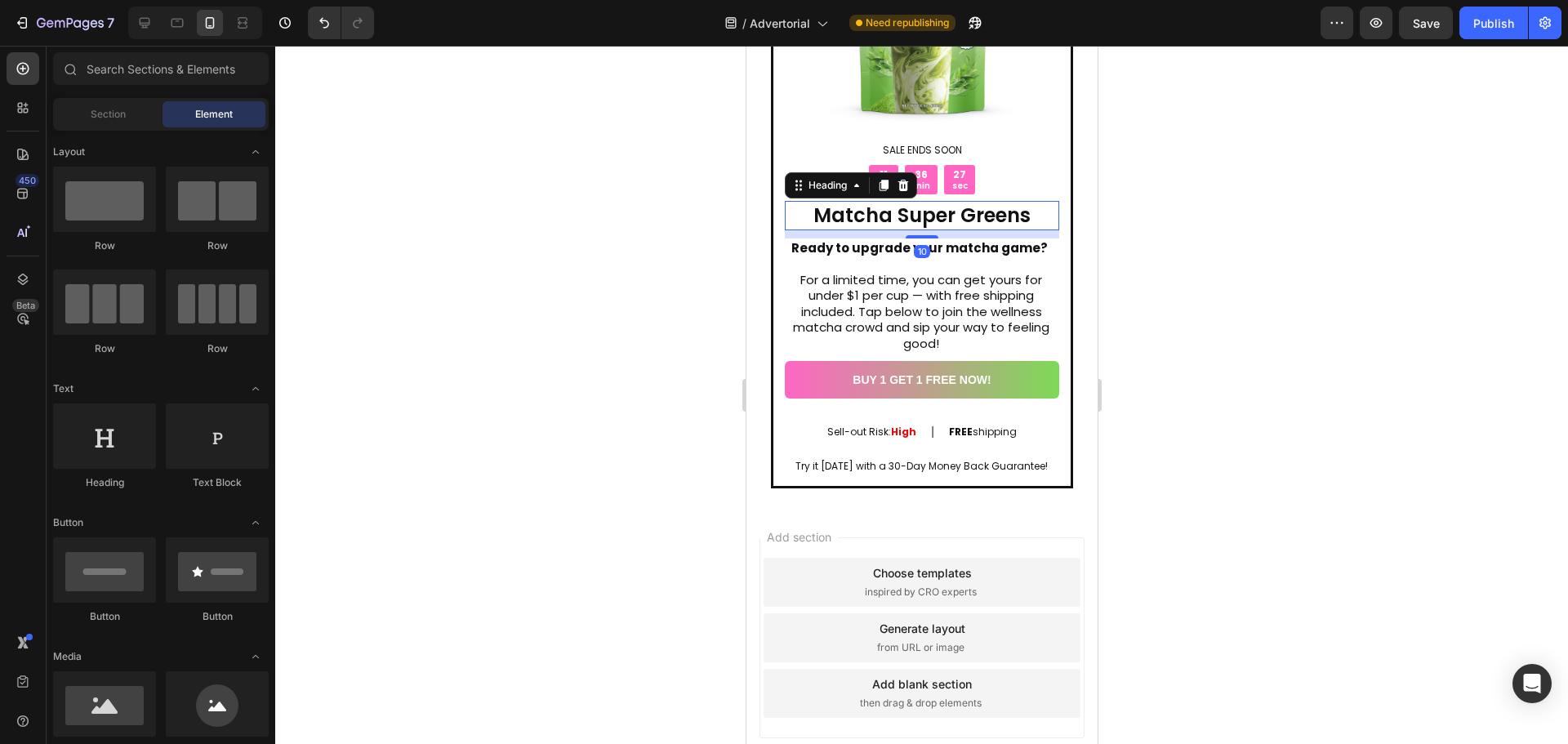
click at [986, 201] on h2 "Matcha Super Greens" at bounding box center [921, 215] width 274 height 29
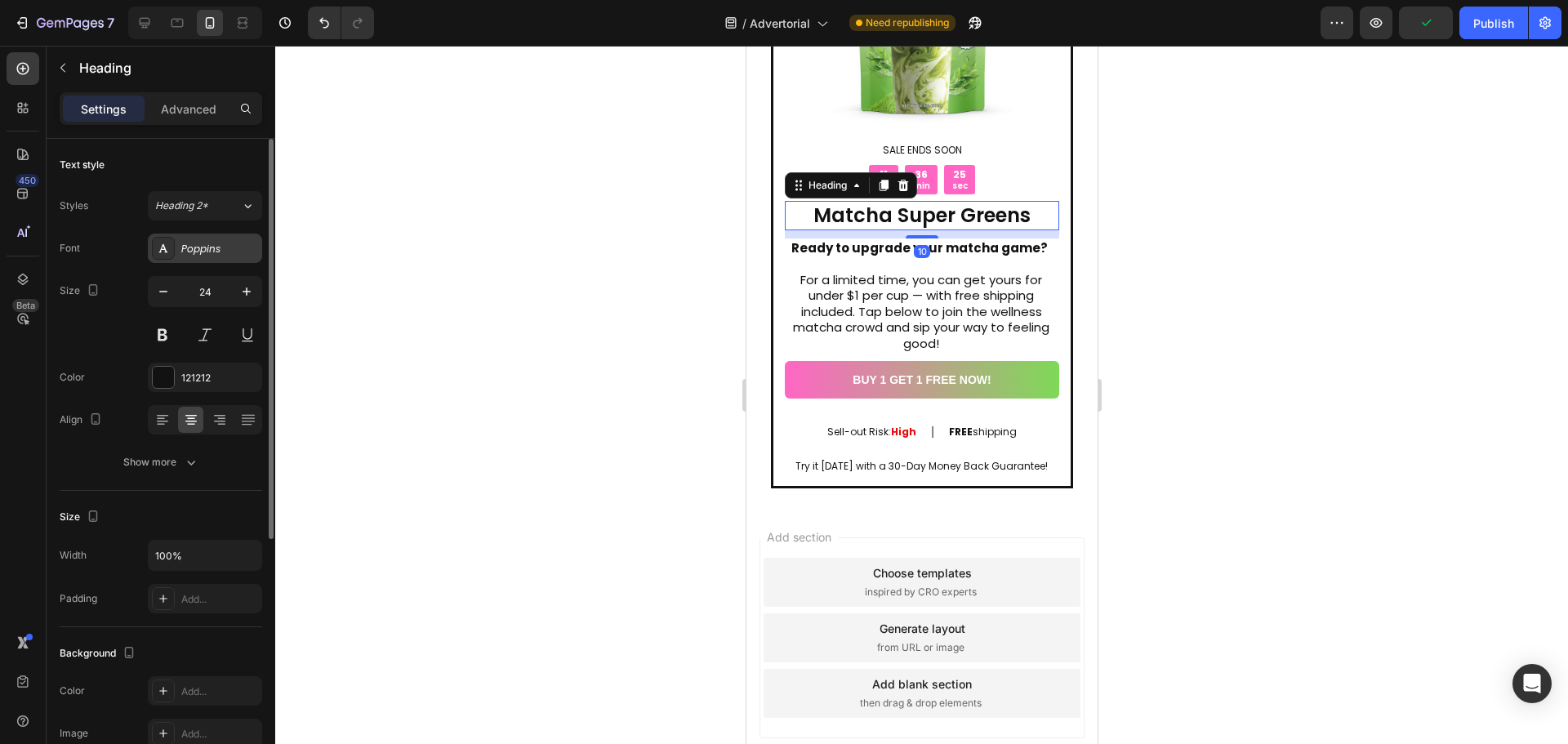
click at [217, 244] on div "Poppins" at bounding box center [220, 249] width 77 height 14
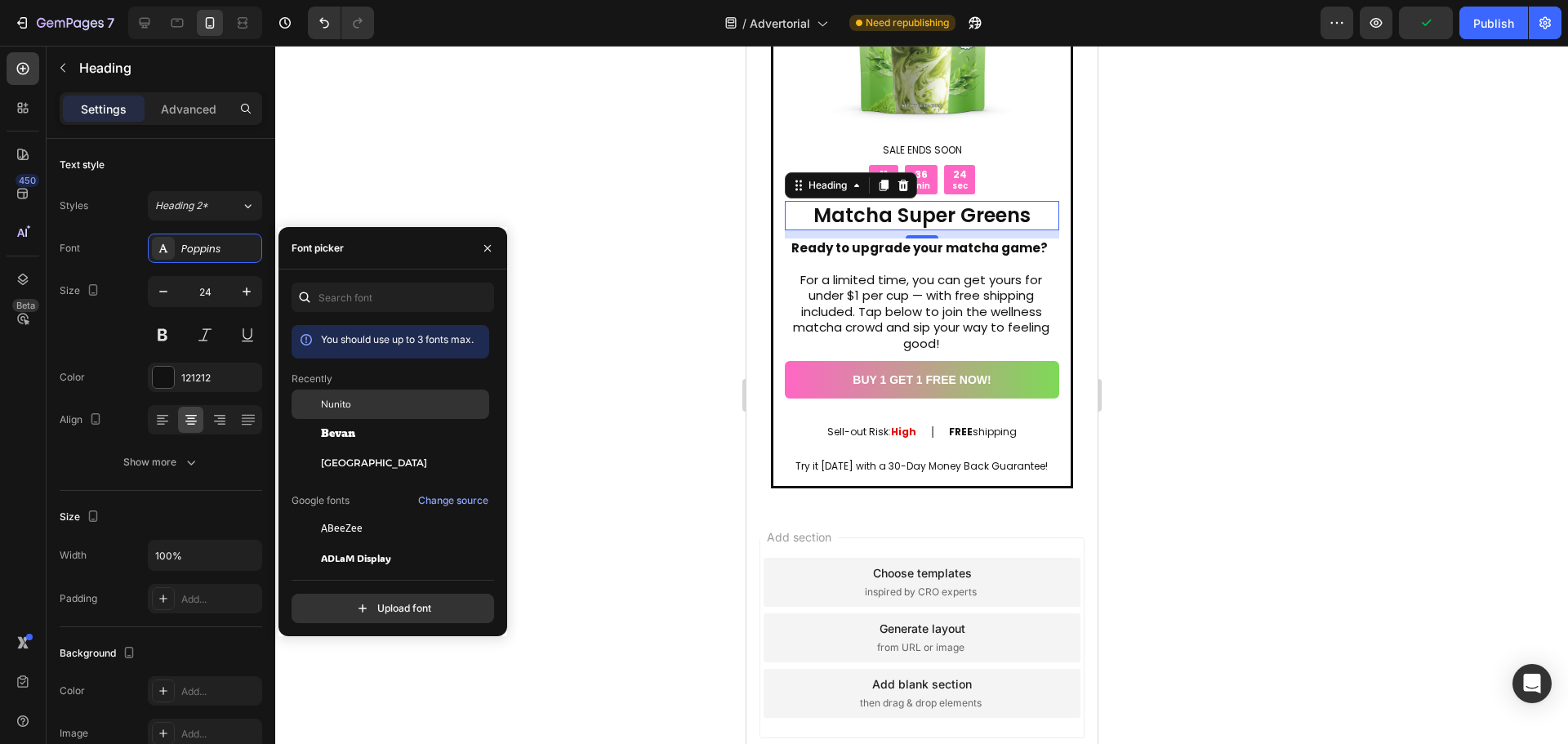
click at [385, 405] on div "Nunito" at bounding box center [403, 404] width 165 height 14
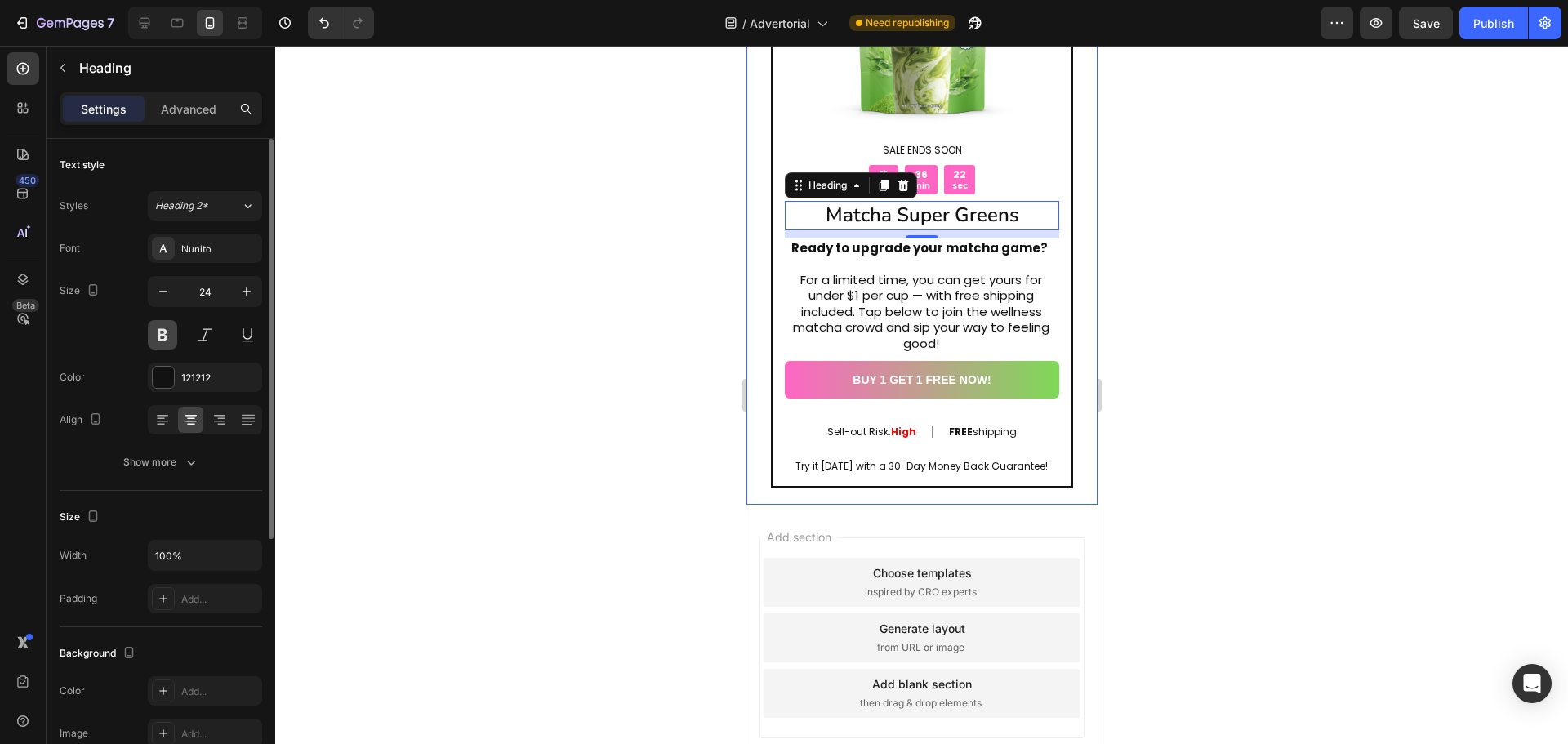
click at [163, 336] on button at bounding box center [163, 334] width 29 height 29
click at [165, 338] on button at bounding box center [163, 334] width 29 height 29
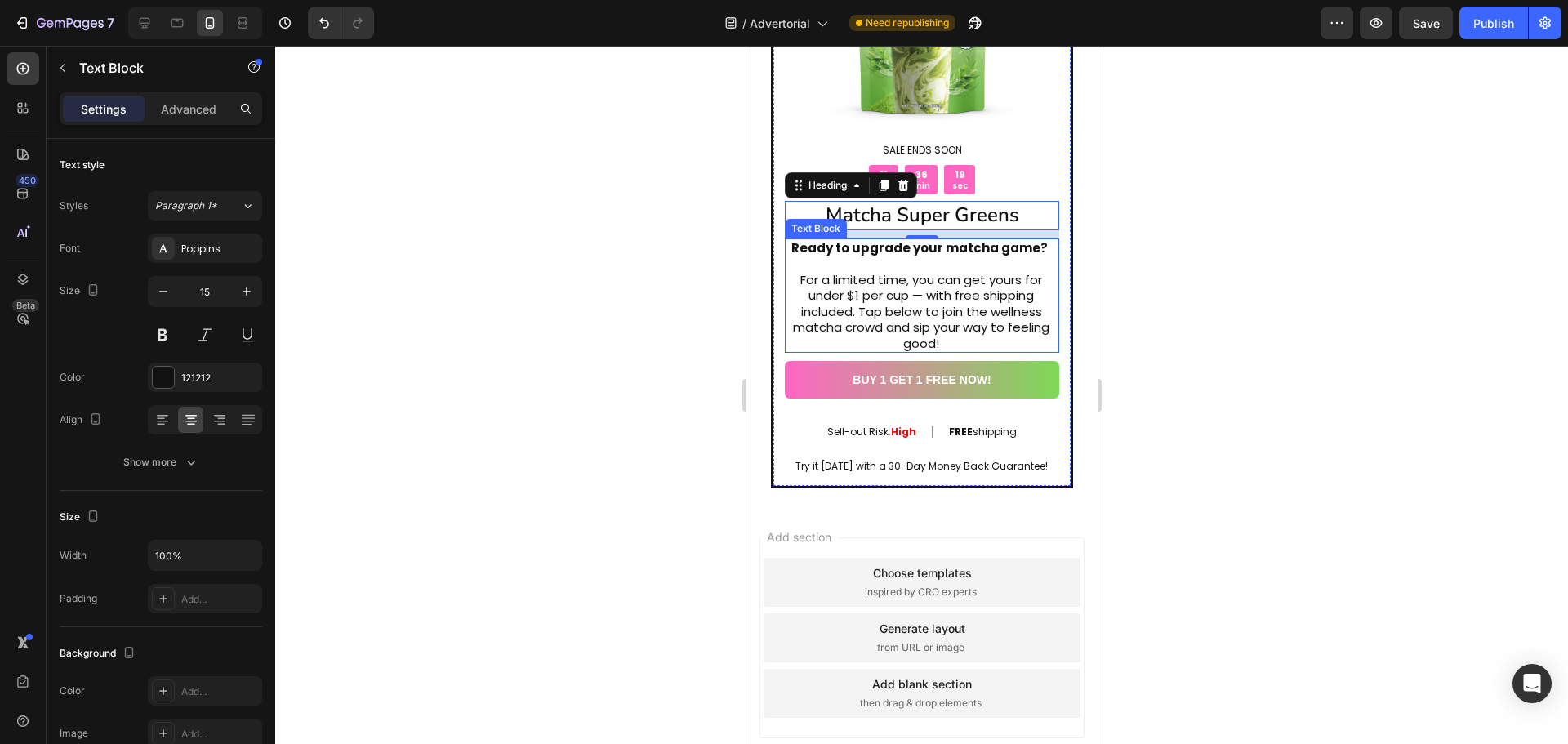
click at [865, 255] on p at bounding box center [920, 263] width 272 height 16
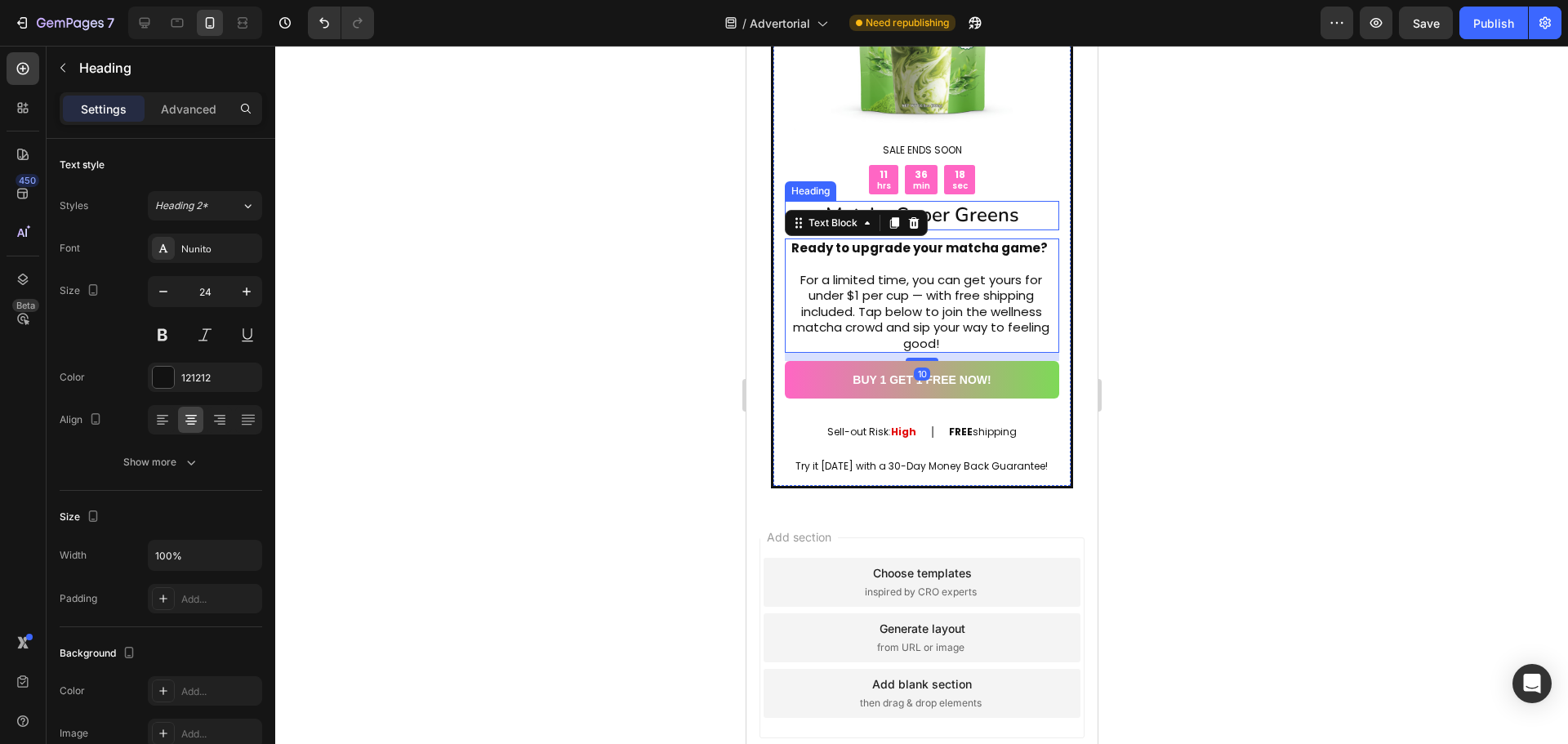
click at [982, 201] on h2 "Matcha Super Greens" at bounding box center [921, 215] width 274 height 29
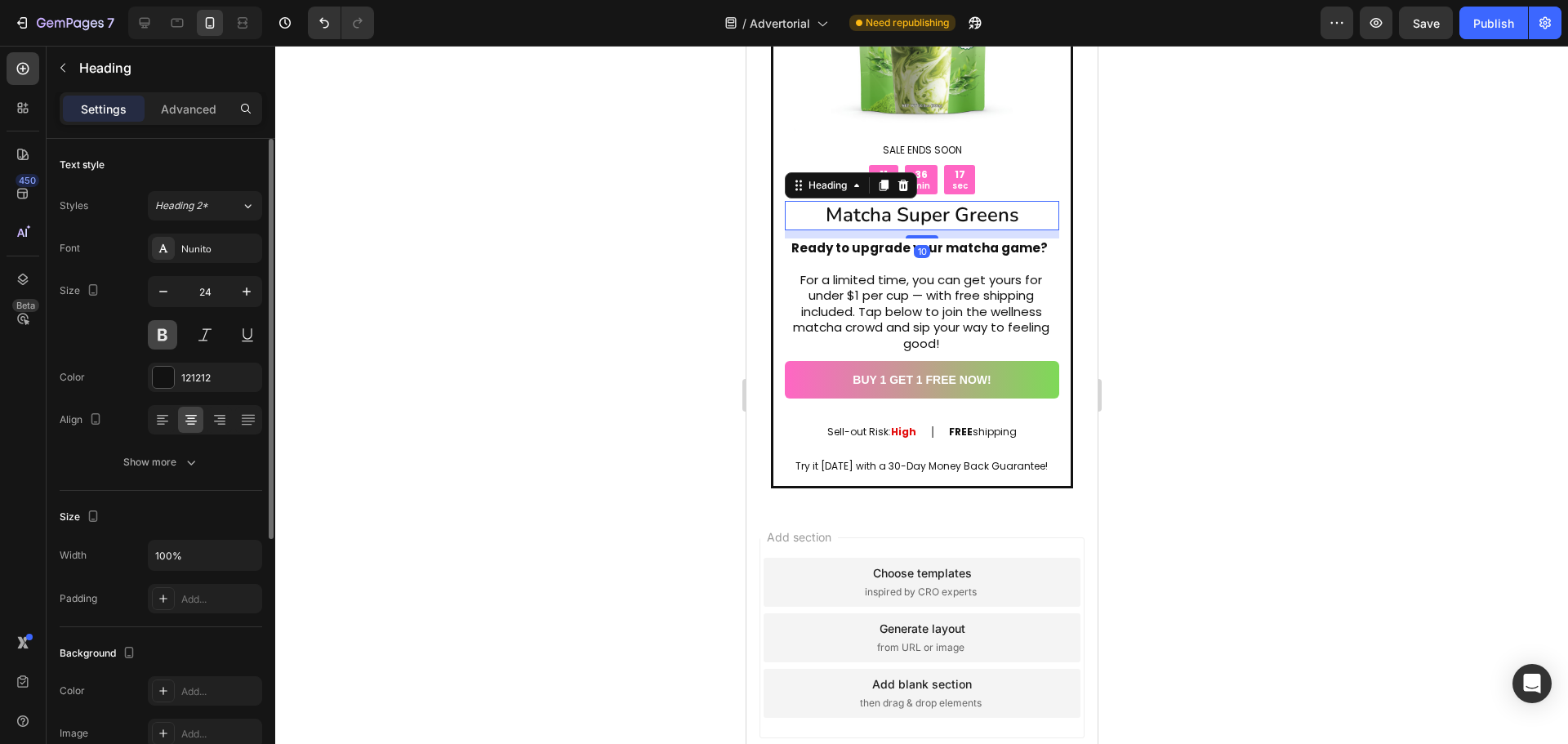
click at [157, 330] on button at bounding box center [163, 334] width 29 height 29
click at [251, 213] on icon at bounding box center [248, 205] width 14 height 16
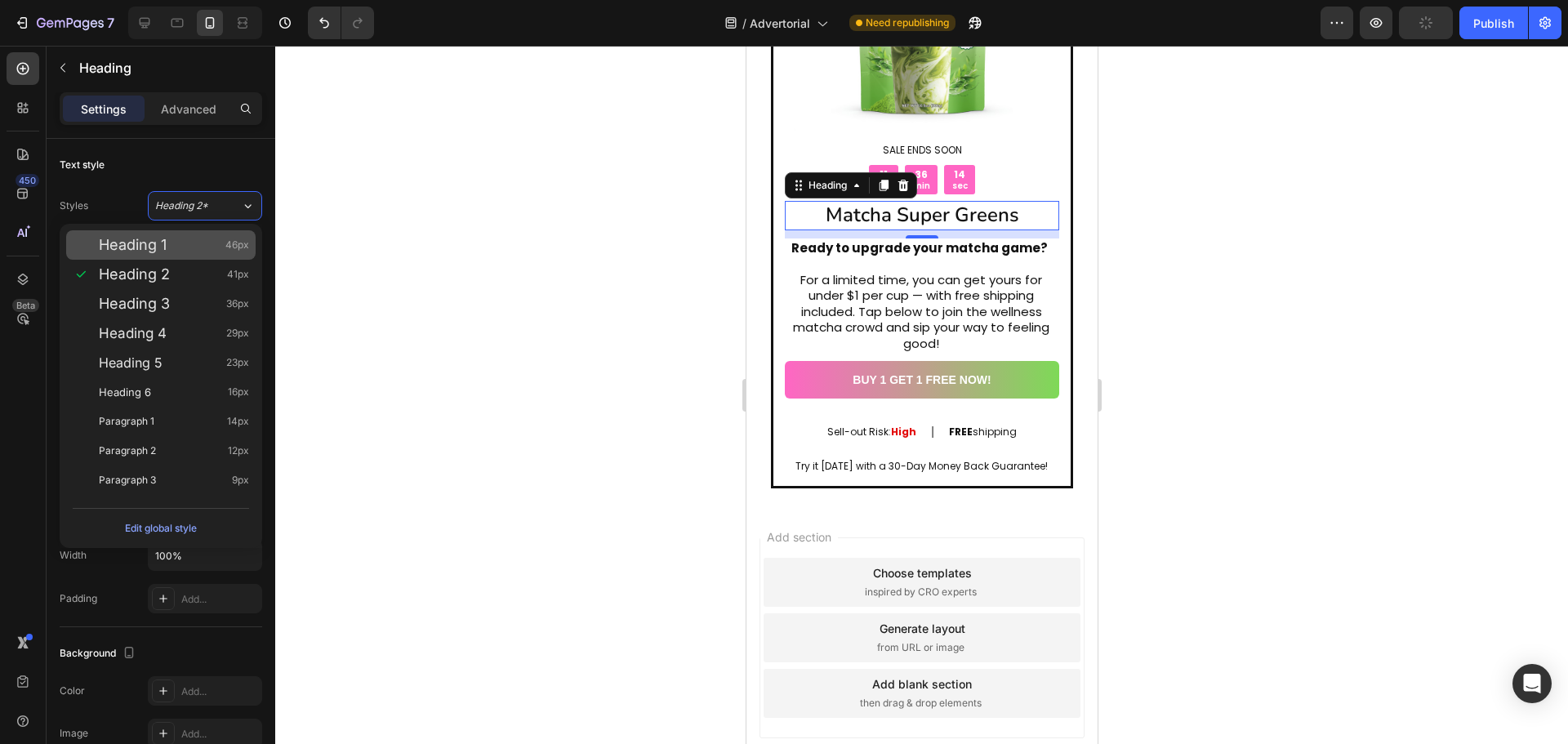
click at [213, 237] on div "Heading 1 46px" at bounding box center [174, 245] width 150 height 16
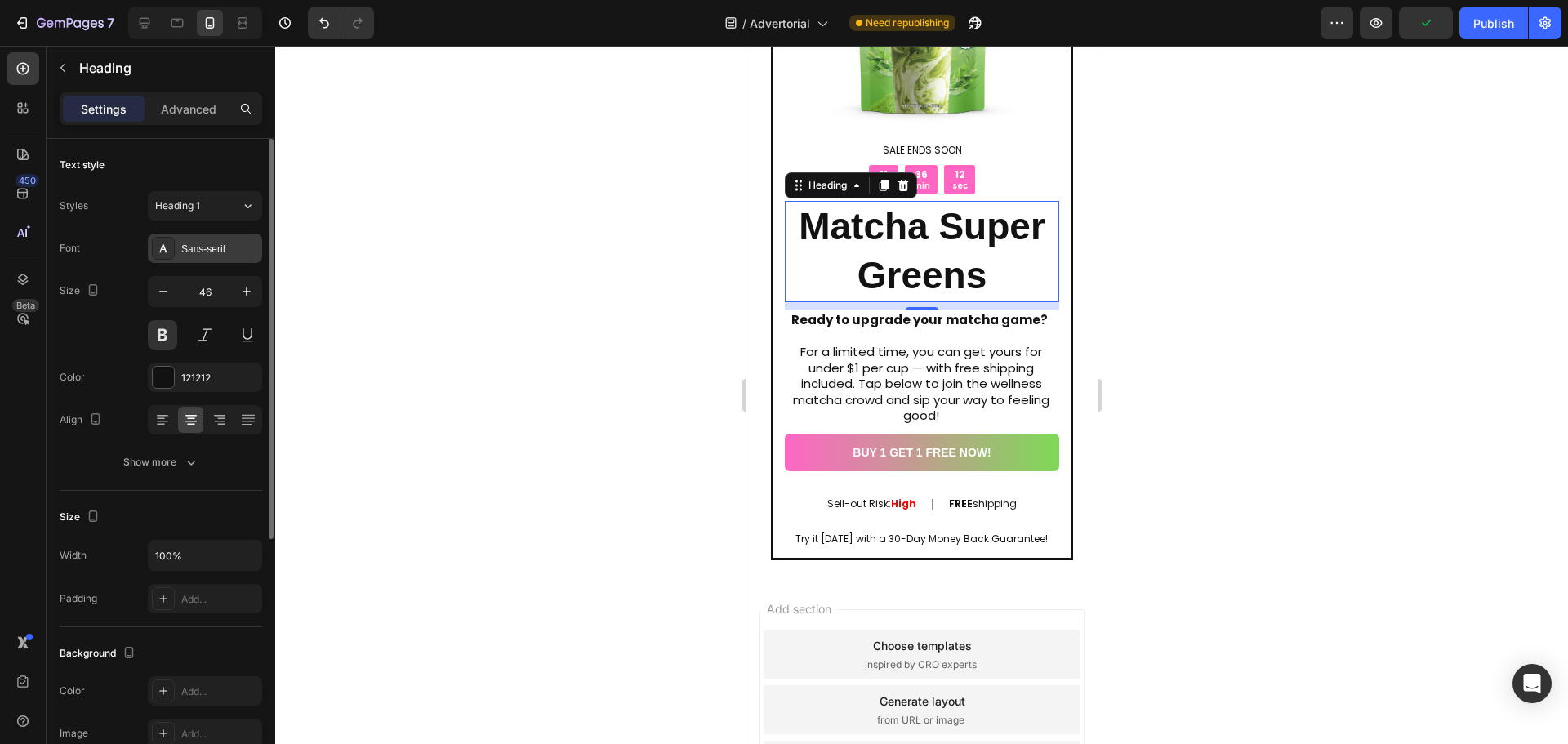
click at [214, 253] on div "Sans-serif" at bounding box center [220, 249] width 77 height 14
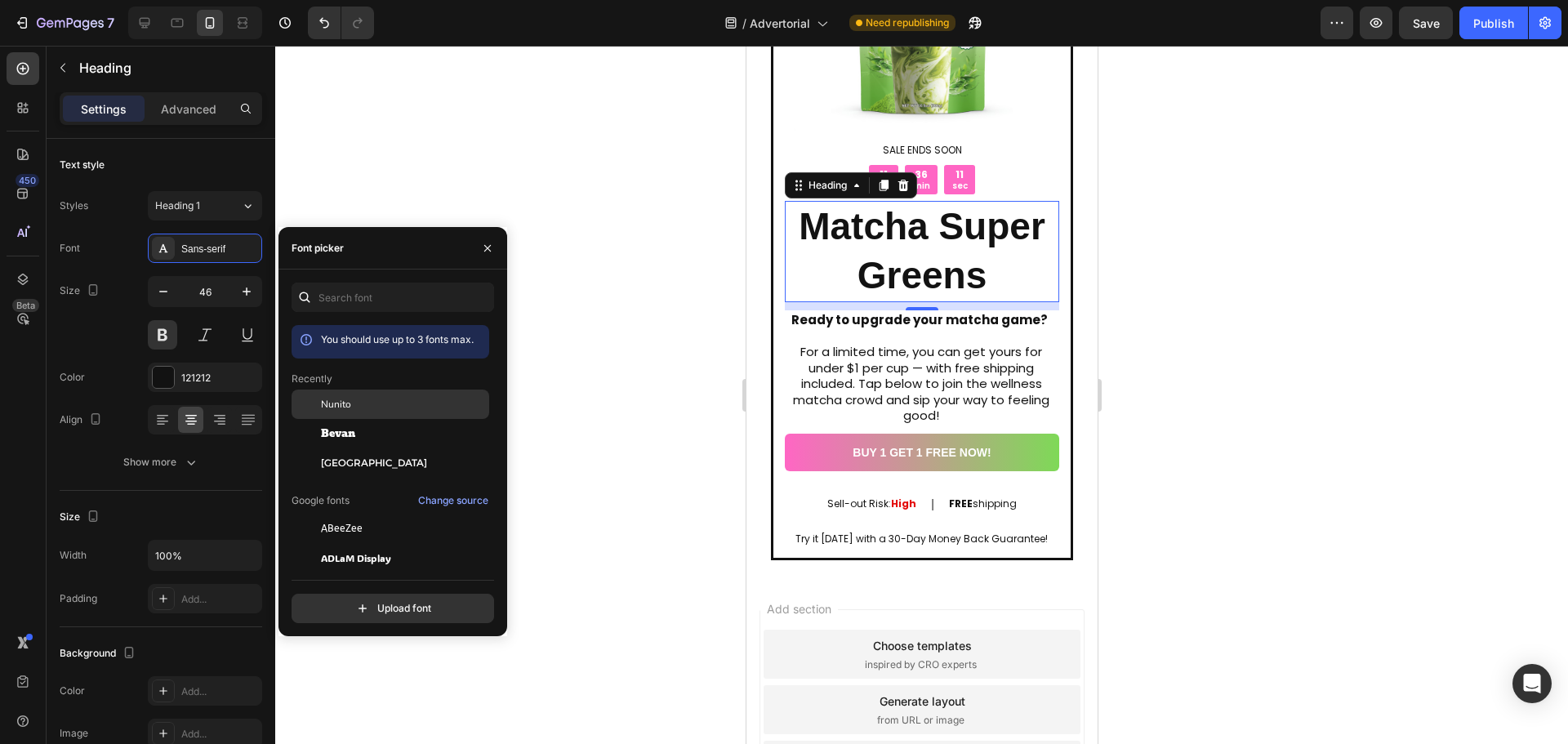
click at [395, 402] on div "Nunito" at bounding box center [403, 404] width 165 height 14
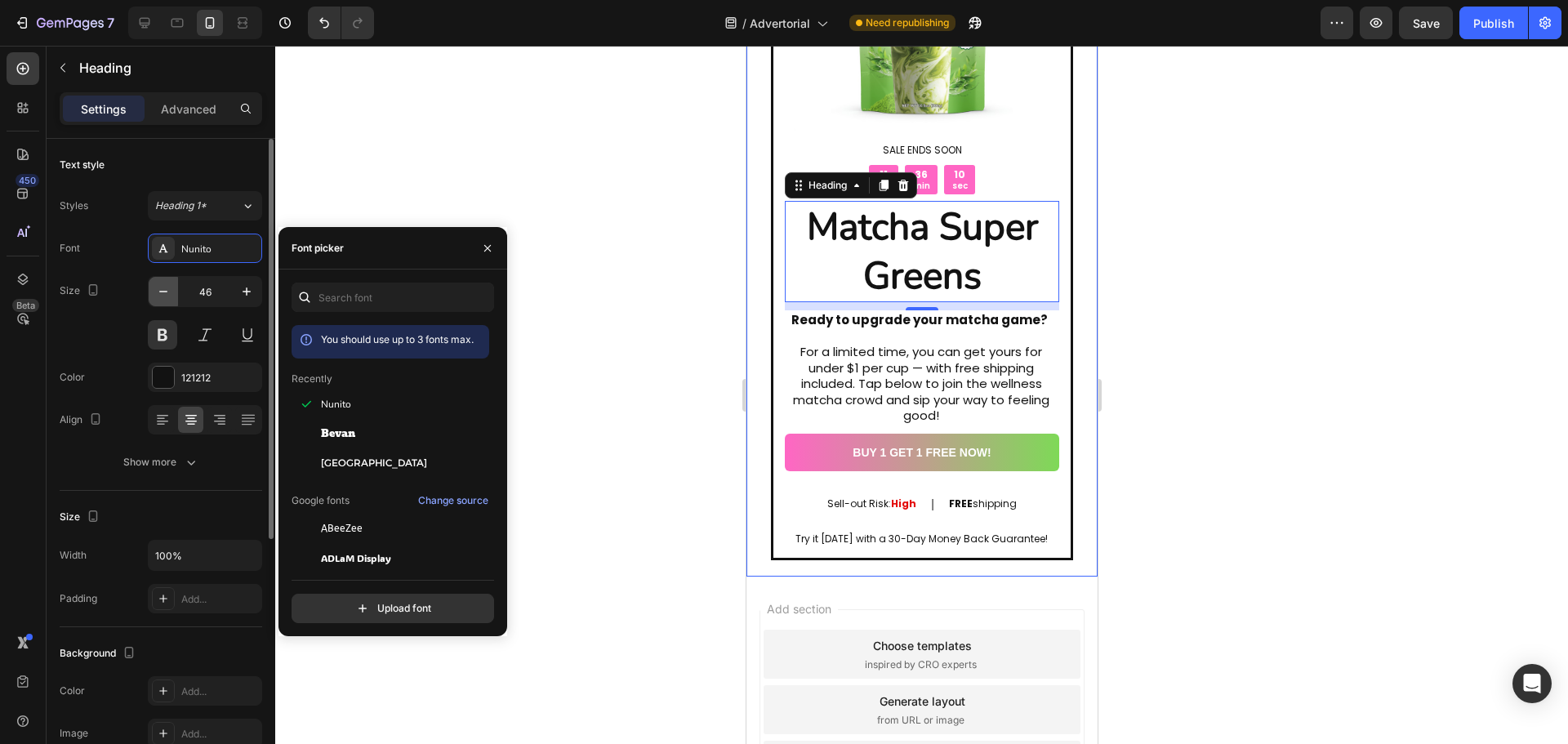
click at [167, 295] on icon "button" at bounding box center [163, 291] width 16 height 16
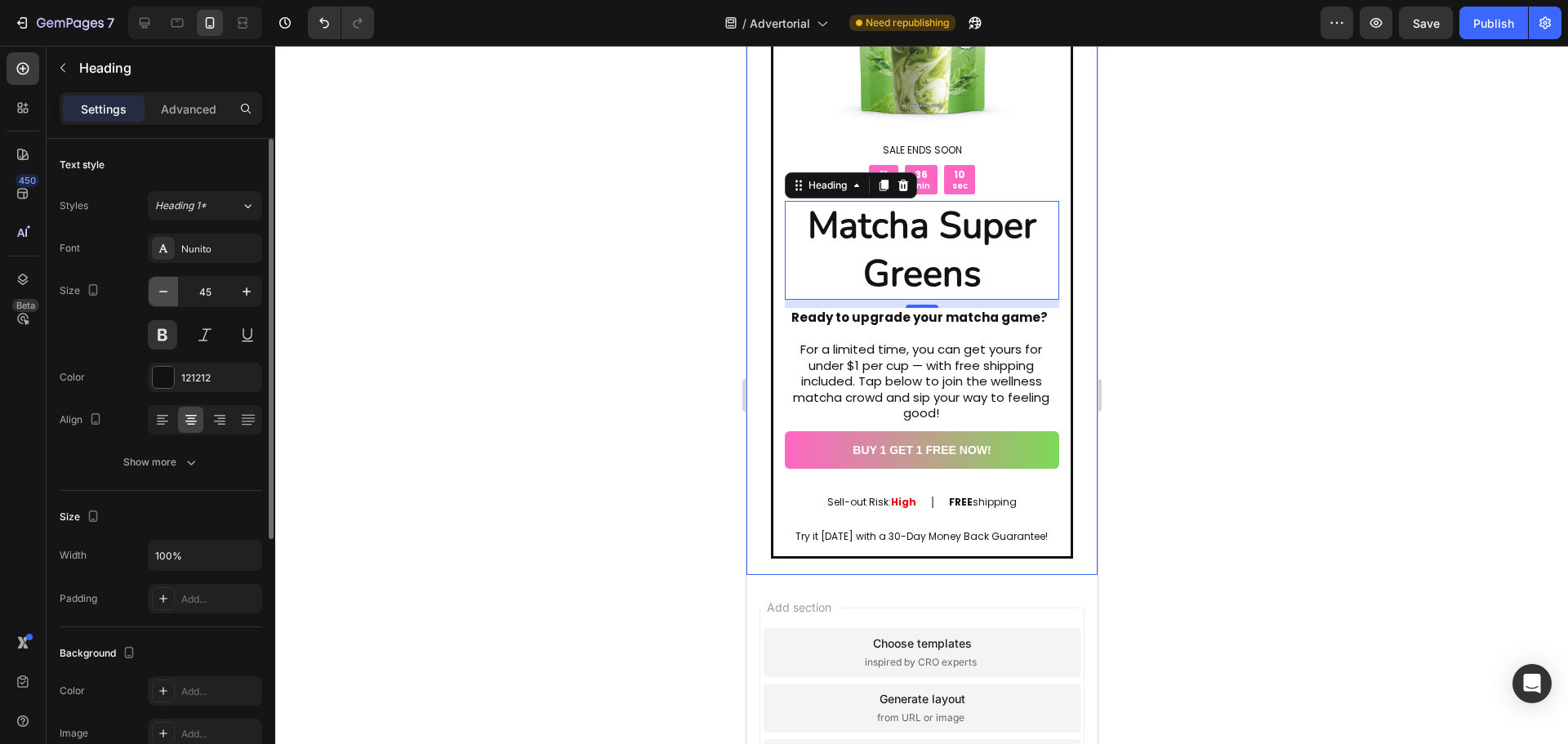
click at [167, 295] on icon "button" at bounding box center [163, 291] width 16 height 16
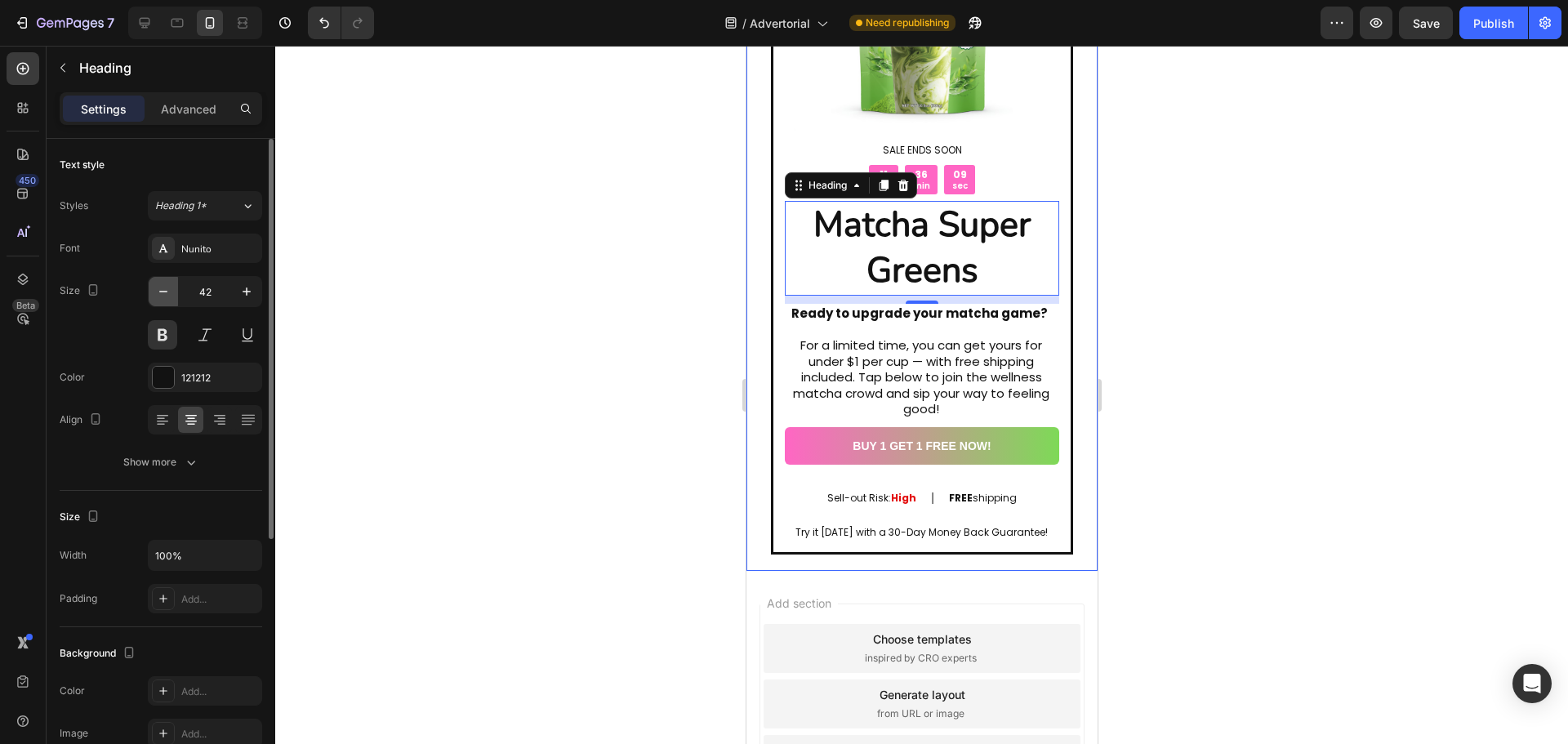
click at [167, 295] on icon "button" at bounding box center [163, 291] width 16 height 16
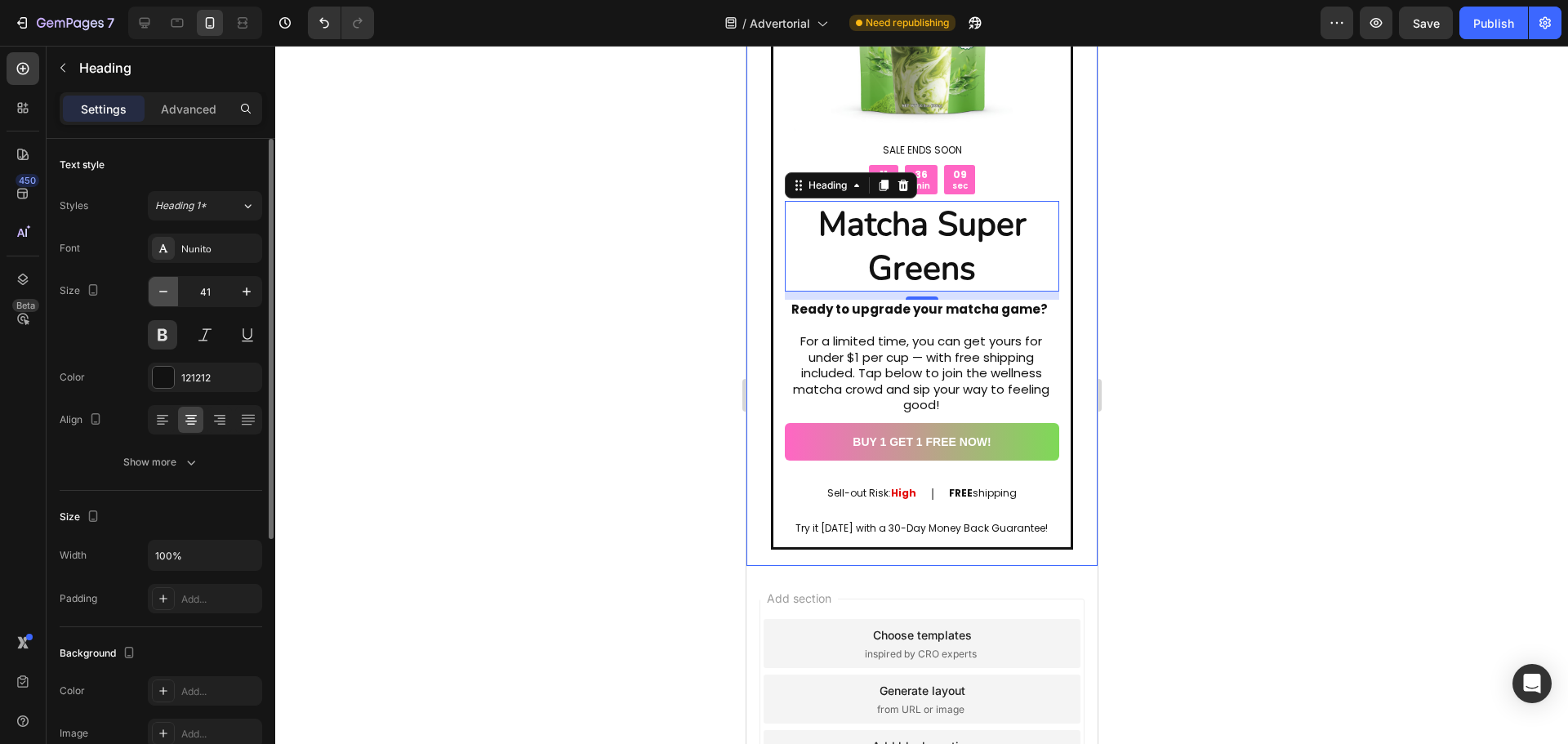
click at [167, 295] on icon "button" at bounding box center [163, 291] width 16 height 16
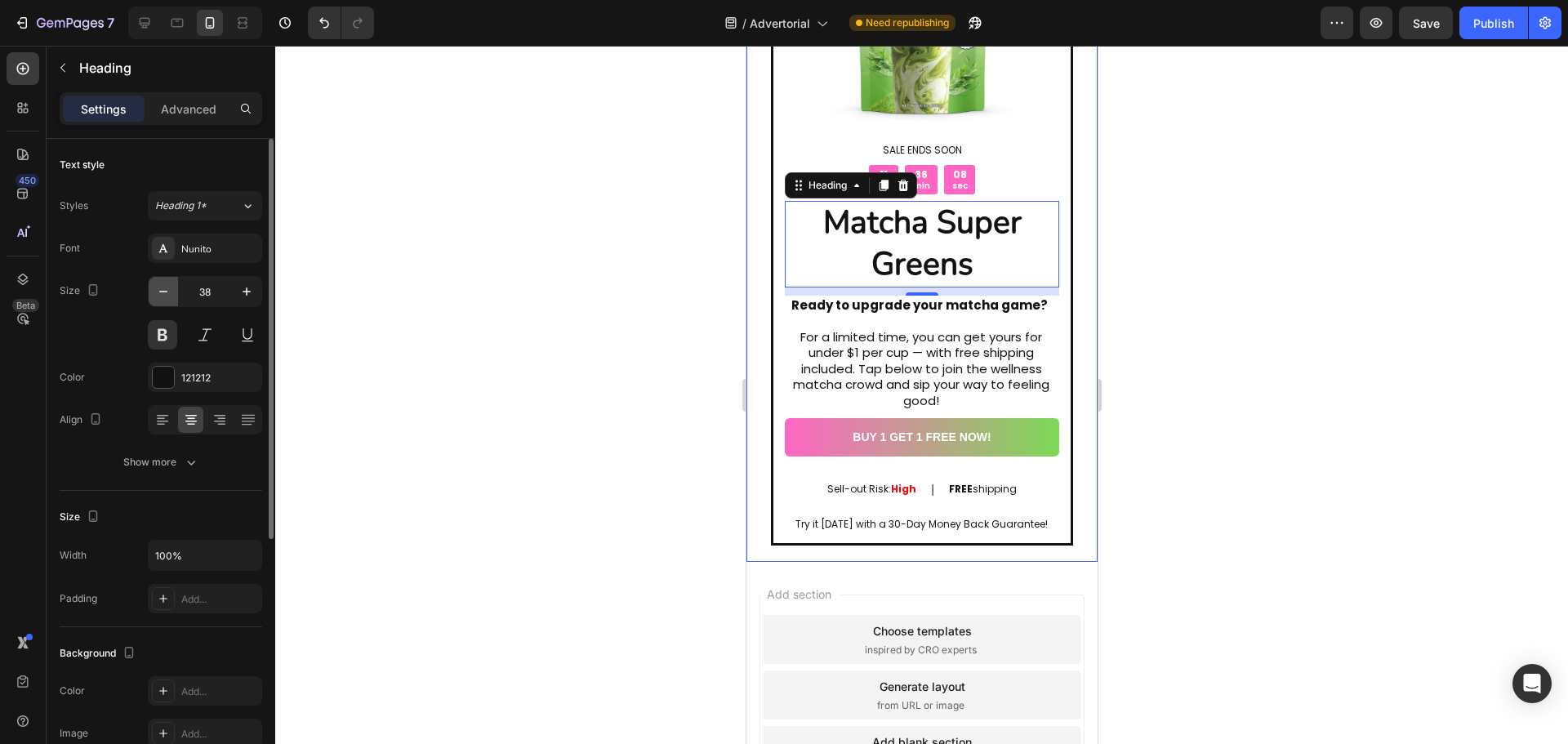
click at [167, 295] on icon "button" at bounding box center [163, 291] width 16 height 16
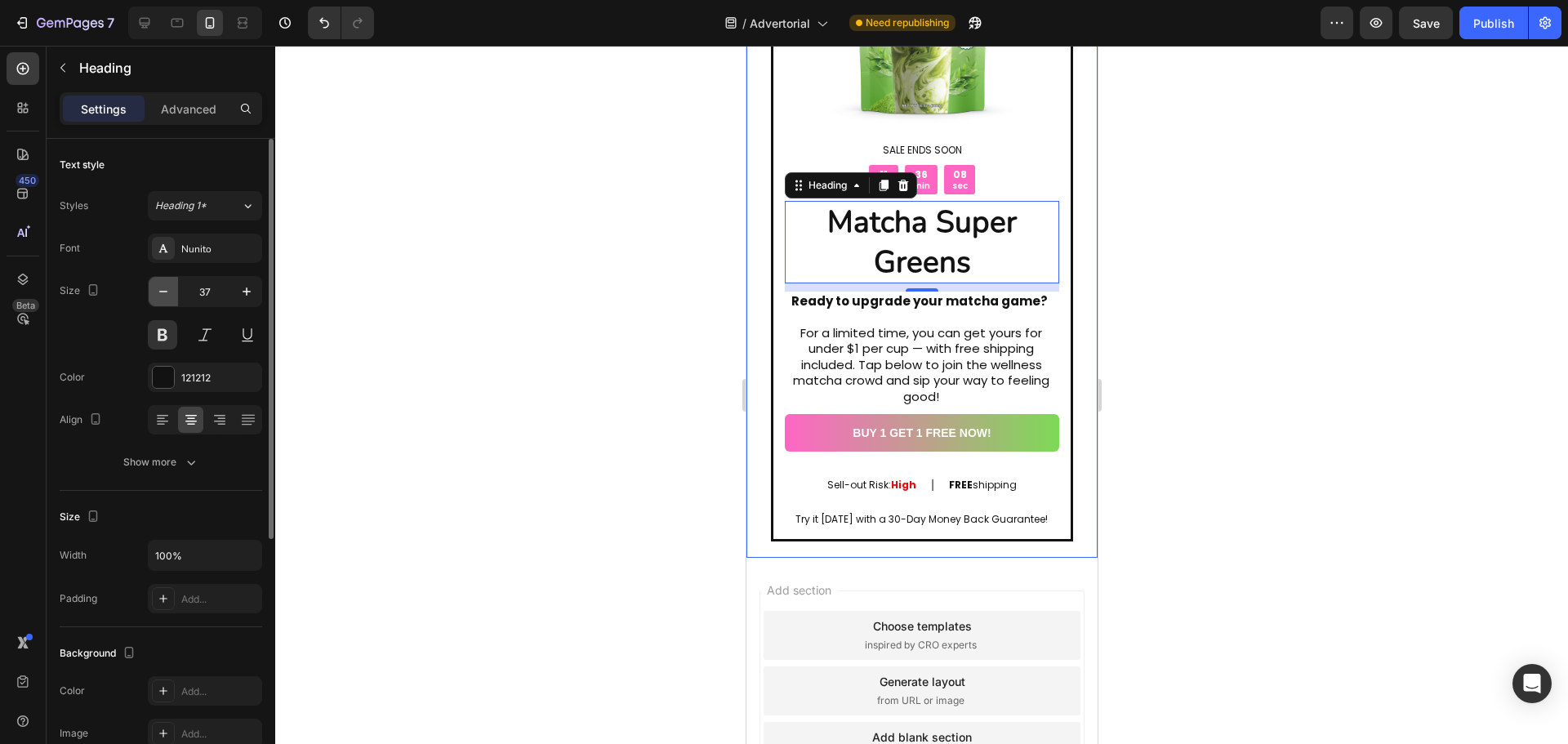
click at [167, 295] on icon "button" at bounding box center [163, 291] width 16 height 16
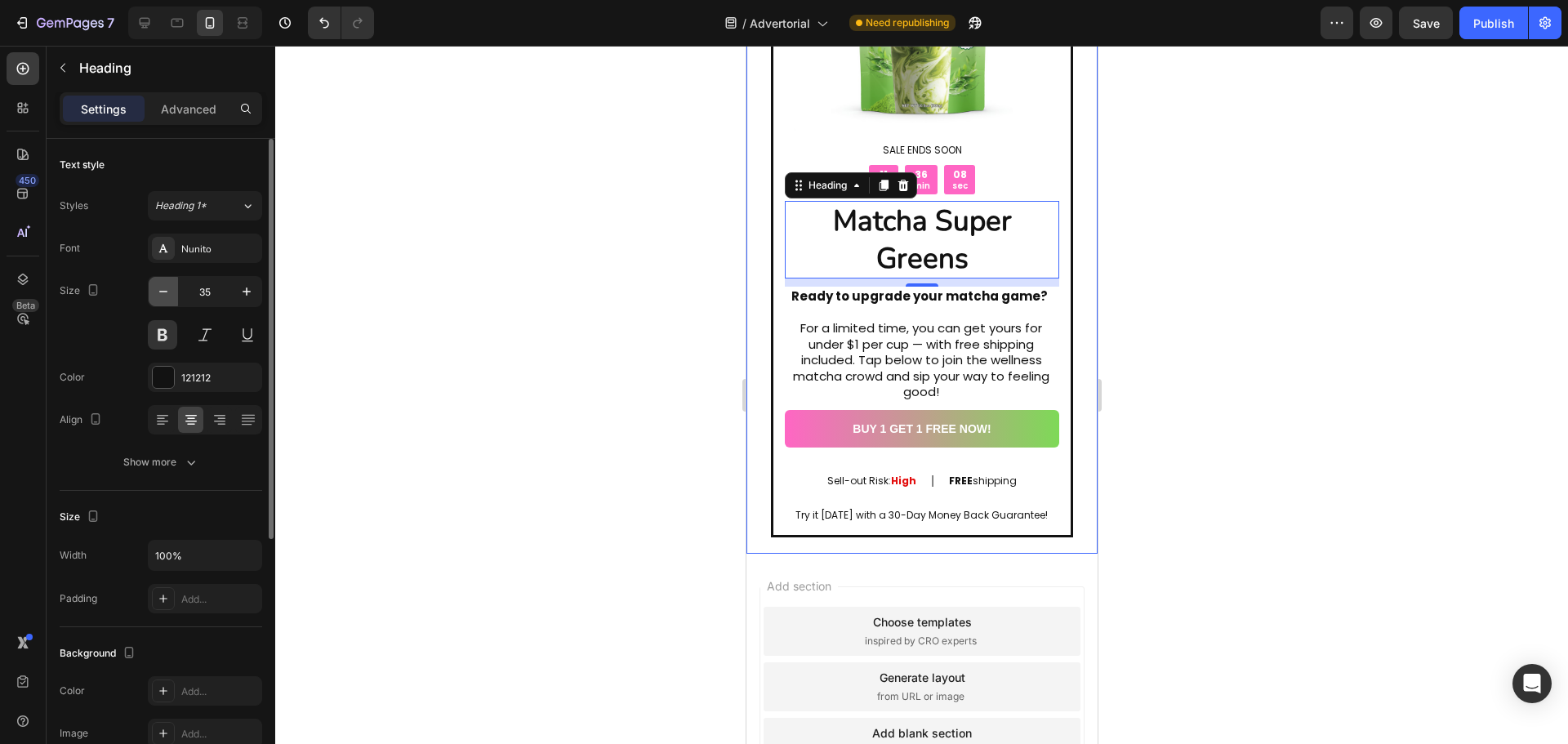
click at [167, 295] on icon "button" at bounding box center [163, 291] width 16 height 16
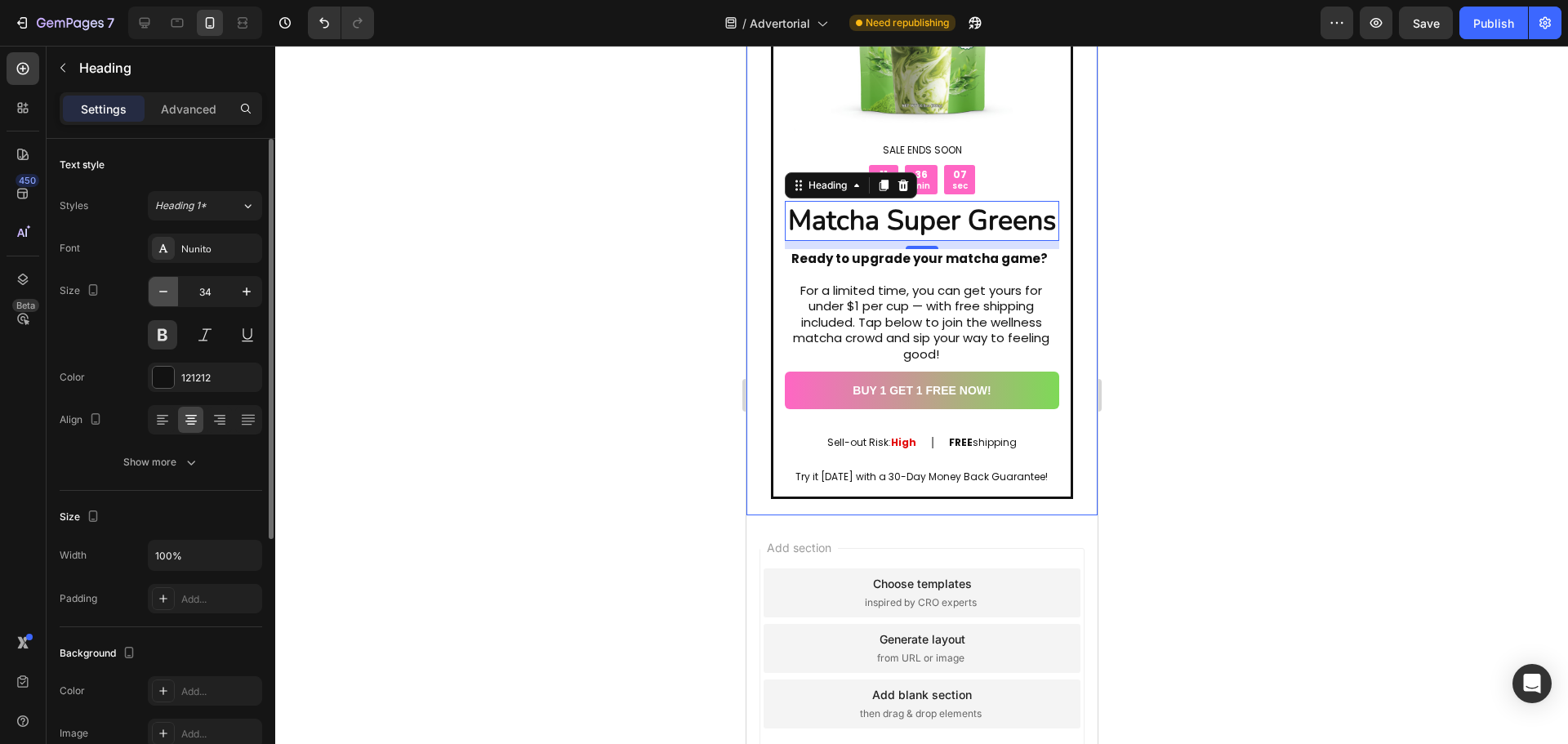
click at [167, 295] on icon "button" at bounding box center [163, 291] width 16 height 16
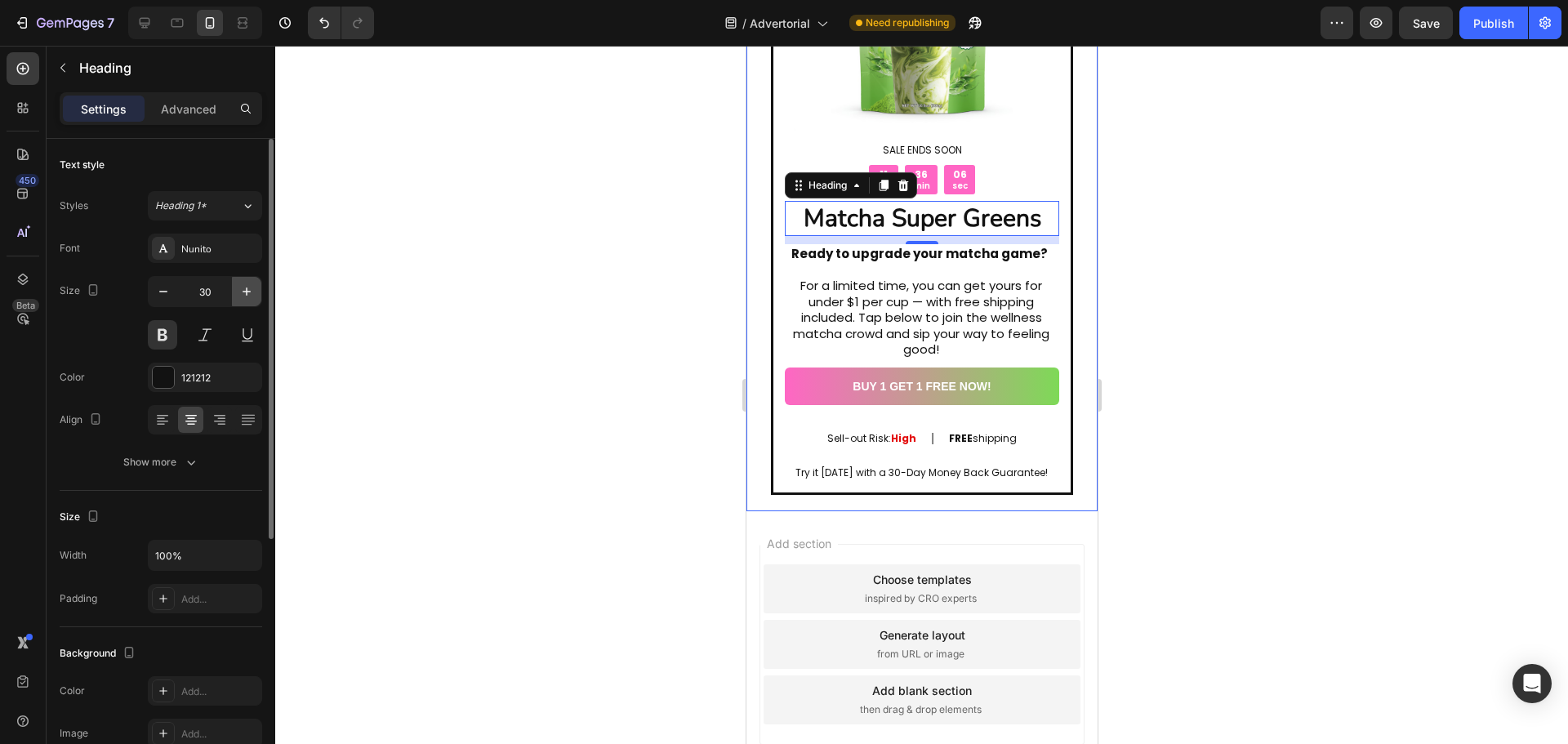
click at [242, 288] on icon "button" at bounding box center [246, 291] width 16 height 16
click at [250, 294] on icon "button" at bounding box center [246, 291] width 16 height 16
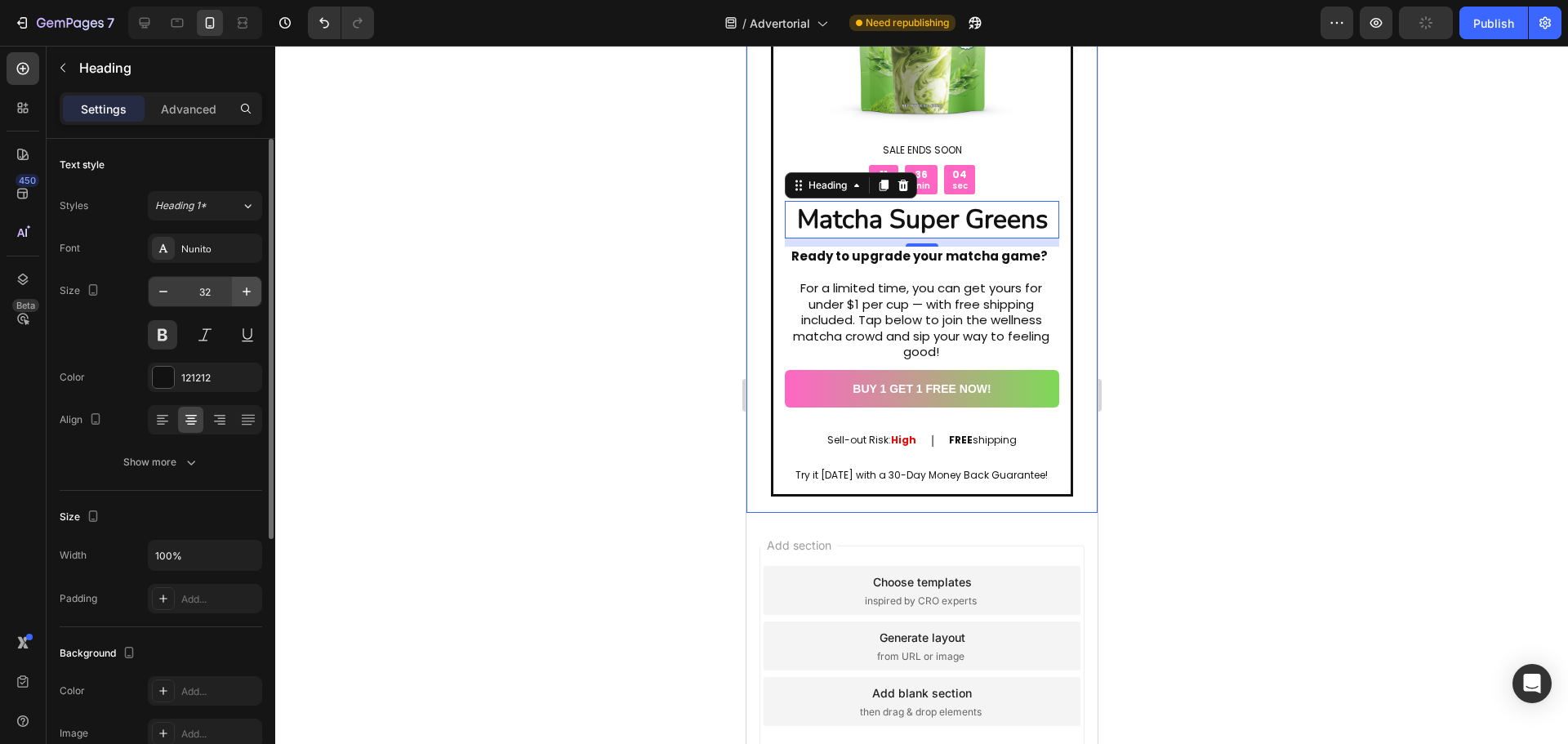
click at [247, 296] on icon "button" at bounding box center [246, 291] width 16 height 16
click at [177, 297] on button "button" at bounding box center [163, 291] width 29 height 29
click at [169, 297] on icon "button" at bounding box center [163, 291] width 16 height 16
click at [263, 301] on div at bounding box center [269, 464] width 13 height 652
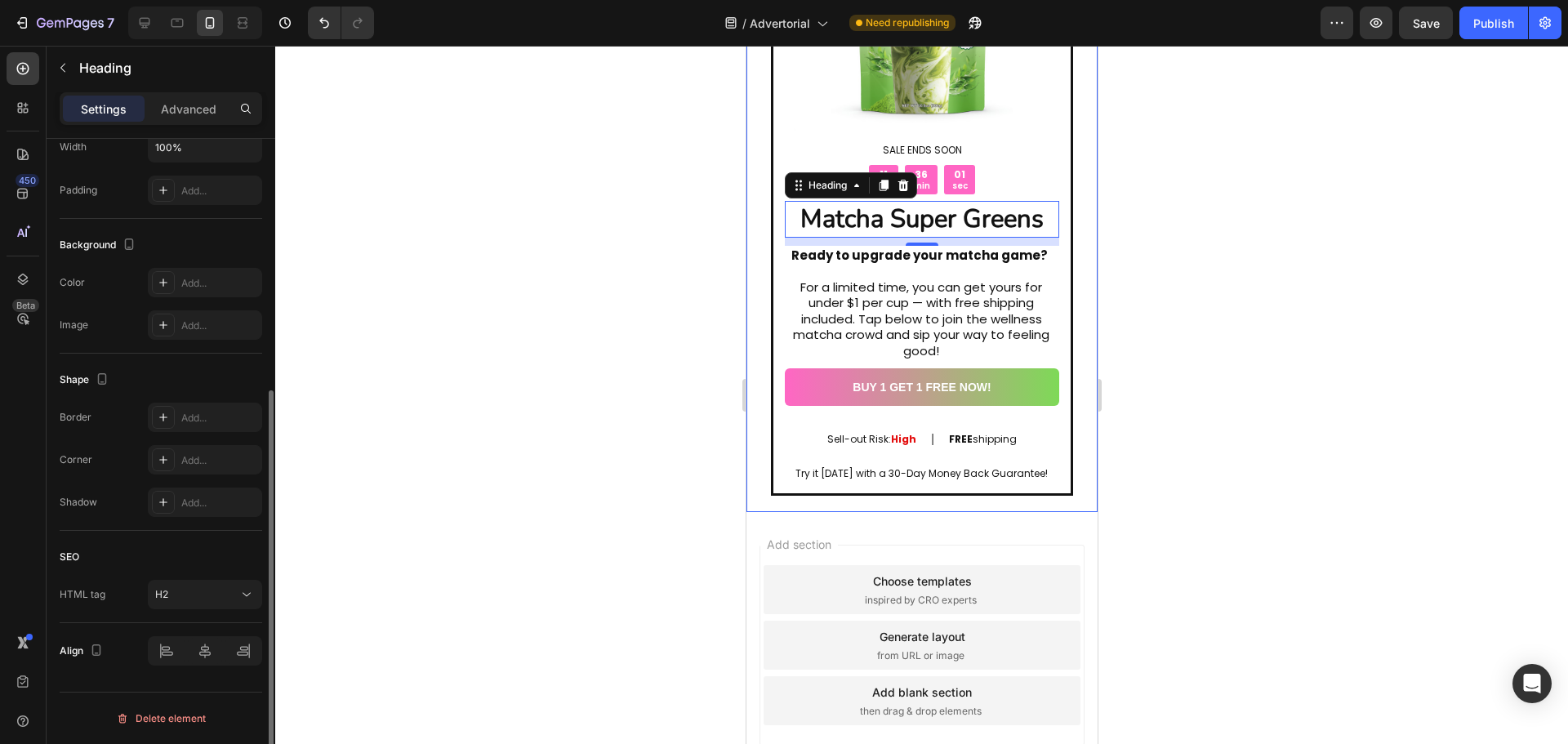
click at [246, 299] on div "The changes might be hidden by the video. Color Add... Image Add..." at bounding box center [161, 304] width 203 height 71
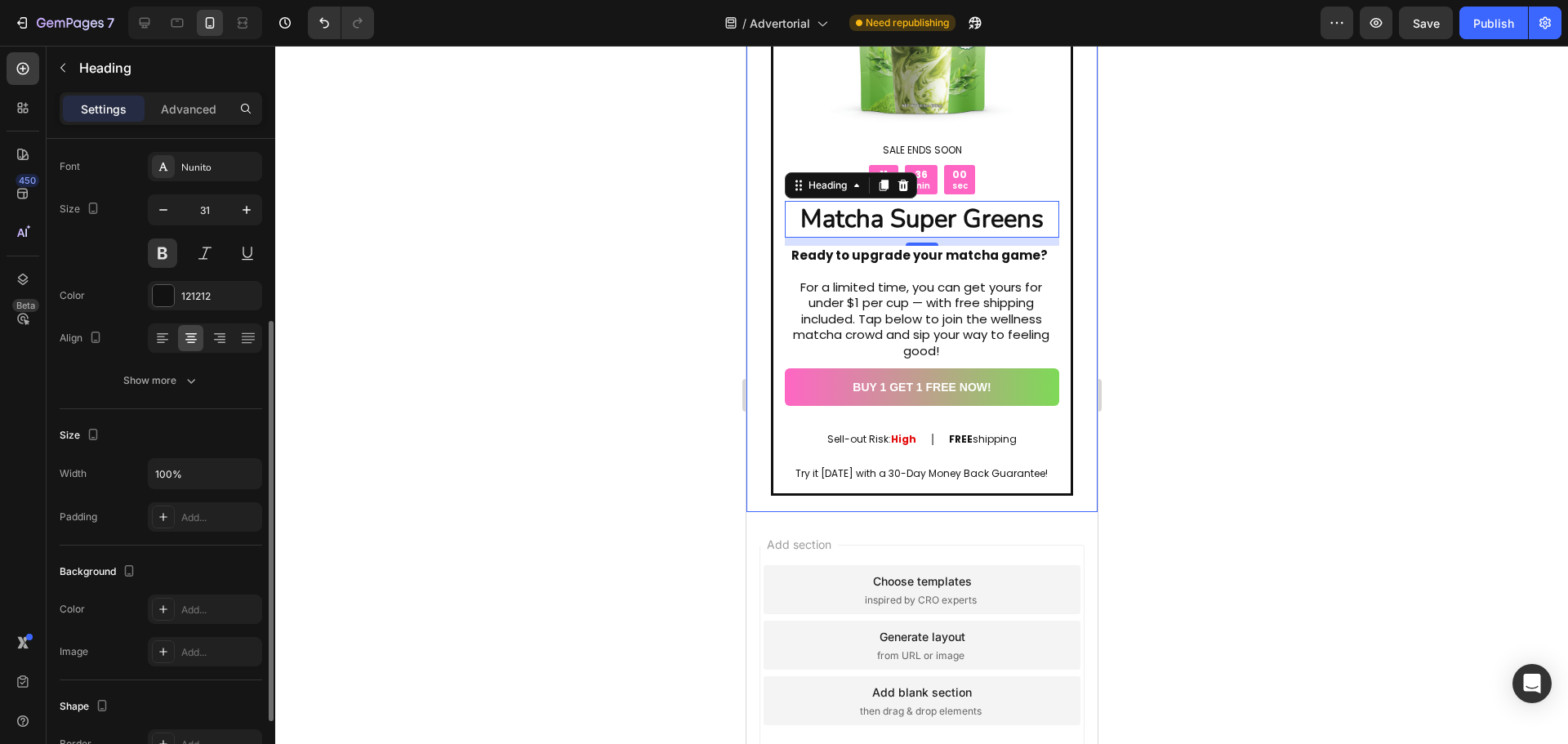
scroll to position [0, 0]
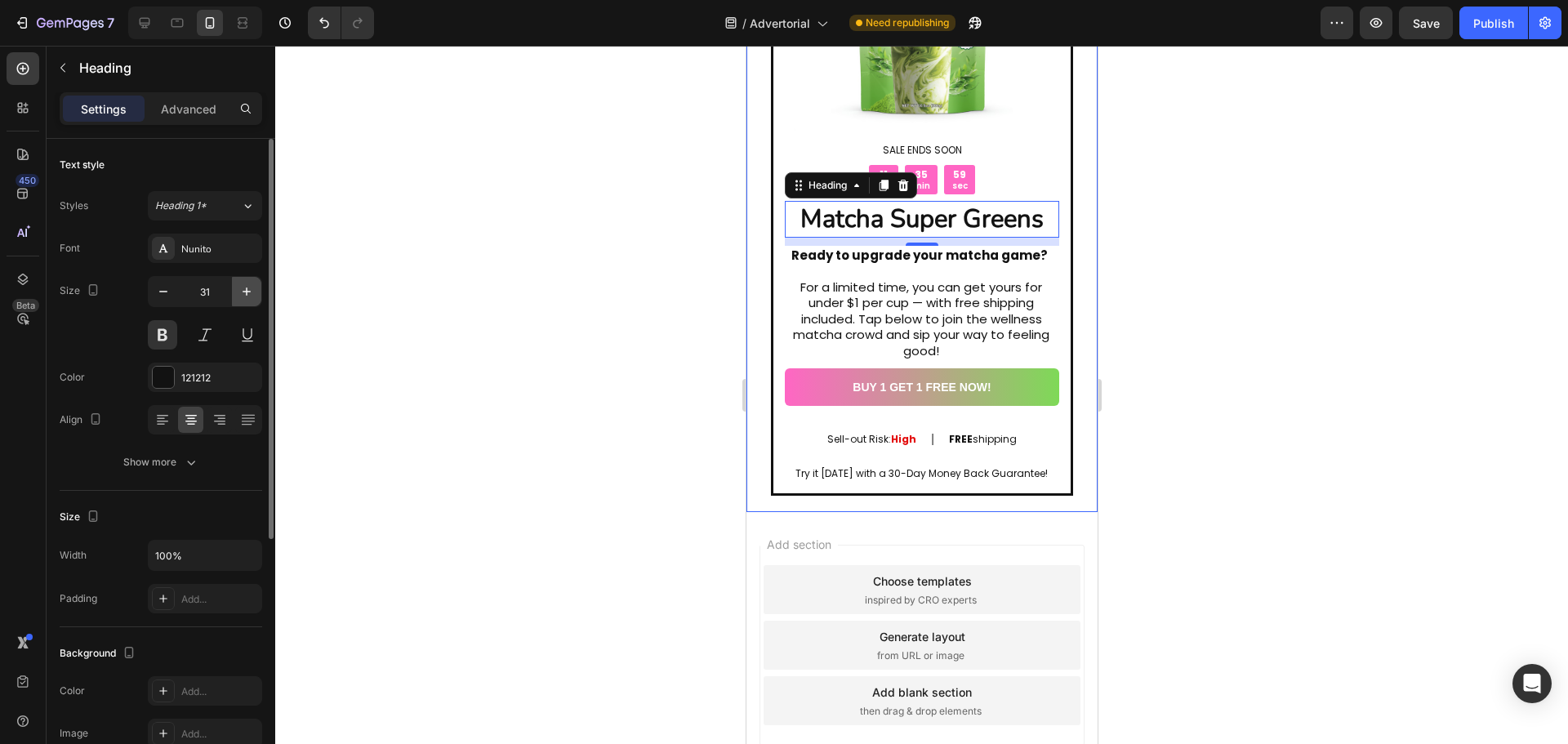
click at [248, 297] on icon "button" at bounding box center [246, 291] width 16 height 16
type input "32"
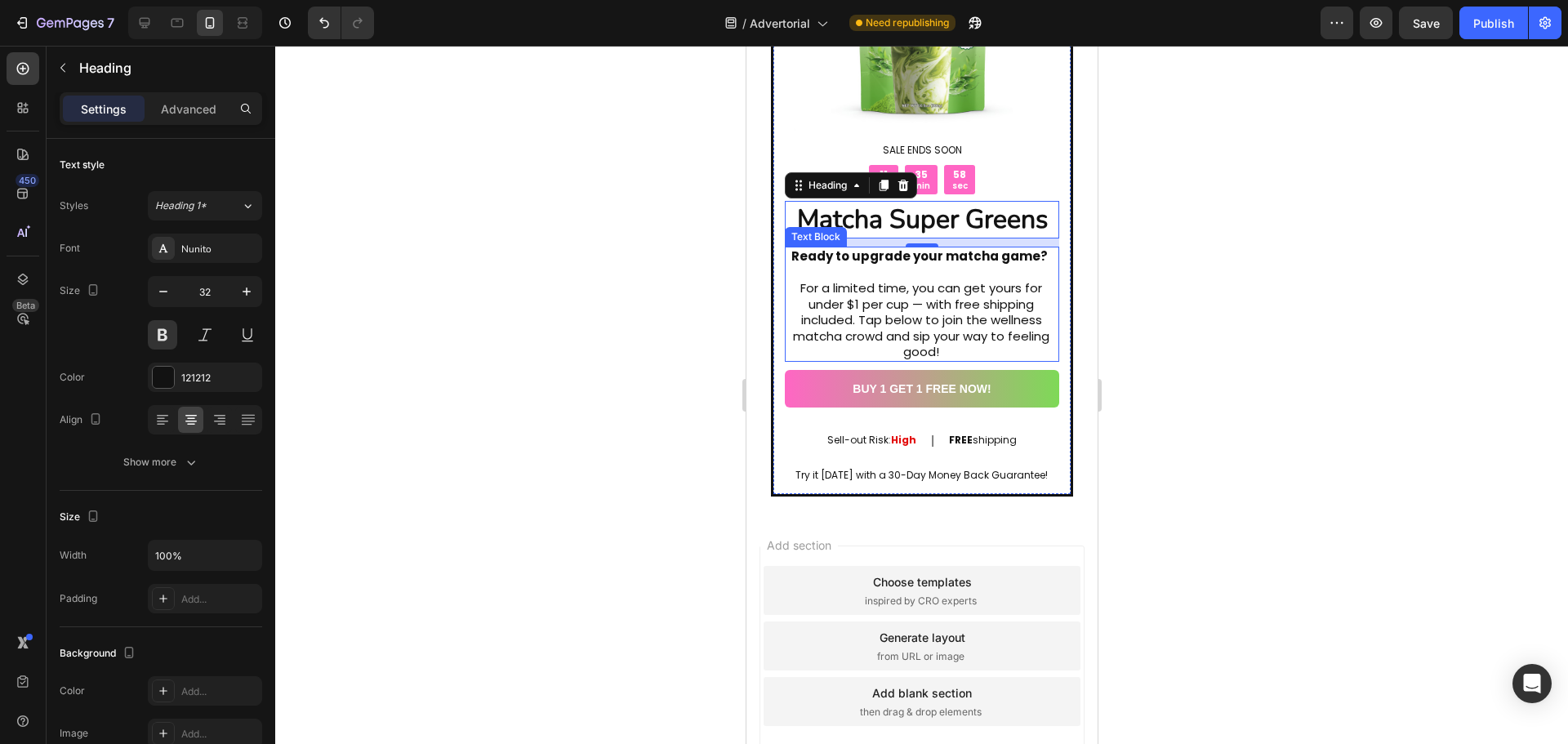
click at [816, 247] on strong "Ready to upgrade your matcha game?" at bounding box center [918, 255] width 256 height 17
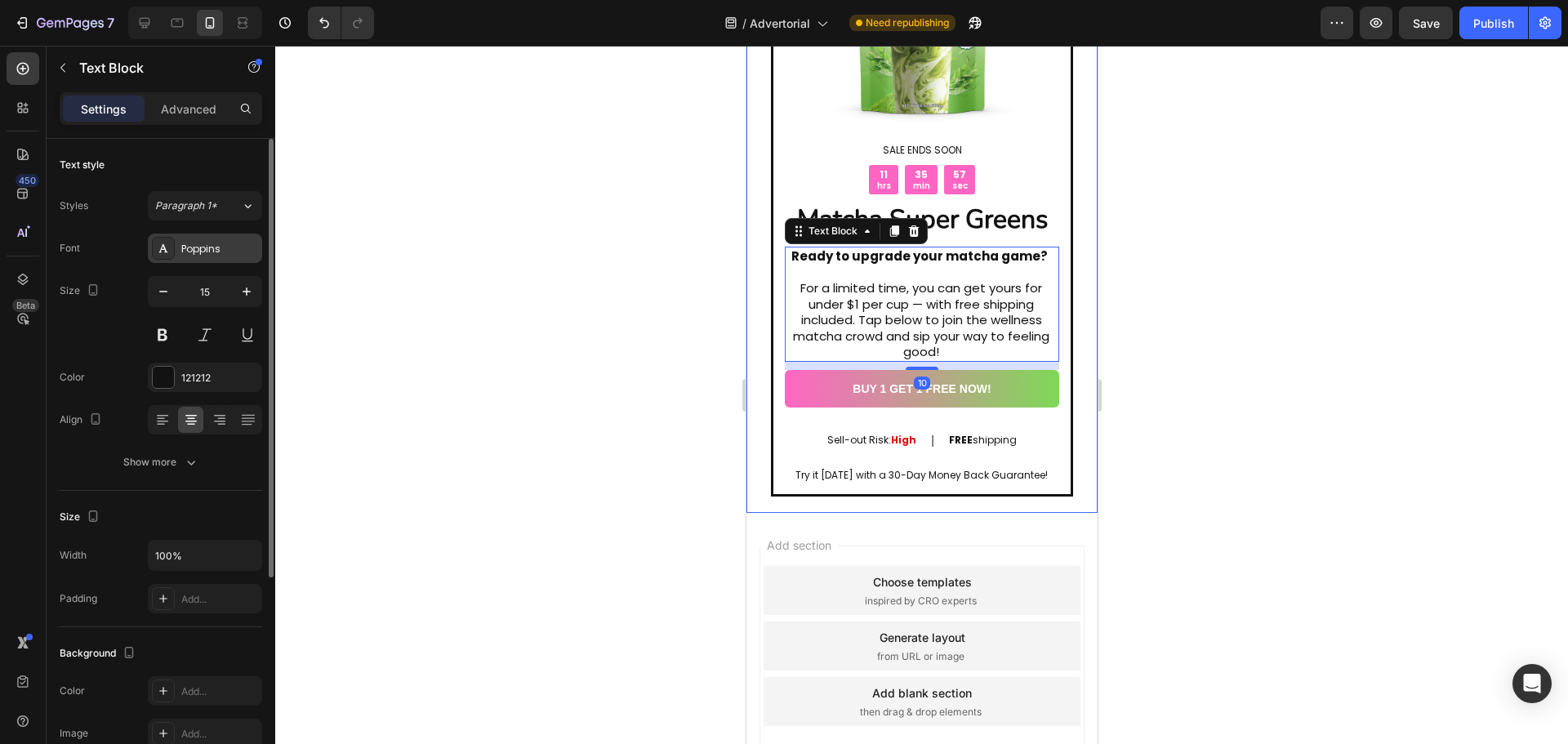
click at [193, 263] on div "Poppins" at bounding box center [205, 248] width 114 height 29
click at [1195, 248] on div at bounding box center [922, 395] width 1293 height 698
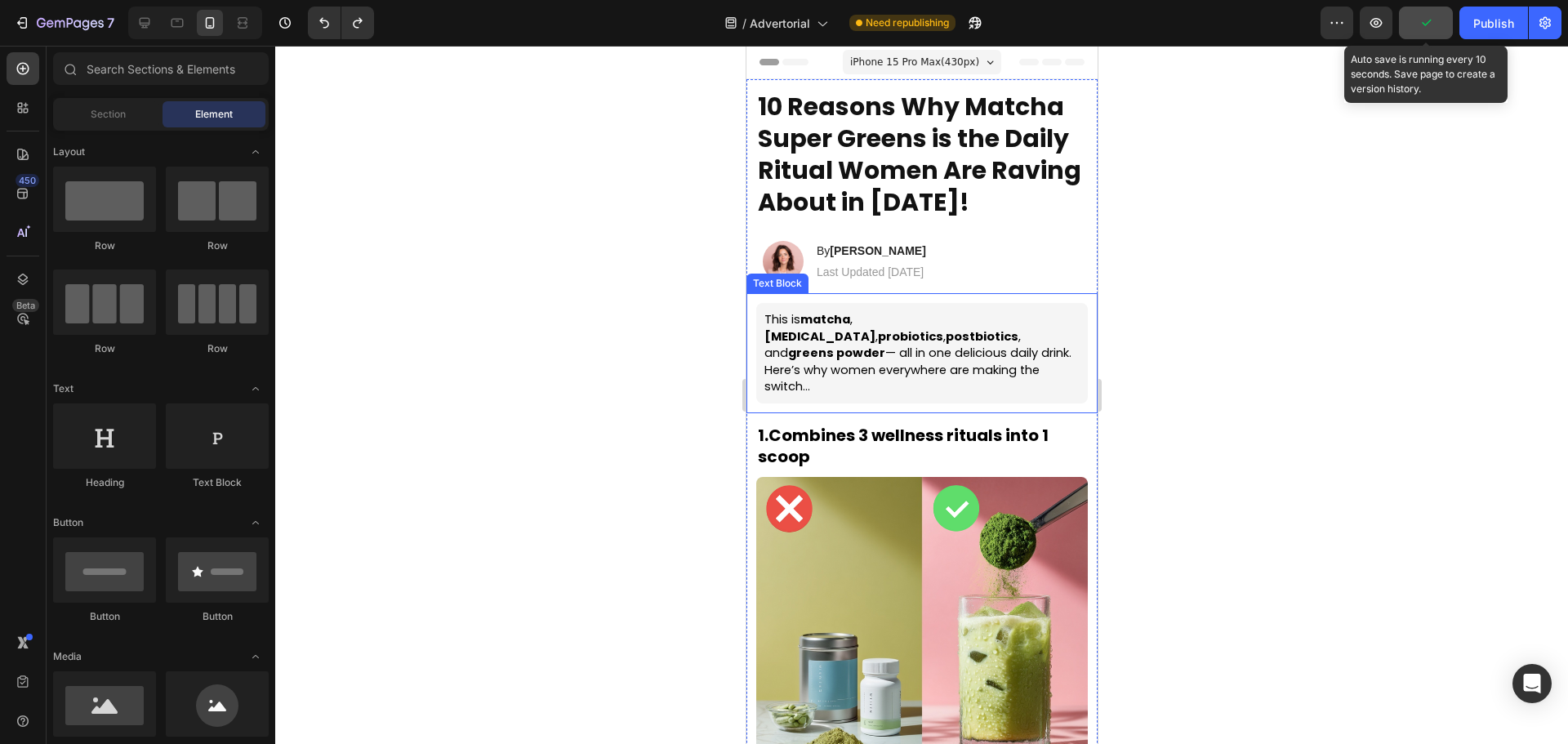
click at [1436, 30] on button "button" at bounding box center [1425, 22] width 54 height 33
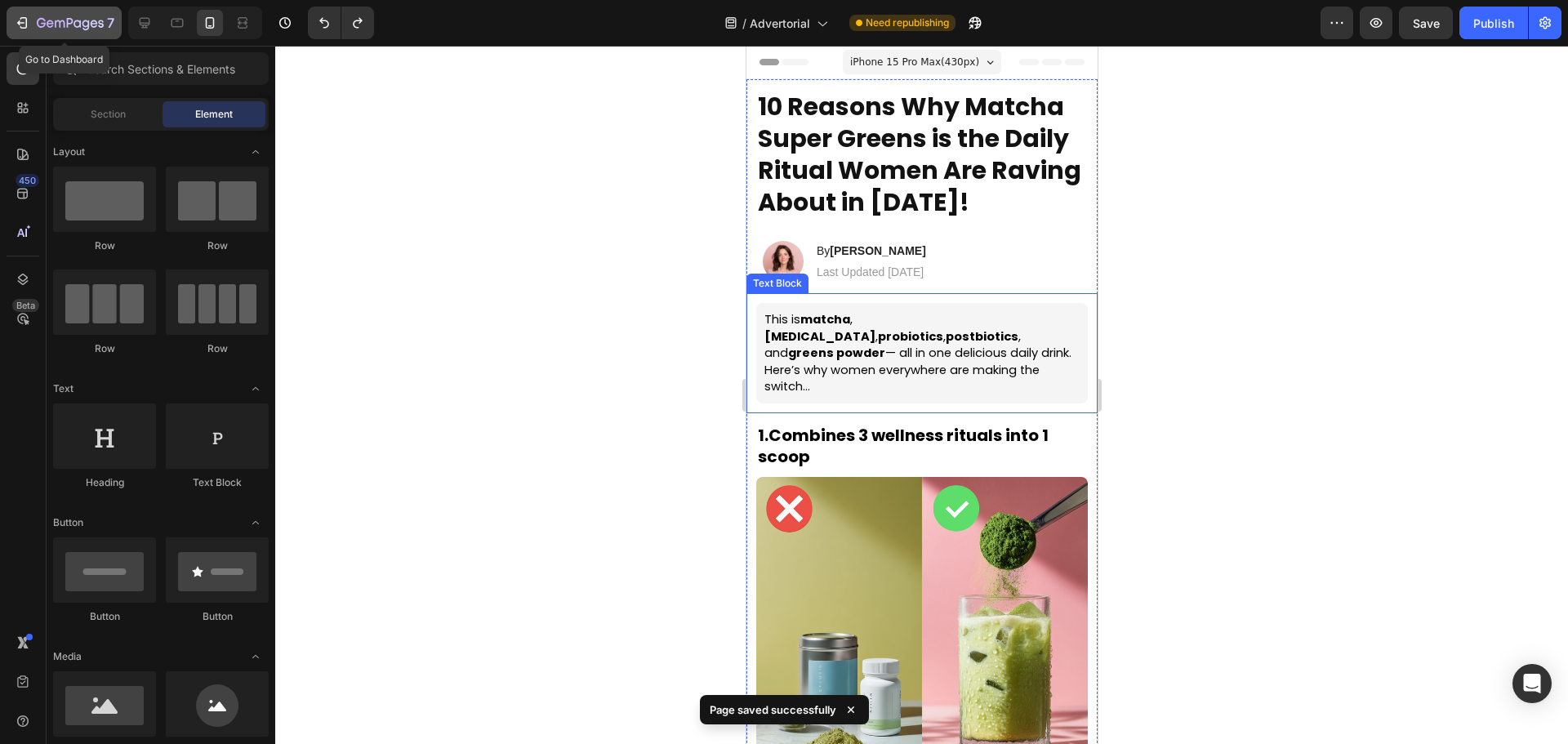
click at [6, 21] on button "7" at bounding box center [63, 22] width 115 height 33
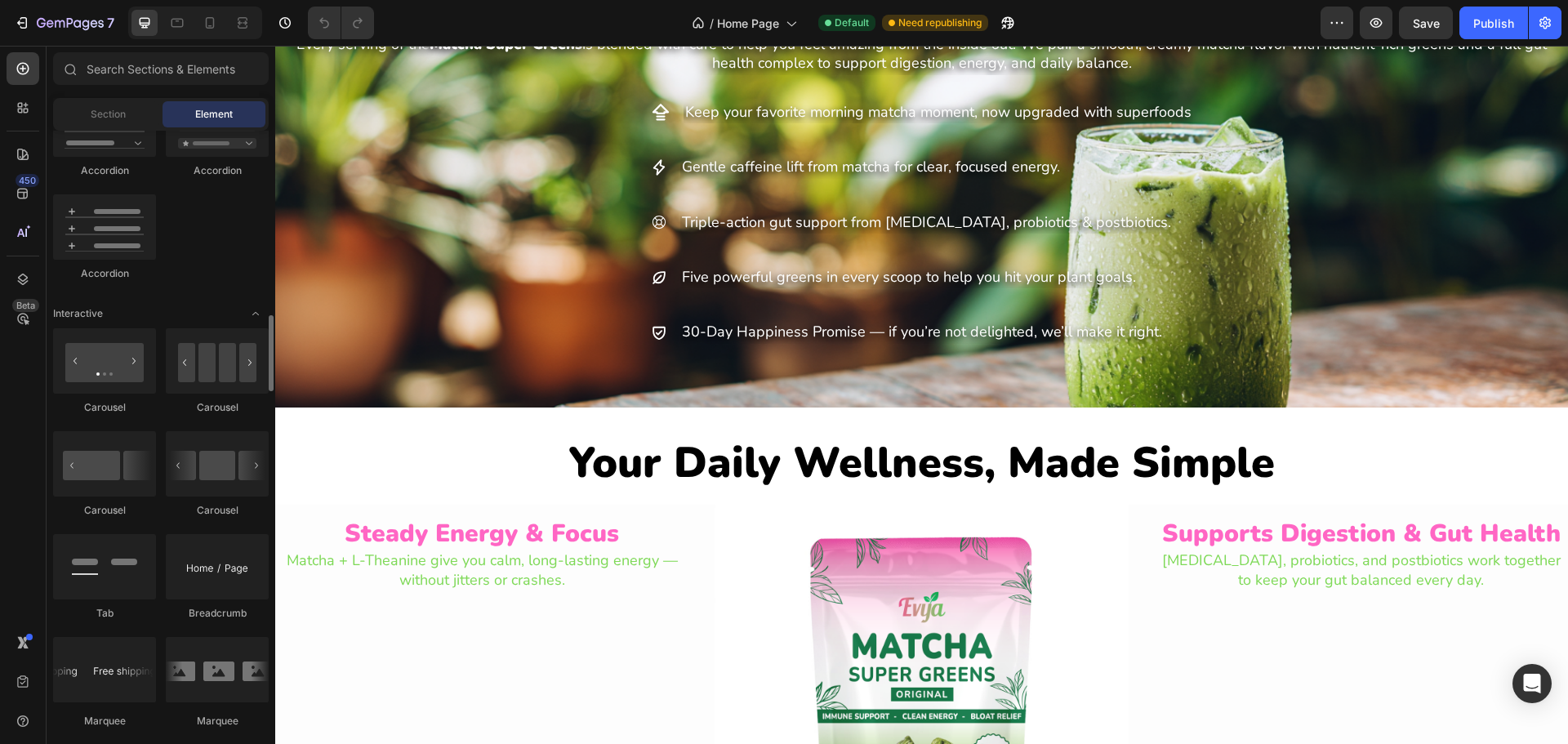
scroll to position [1634, 0]
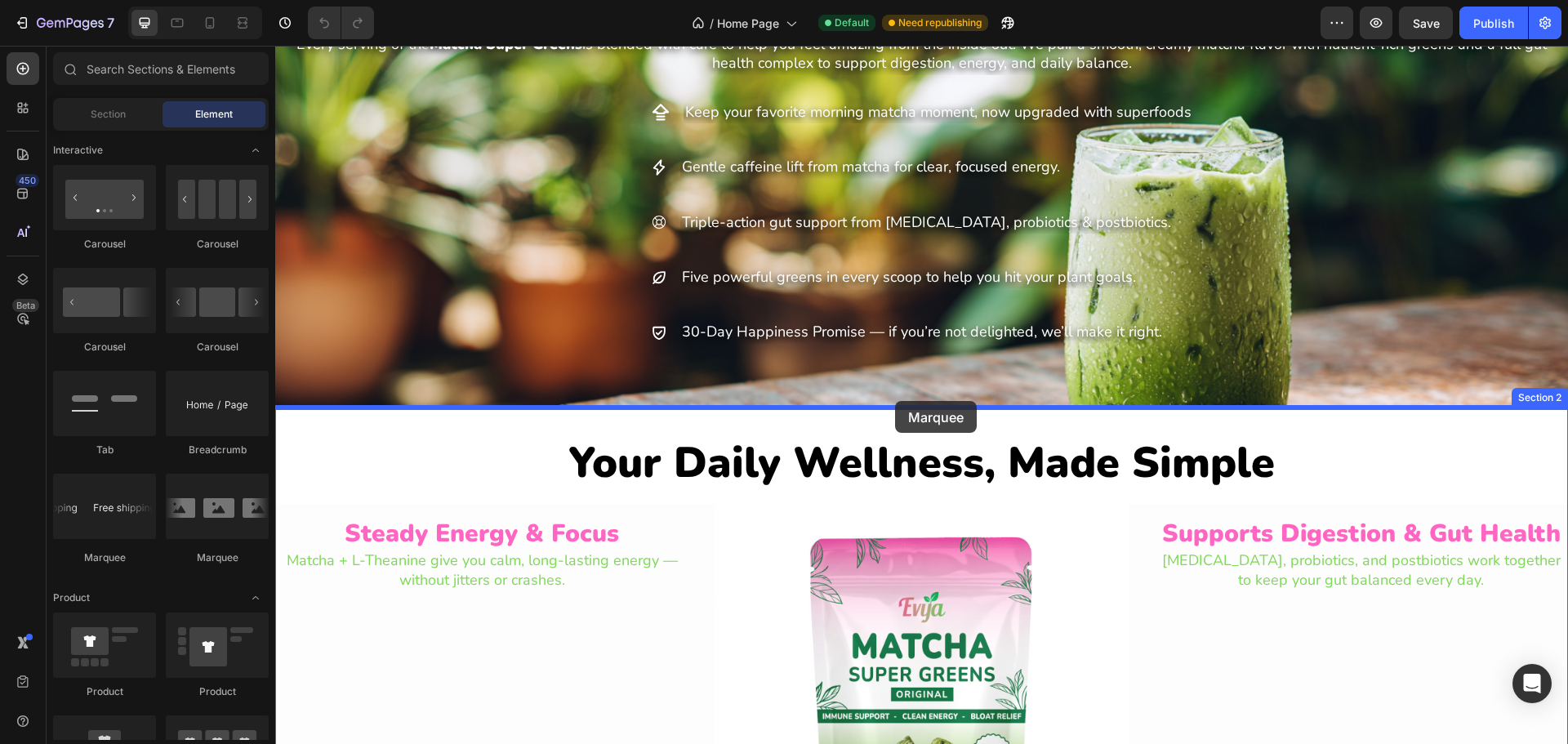
drag, startPoint x: 467, startPoint y: 562, endPoint x: 895, endPoint y: 401, distance: 457.3
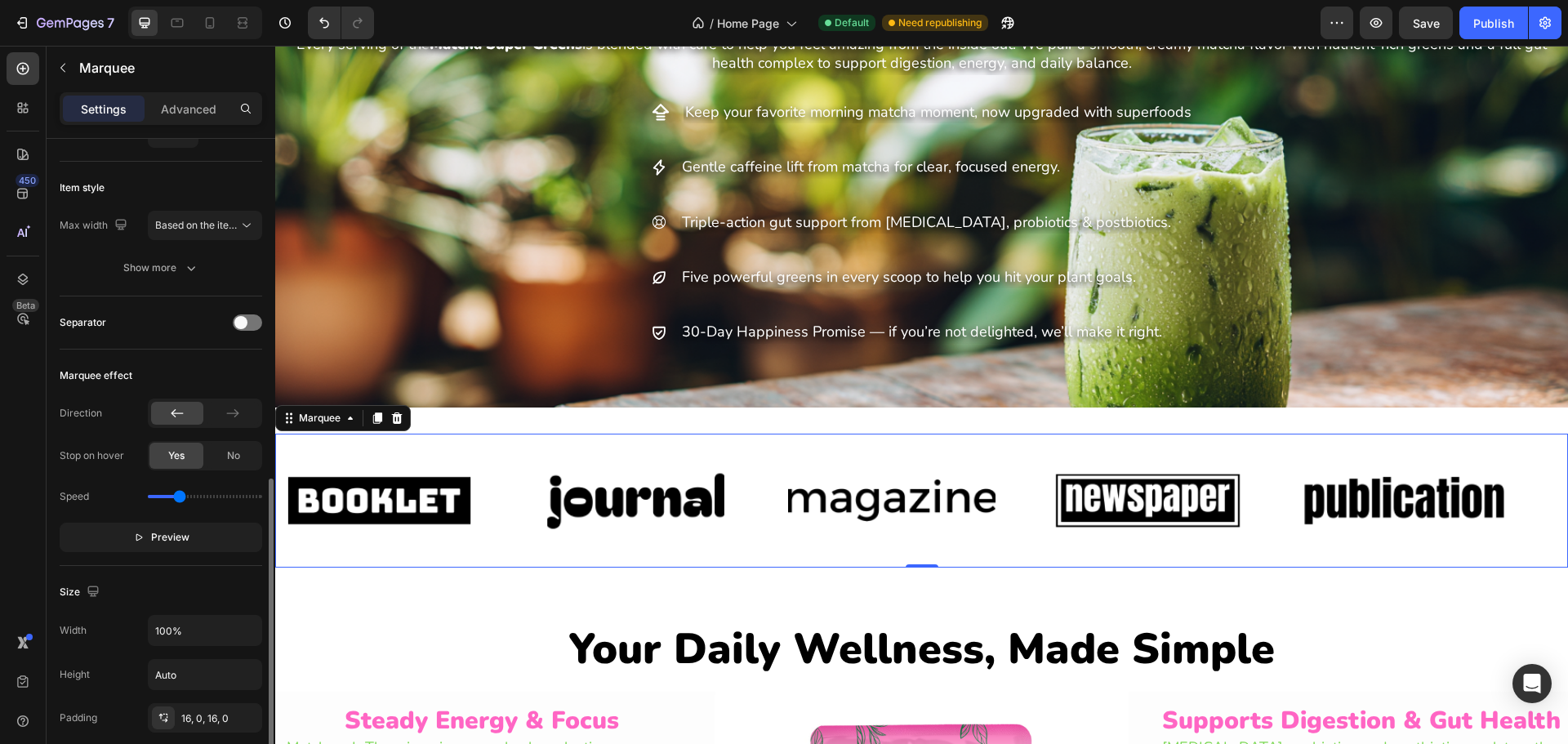
scroll to position [81, 0]
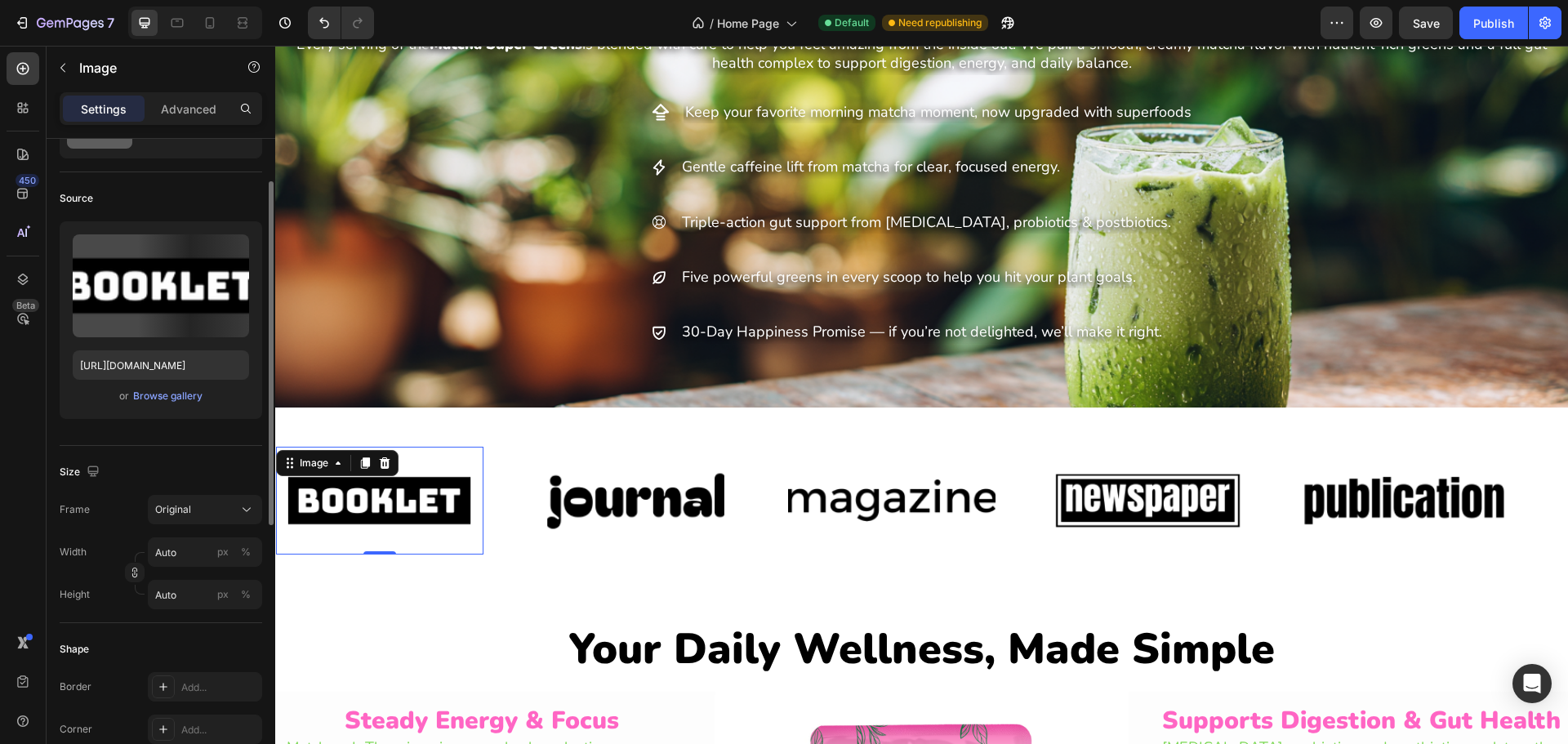
click at [386, 516] on img at bounding box center [379, 500] width 207 height 88
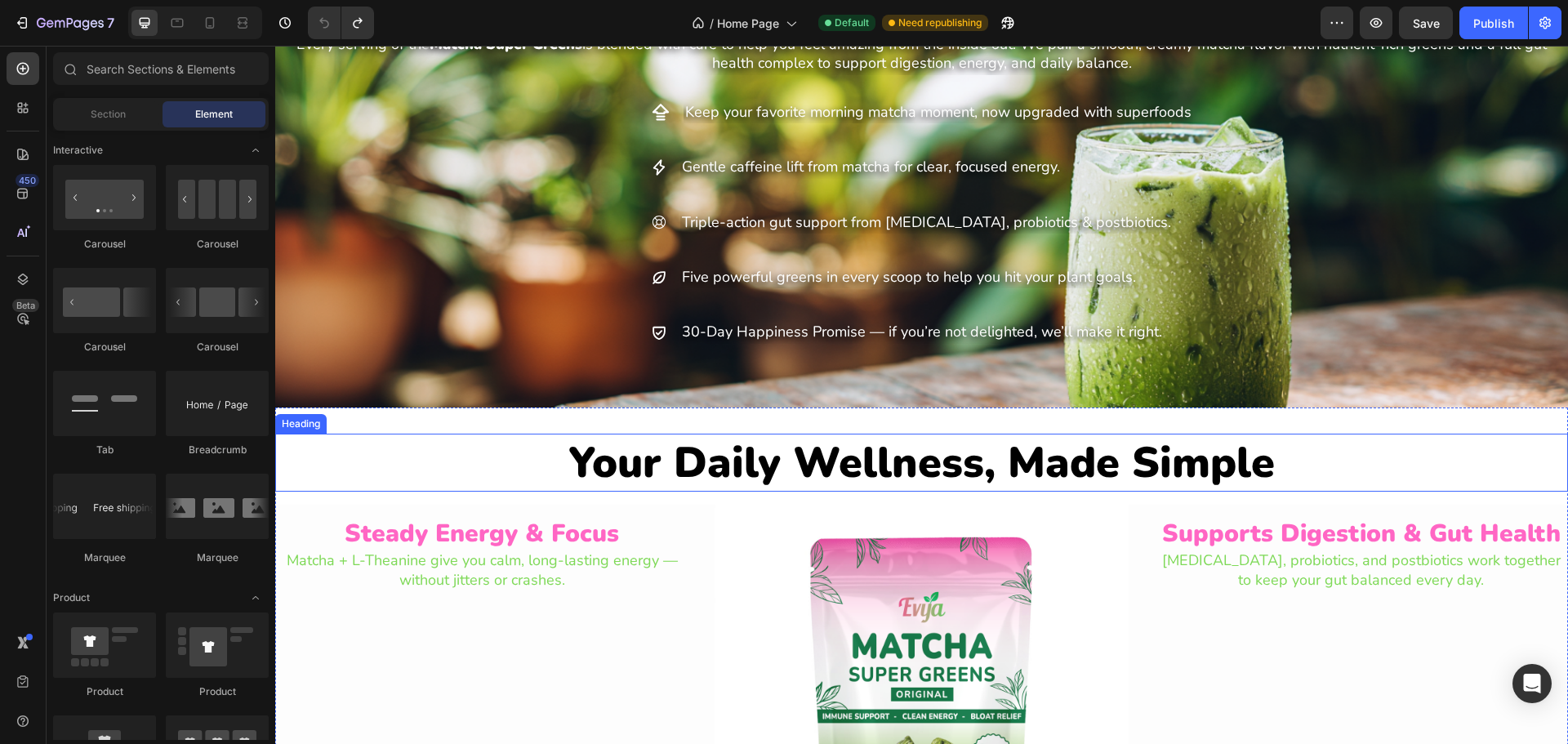
scroll to position [0, 0]
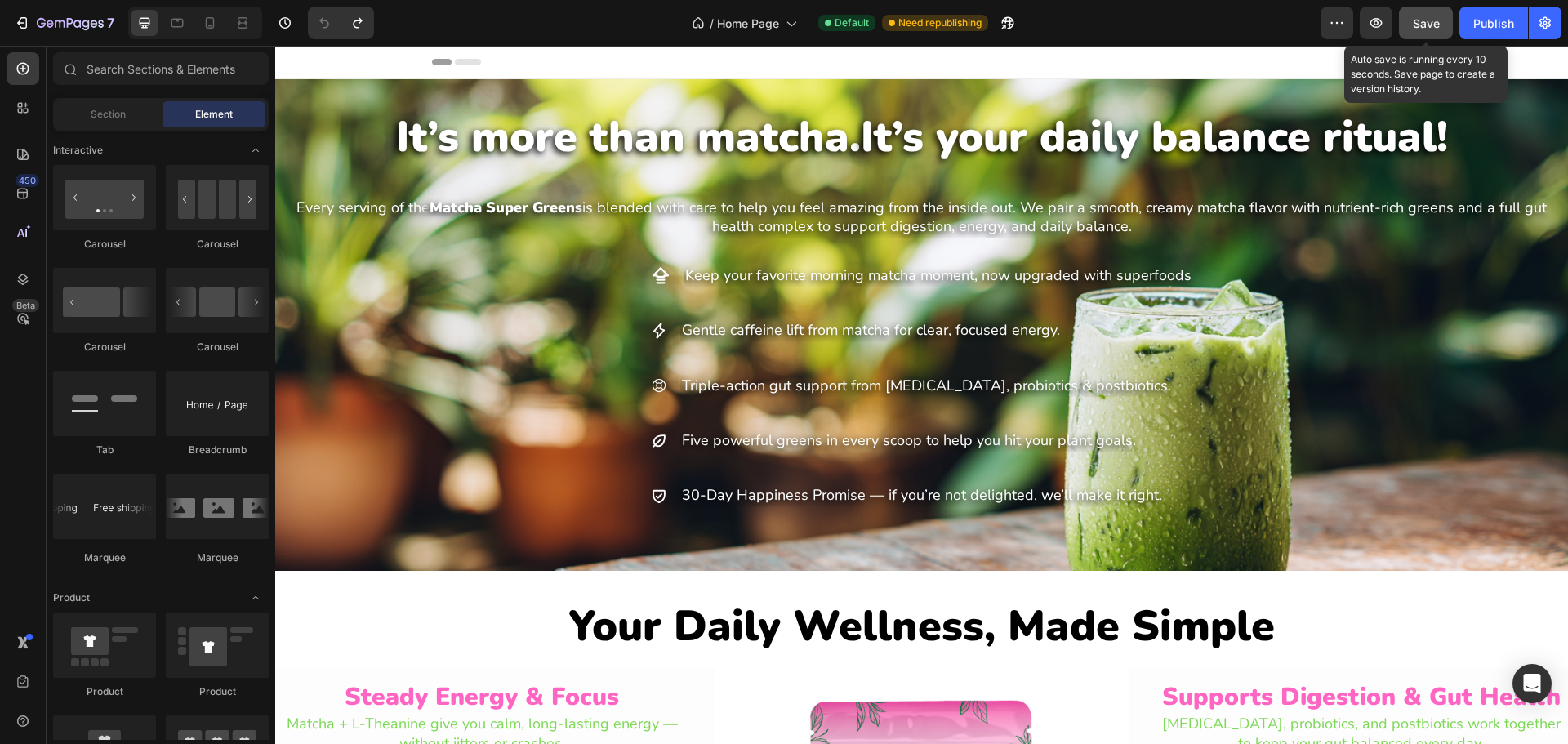
click at [1435, 18] on span "Save" at bounding box center [1426, 23] width 27 height 14
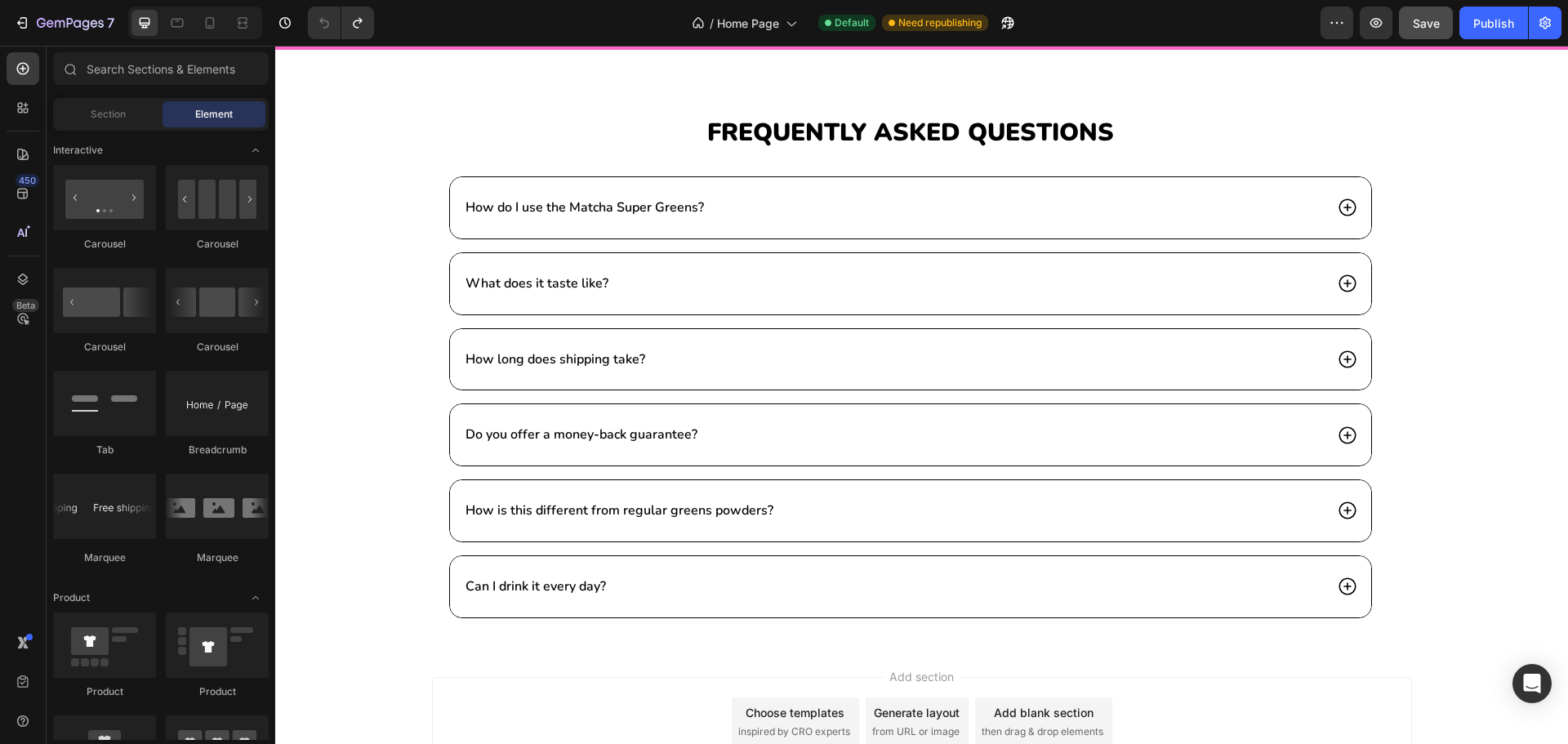
scroll to position [2668, 0]
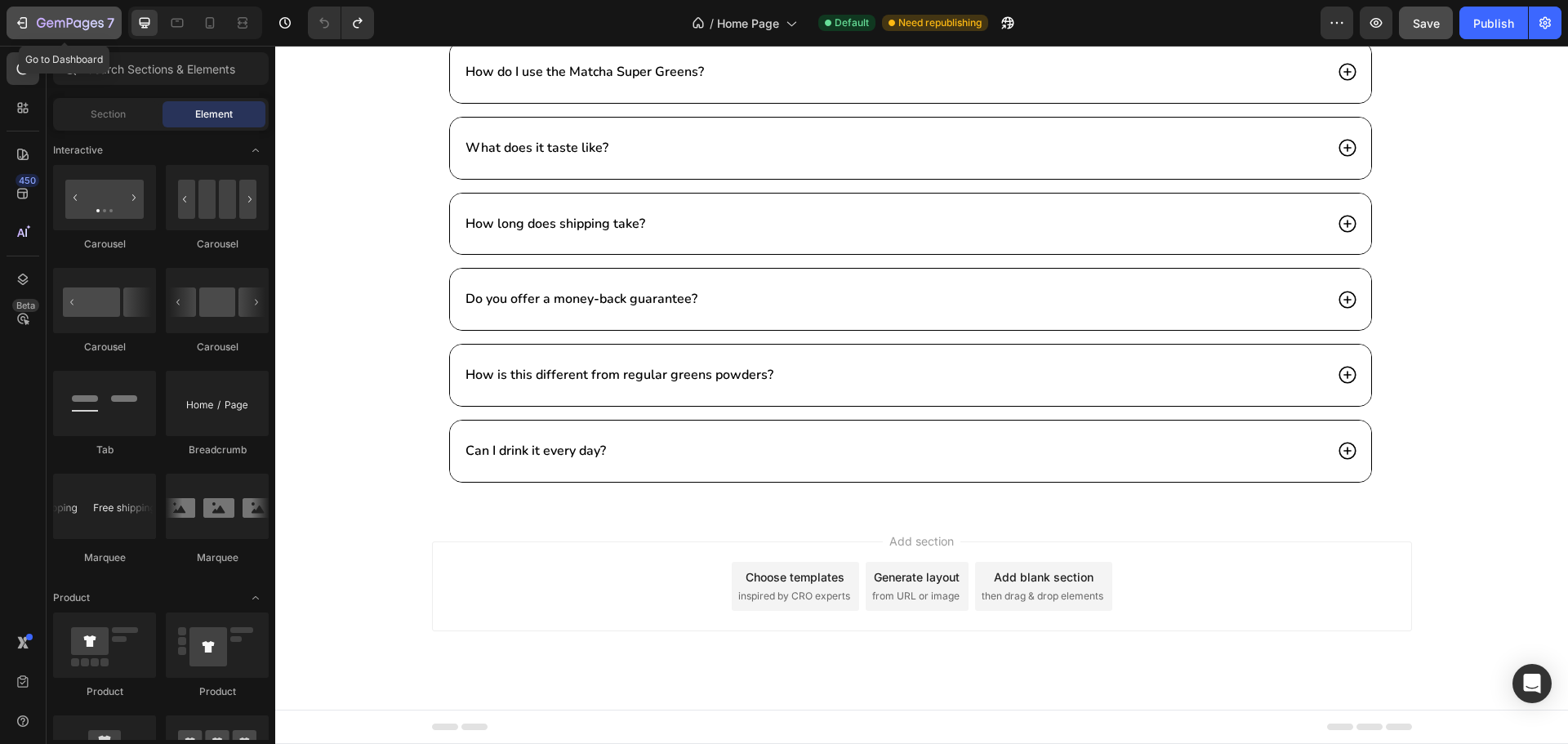
click at [27, 16] on icon "button" at bounding box center [22, 22] width 16 height 16
